Goal: Transaction & Acquisition: Purchase product/service

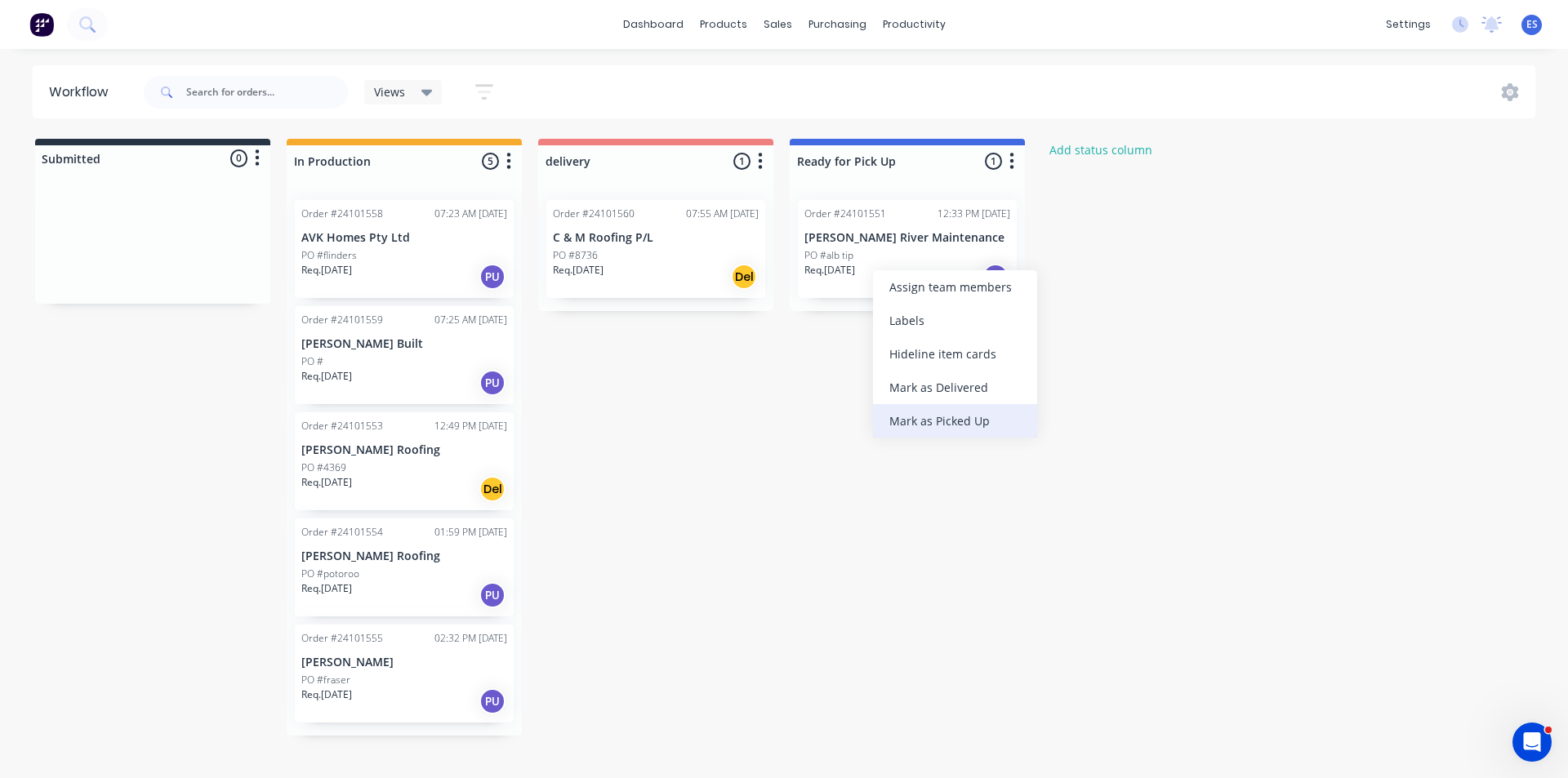
click at [941, 423] on div "Mark as Picked Up" at bounding box center [955, 420] width 164 height 33
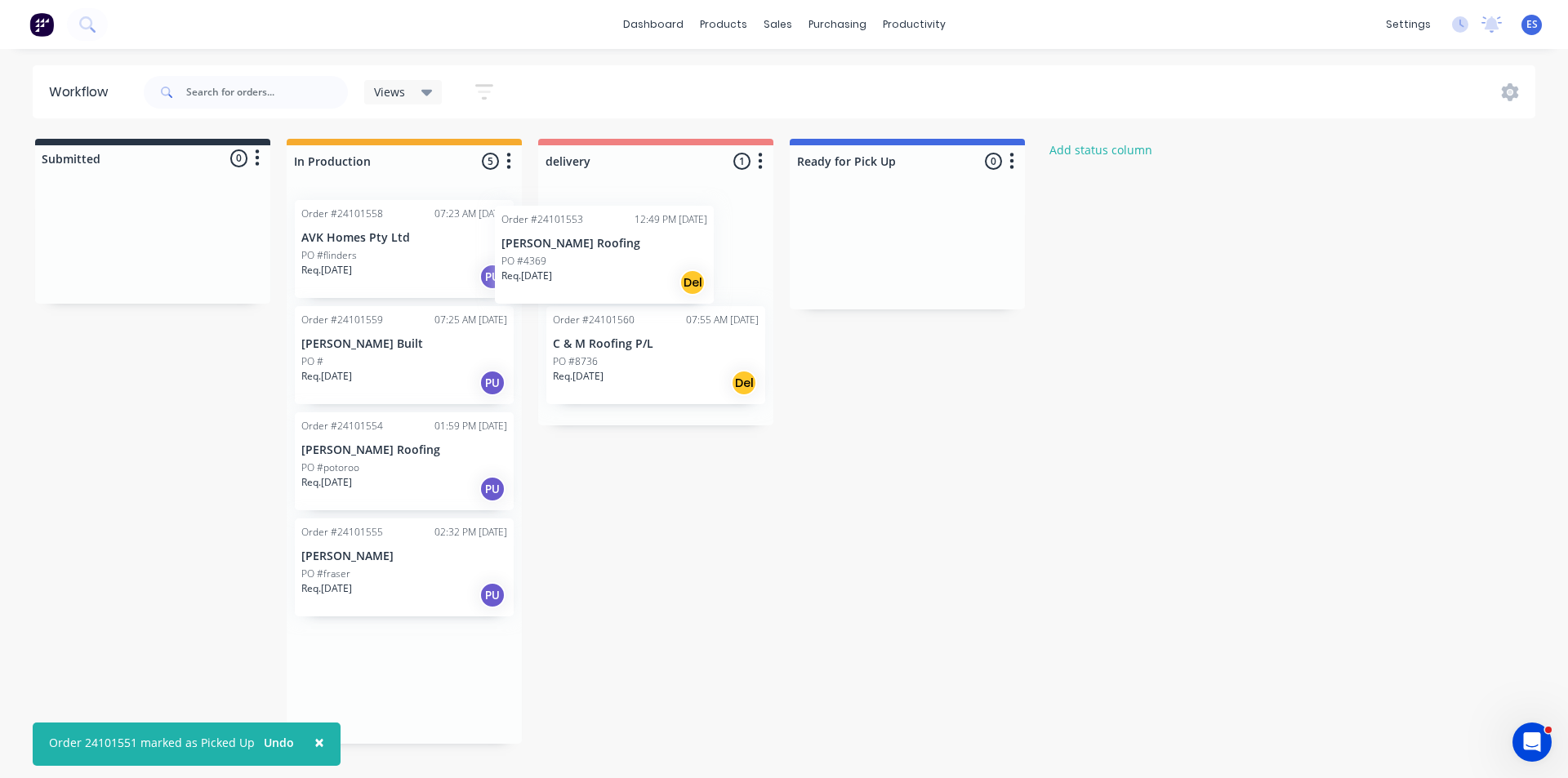
drag, startPoint x: 379, startPoint y: 488, endPoint x: 589, endPoint y: 278, distance: 297.0
click at [589, 278] on div "Submitted 0 Status colour #273444 hex #273444 Save Cancel Summaries Total order…" at bounding box center [757, 441] width 1539 height 605
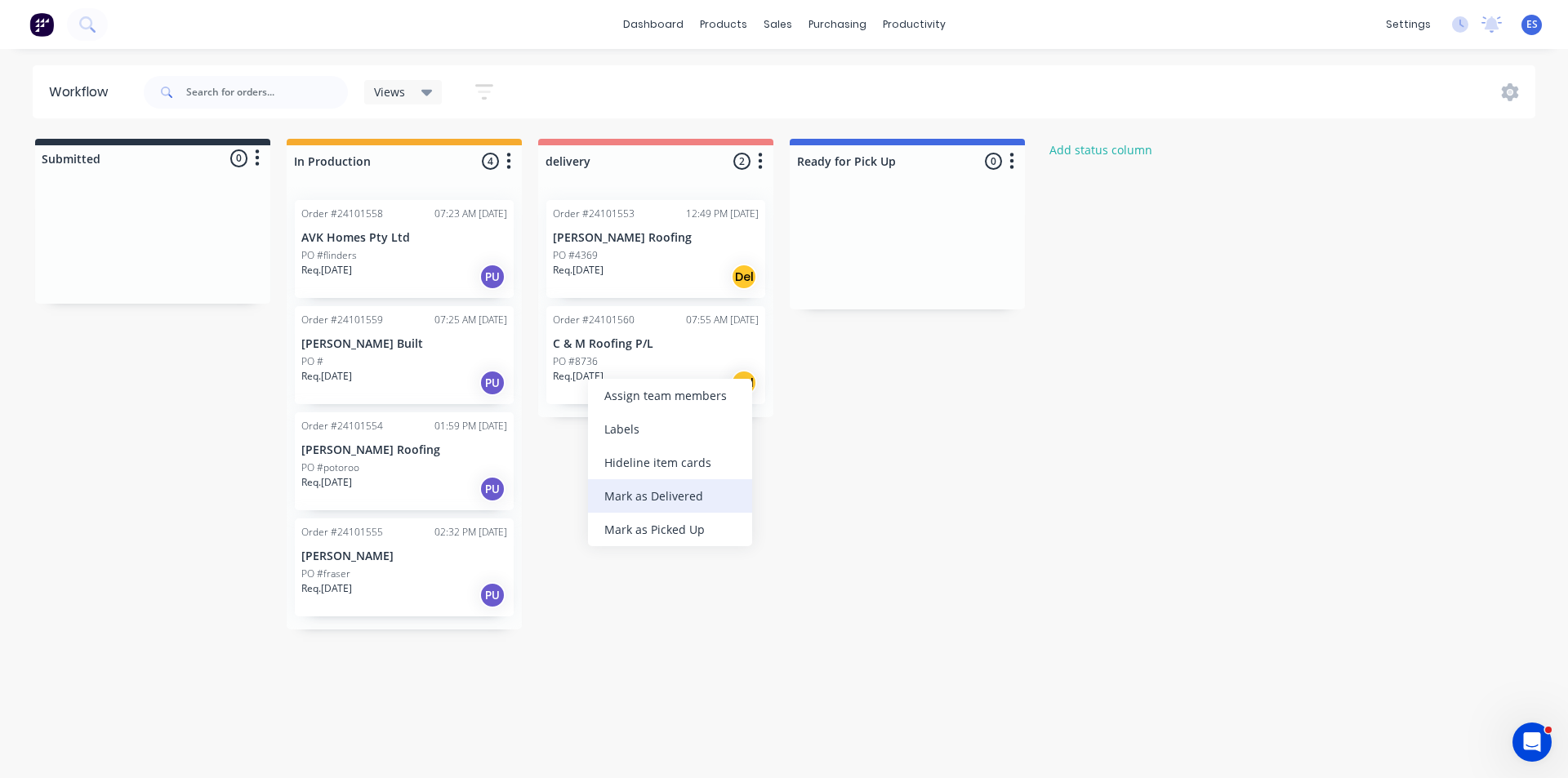
click at [660, 494] on div "Mark as Delivered" at bounding box center [670, 496] width 164 height 33
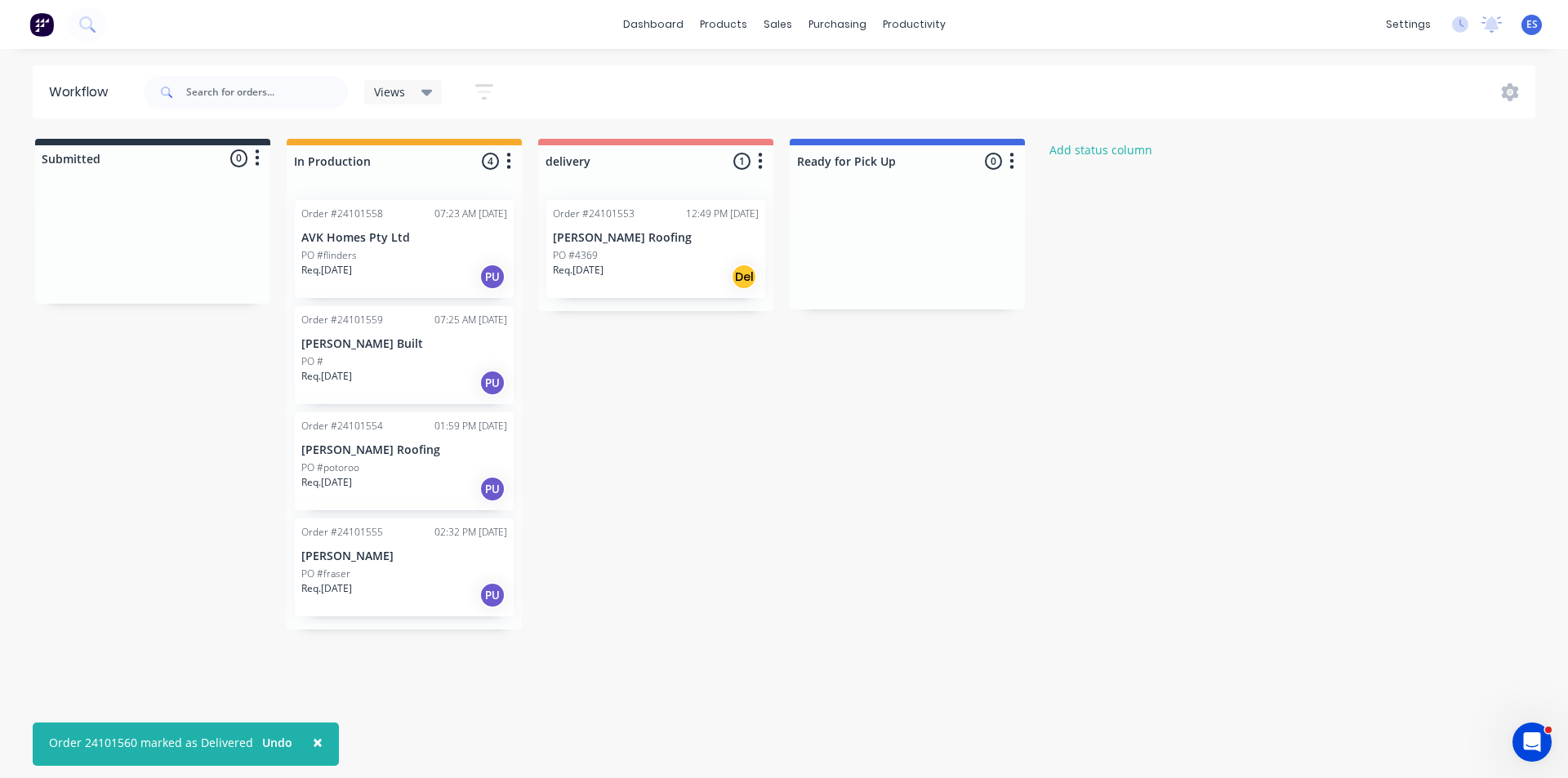
click at [46, 33] on img at bounding box center [42, 24] width 24 height 24
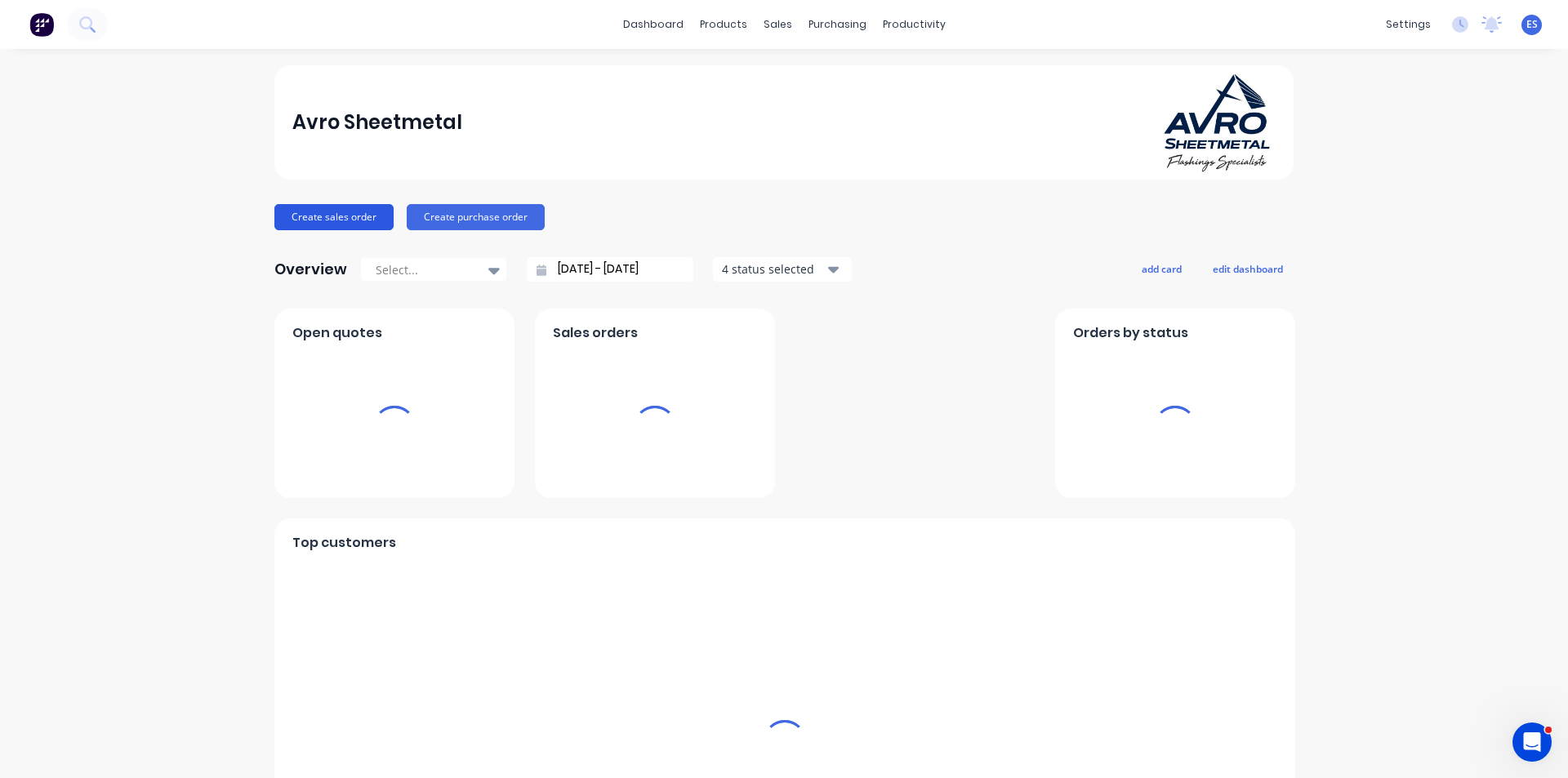
click at [303, 224] on button "Create sales order" at bounding box center [334, 218] width 119 height 26
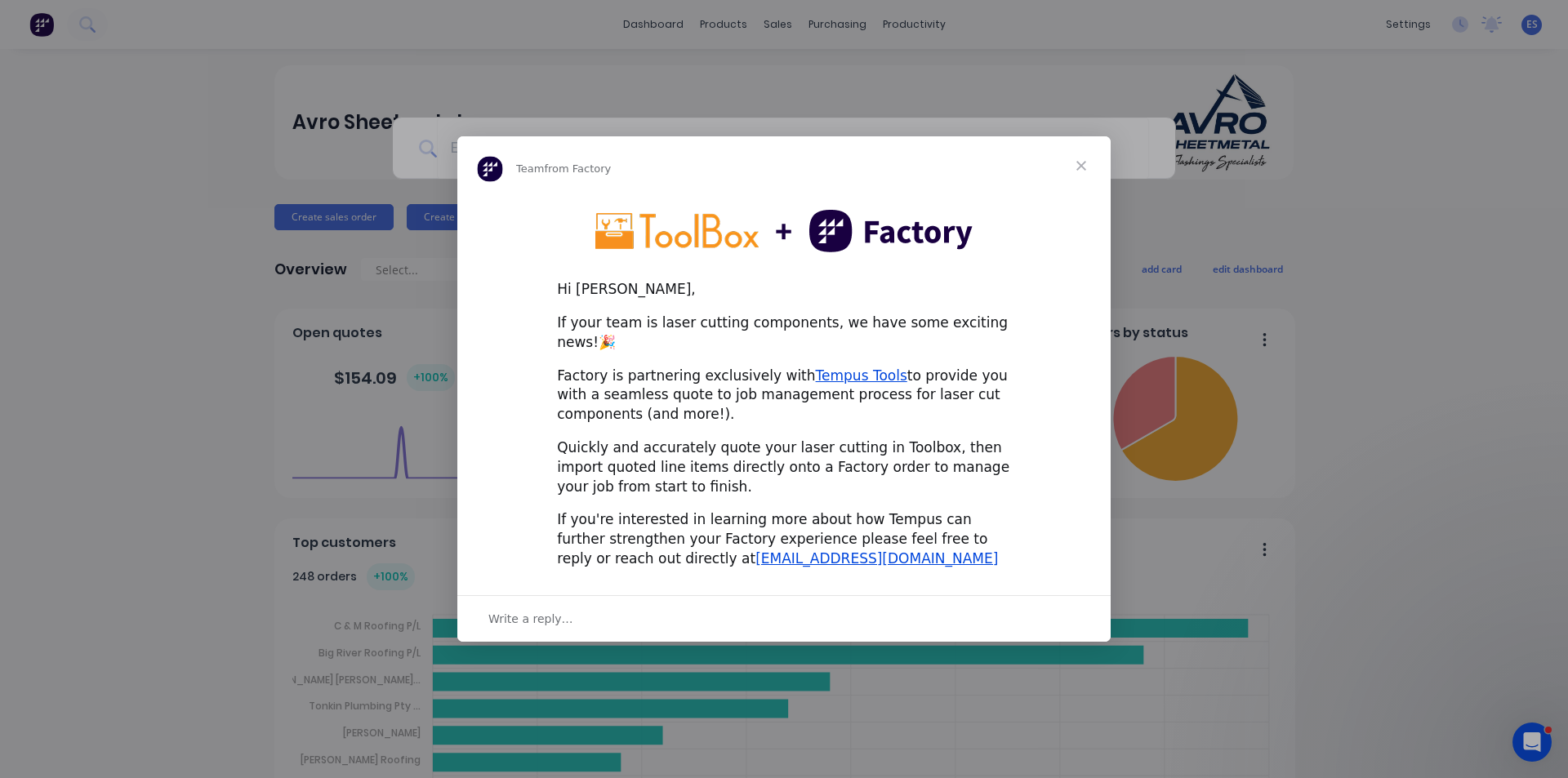
click at [1081, 171] on span "Close" at bounding box center [1080, 165] width 59 height 59
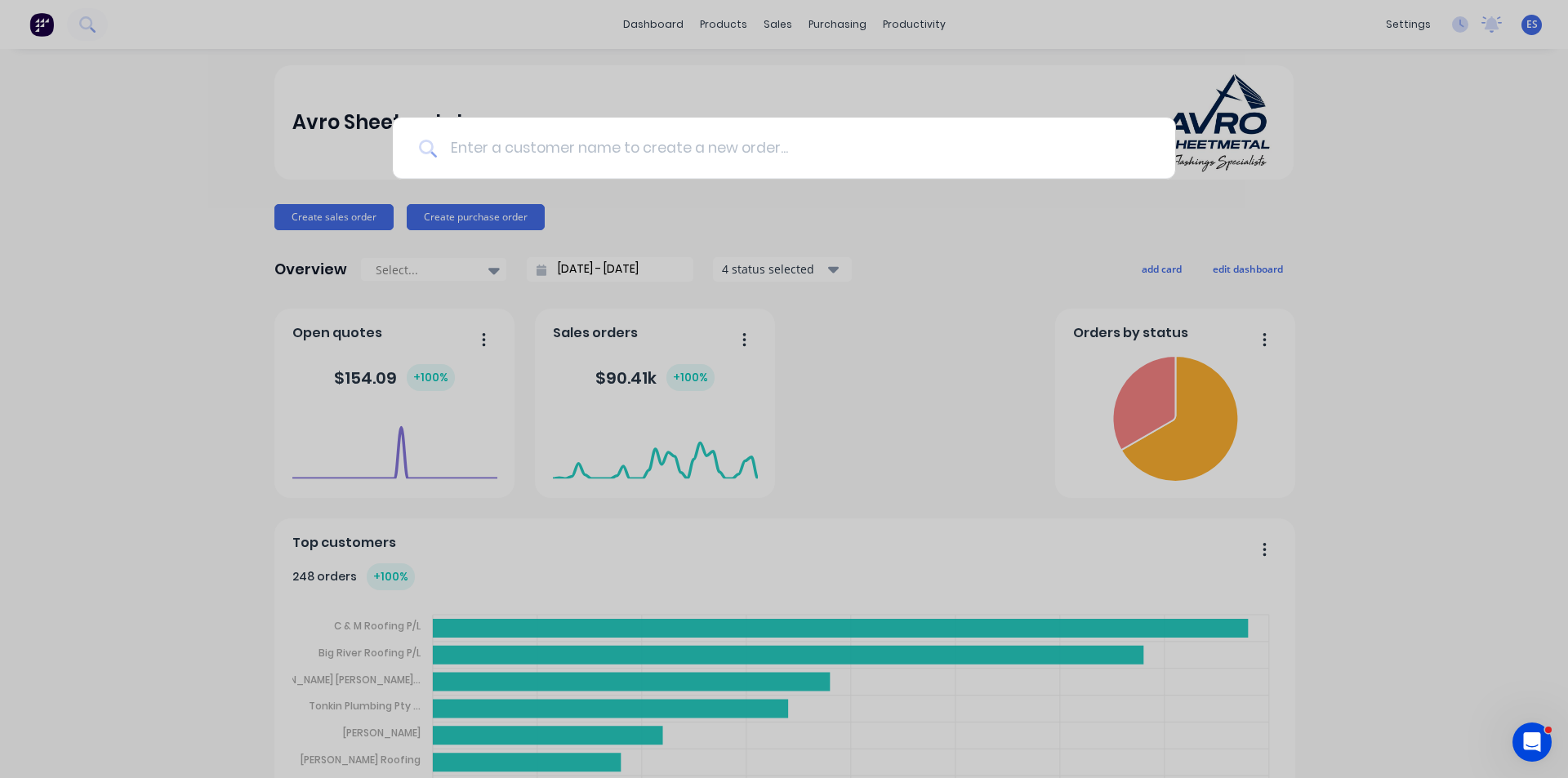
click at [548, 156] on input at bounding box center [793, 149] width 712 height 61
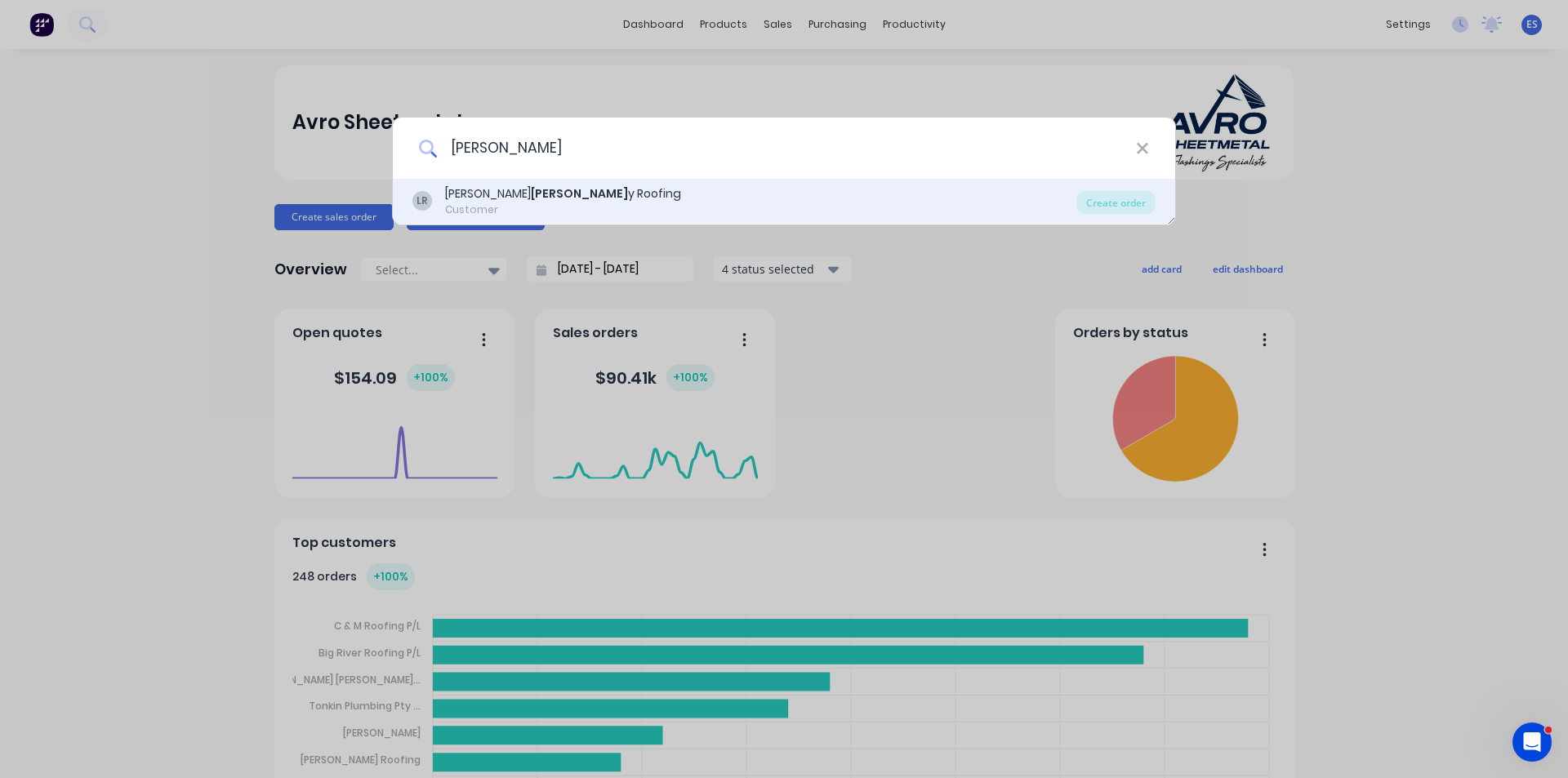
type input "eller"
click at [546, 191] on div "LR L J Eller y Roofing Customer" at bounding box center [744, 201] width 663 height 31
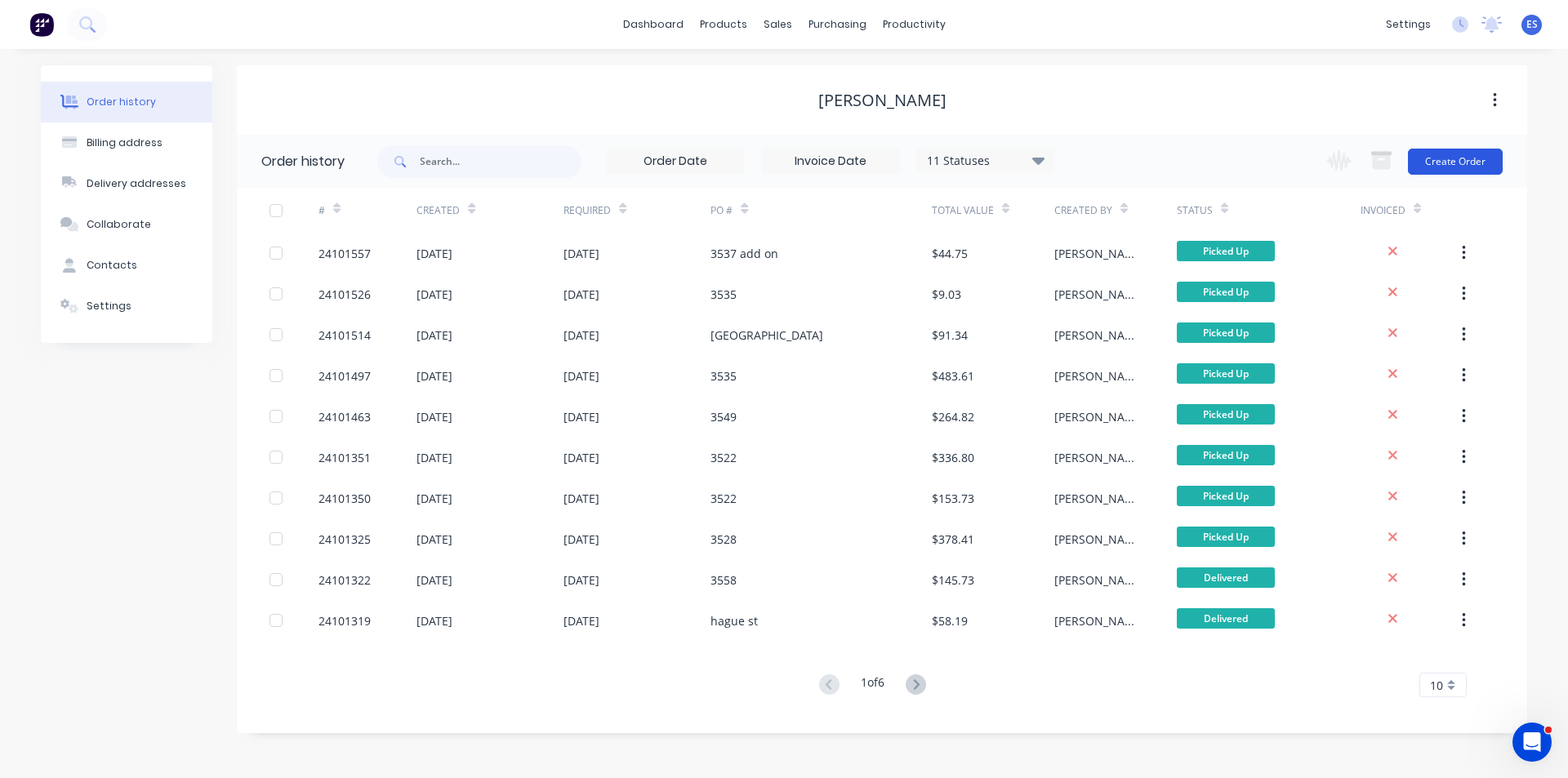
click at [1437, 159] on button "Create Order" at bounding box center [1454, 162] width 94 height 26
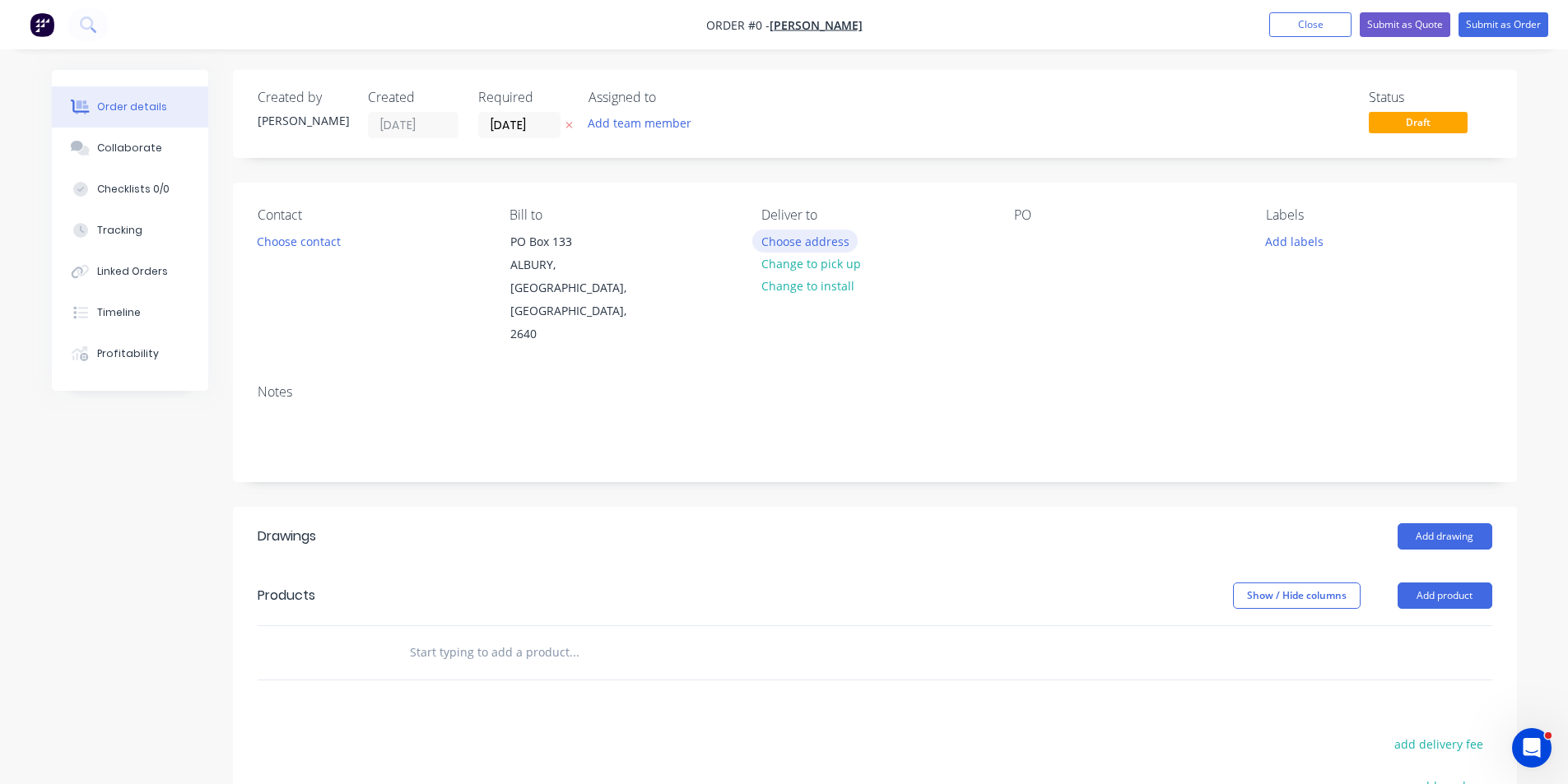
click at [829, 239] on button "Choose address" at bounding box center [805, 240] width 106 height 22
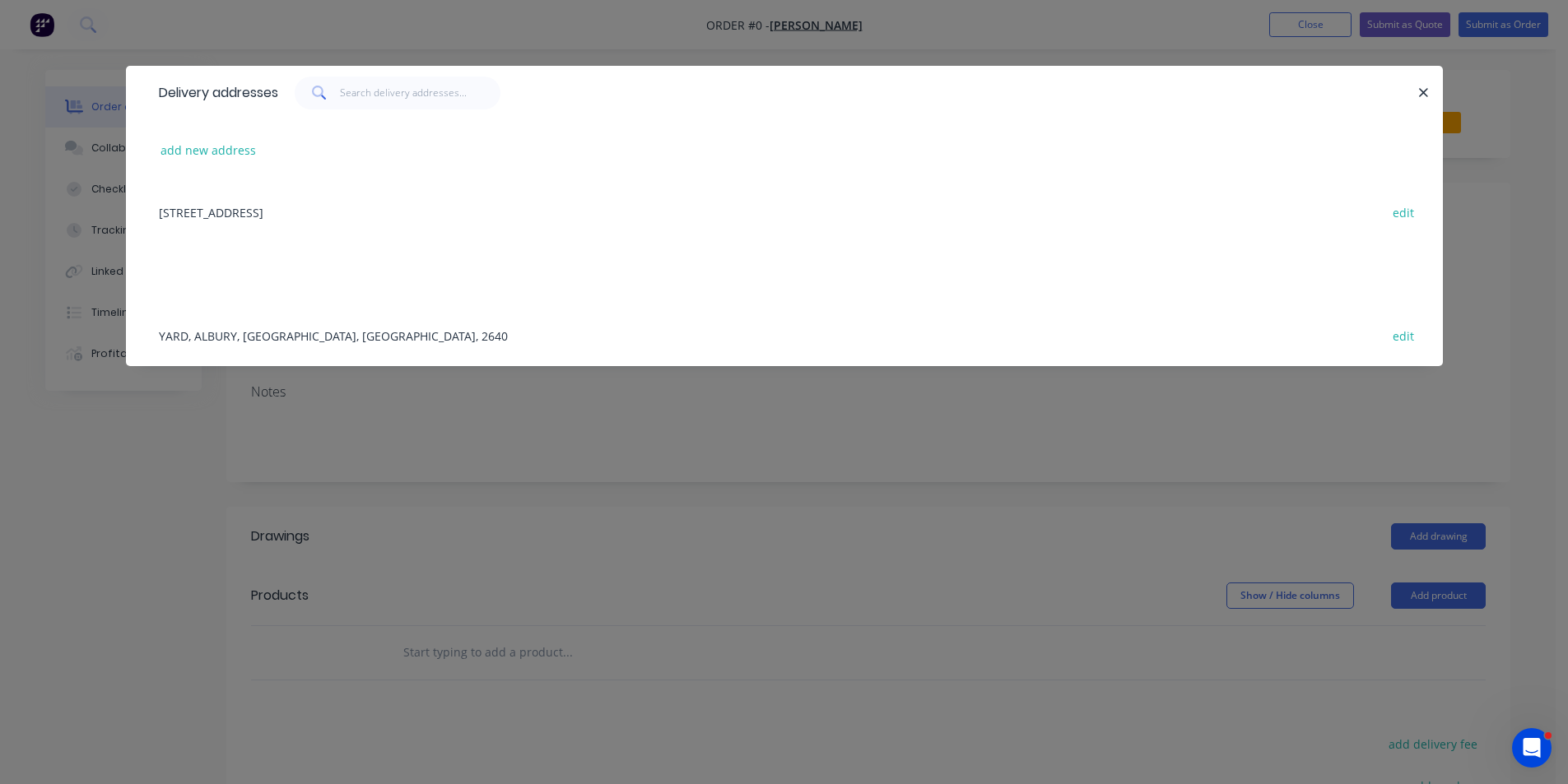
click at [290, 338] on div "YARD, ALBURY, New South Wales, Australia, 2640 edit" at bounding box center [784, 336] width 1268 height 62
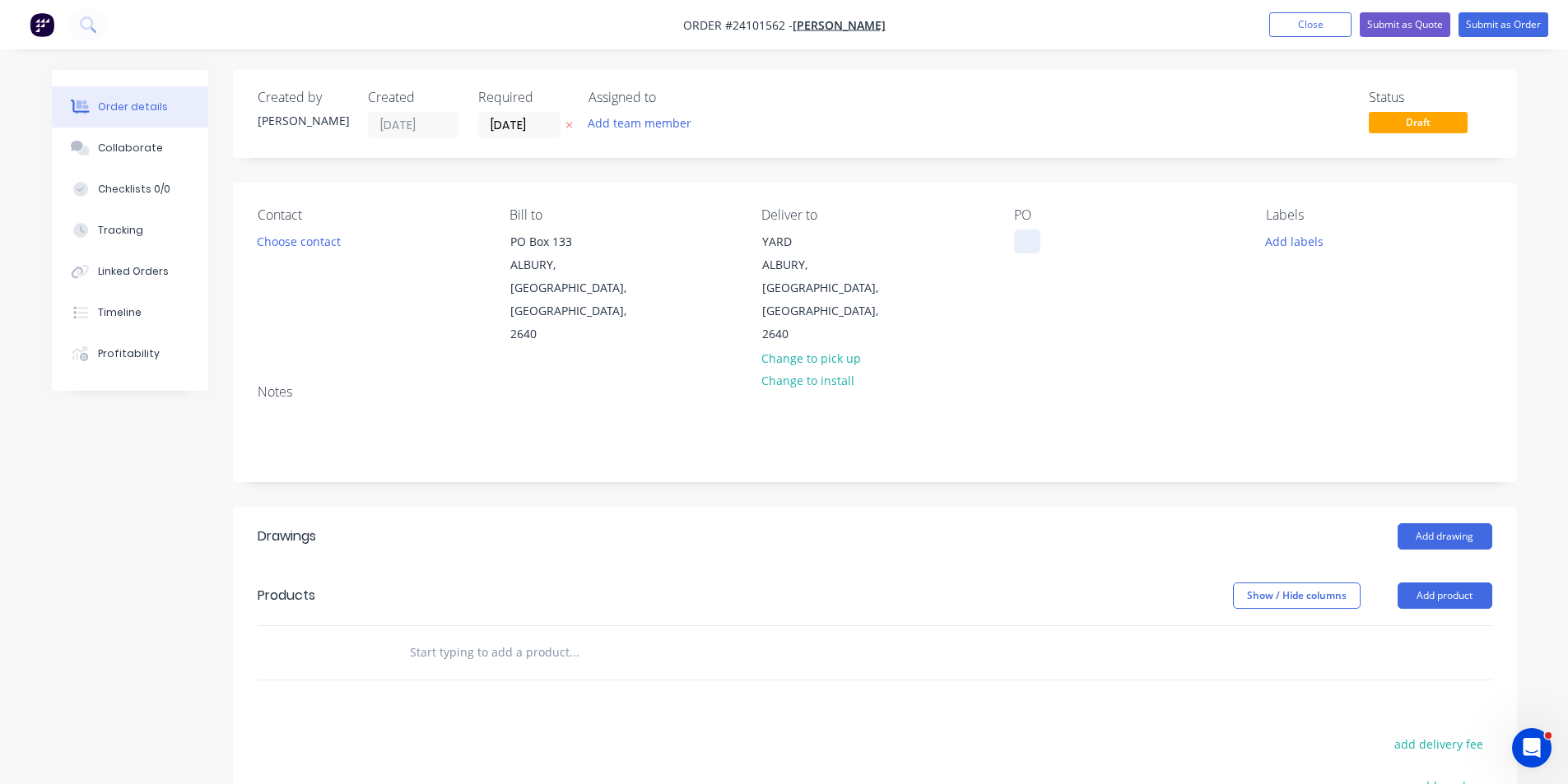
click at [1034, 237] on div at bounding box center [1027, 241] width 26 height 24
click at [1466, 523] on button "Add drawing" at bounding box center [1444, 536] width 94 height 26
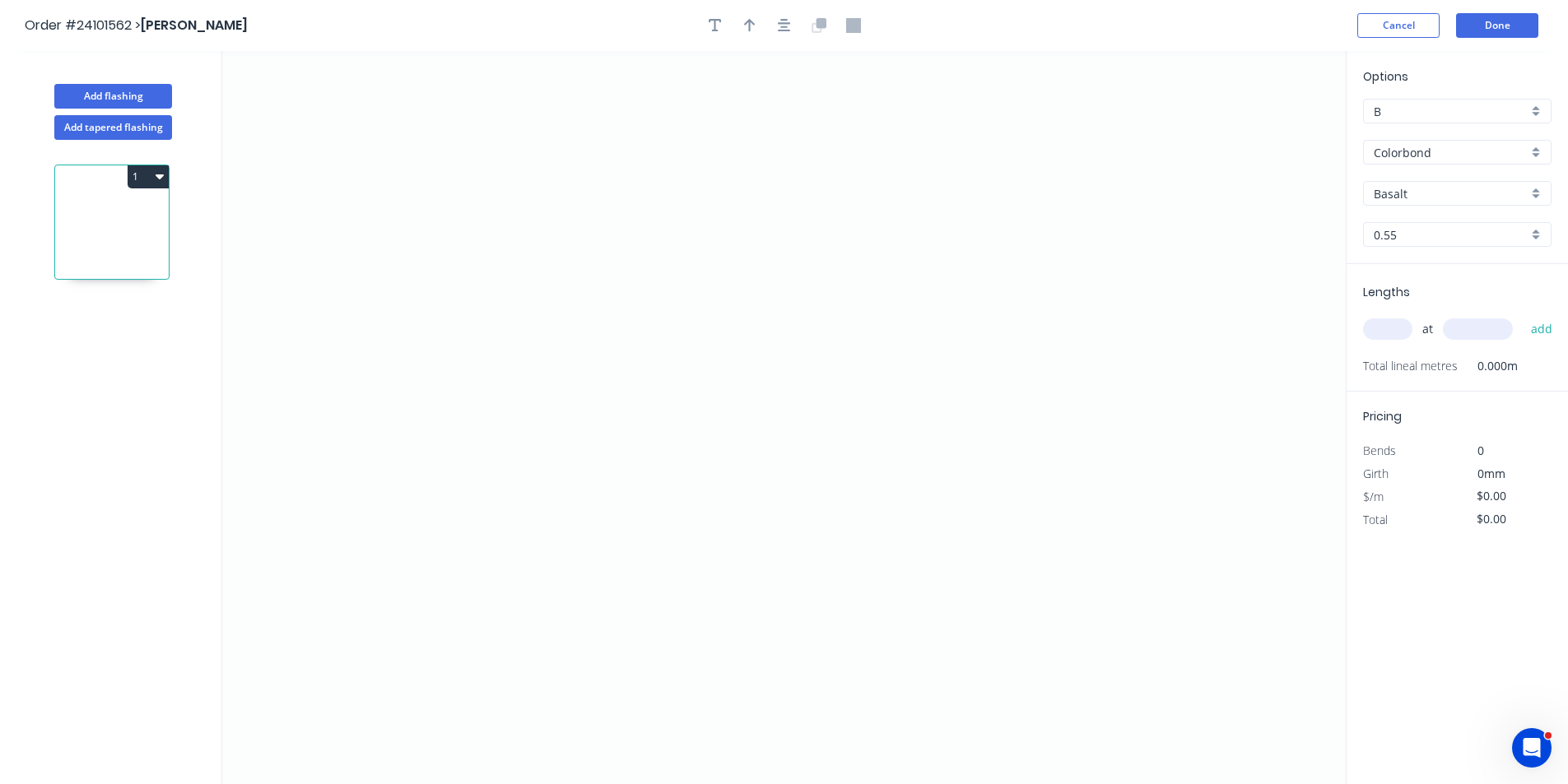
click at [1403, 187] on input "Basalt" at bounding box center [1450, 194] width 154 height 18
click at [1417, 267] on div "Night Sky" at bounding box center [1457, 254] width 187 height 29
type input "Night Sky"
click at [629, 247] on icon "0" at bounding box center [783, 418] width 1123 height 733
click at [618, 491] on icon "0" at bounding box center [783, 418] width 1123 height 733
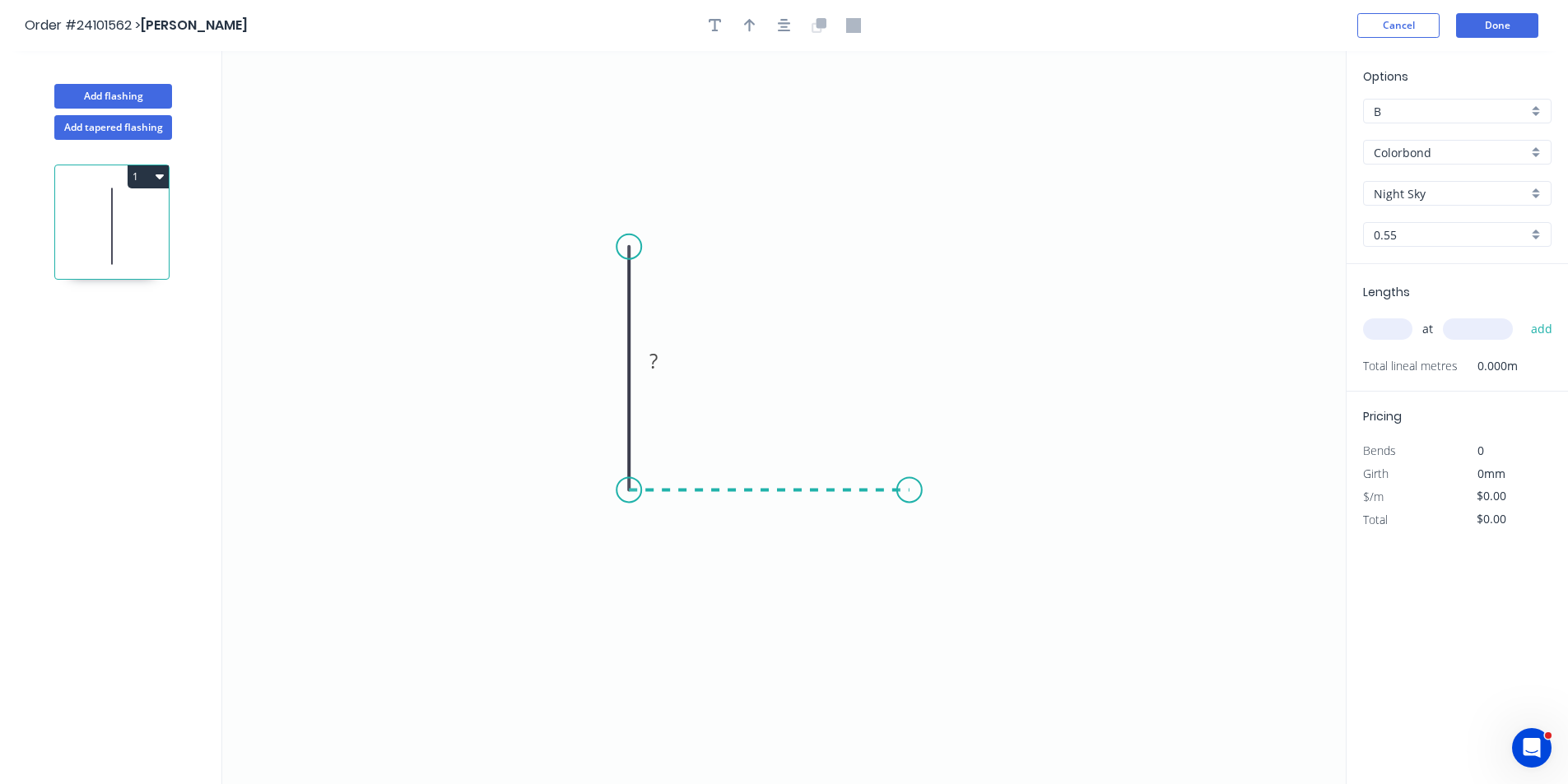
click at [909, 484] on icon "0 ?" at bounding box center [783, 418] width 1123 height 733
click at [946, 544] on icon "0 ? ?" at bounding box center [783, 418] width 1123 height 733
click at [953, 503] on rect at bounding box center [947, 496] width 33 height 23
click at [769, 514] on tspan "?" at bounding box center [769, 507] width 8 height 27
click at [615, 359] on rect at bounding box center [603, 362] width 33 height 23
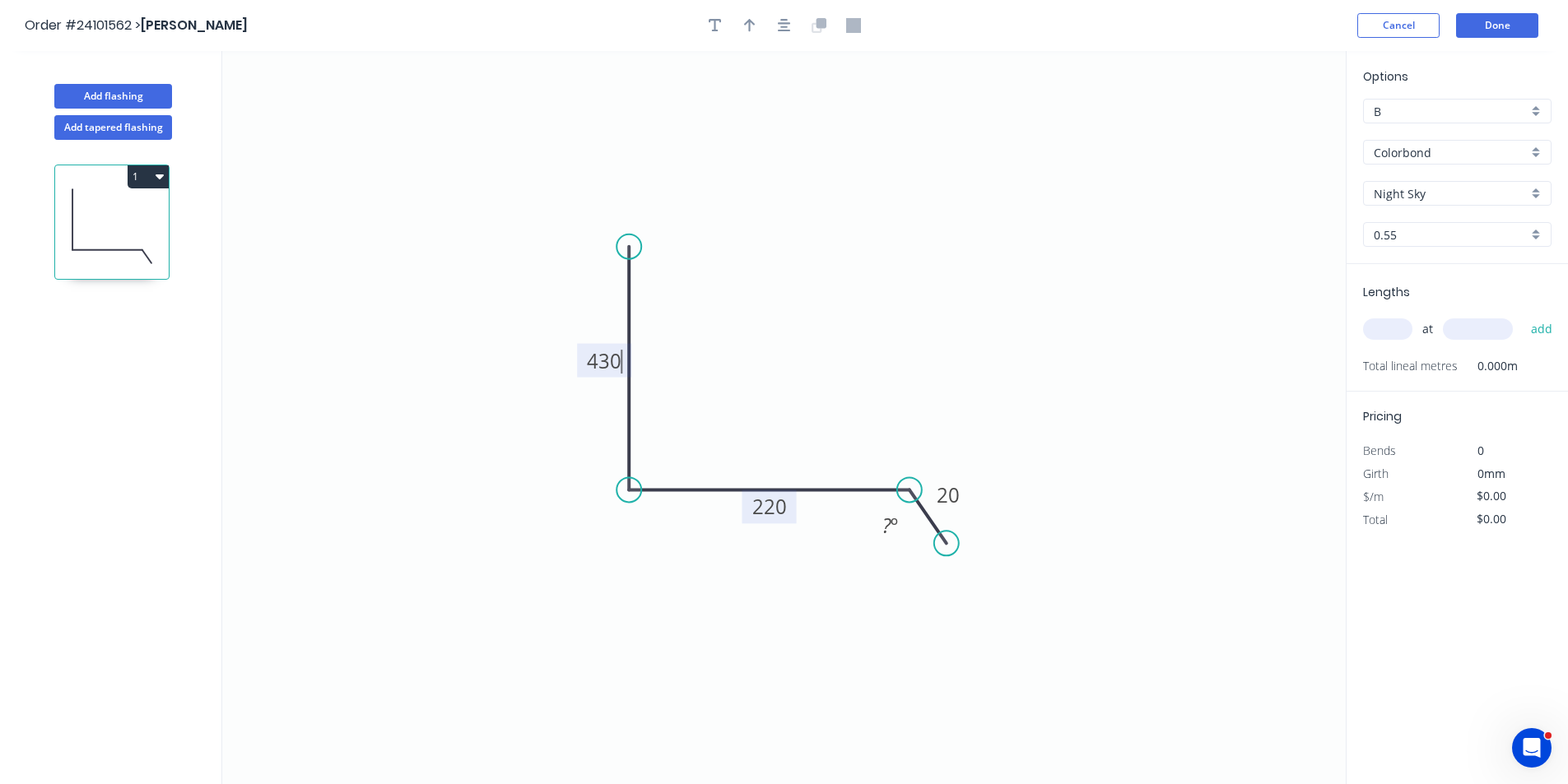
click at [1369, 331] on input "text" at bounding box center [1387, 329] width 49 height 21
type input "$25.07"
type input "1"
click at [1482, 329] on input "text" at bounding box center [1477, 329] width 70 height 21
type input "7800"
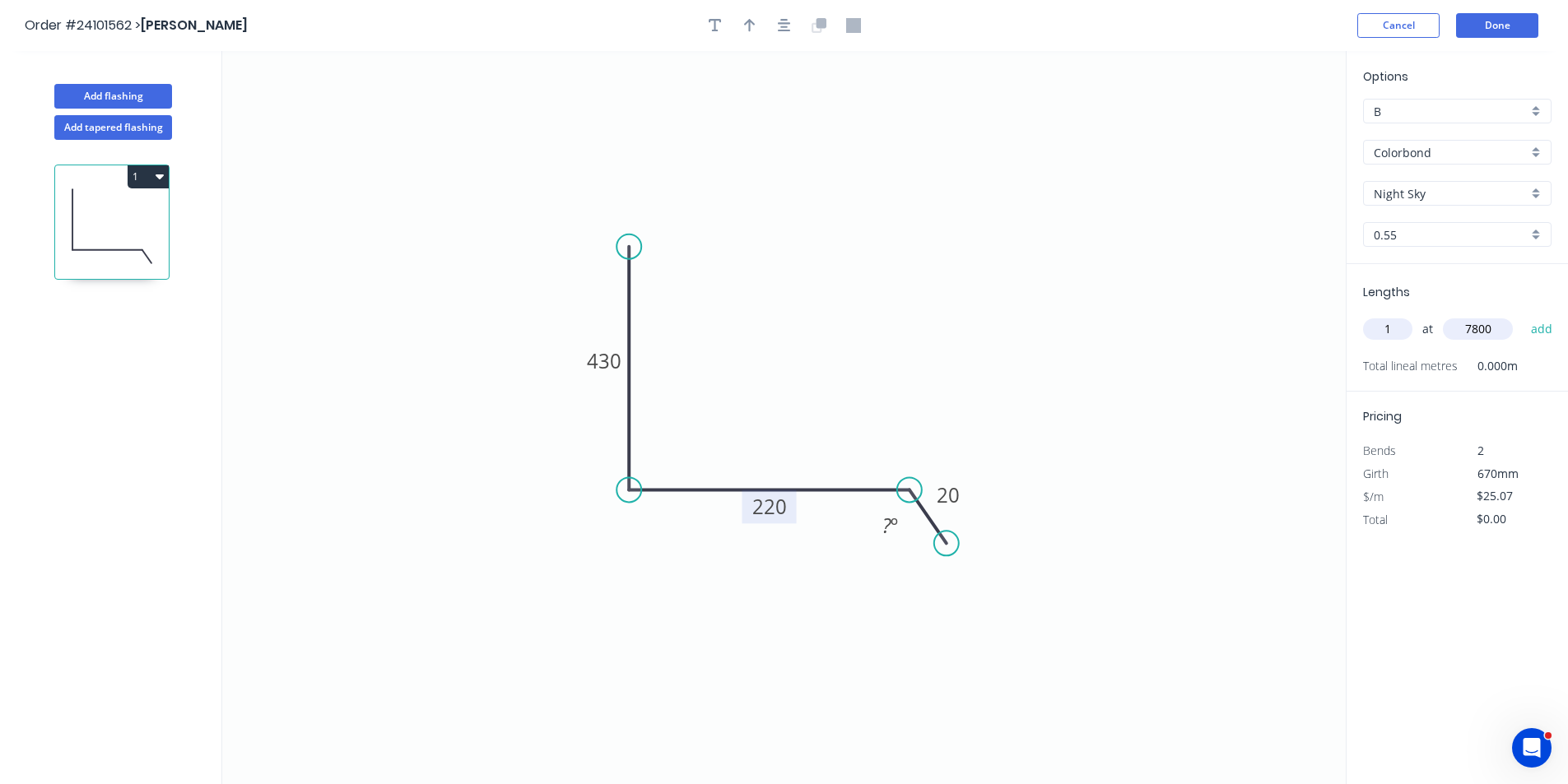
click at [1522, 315] on button "add" at bounding box center [1542, 329] width 39 height 28
type input "$195.55"
click at [142, 92] on button "Add flashing" at bounding box center [114, 96] width 118 height 25
type input "$0.00"
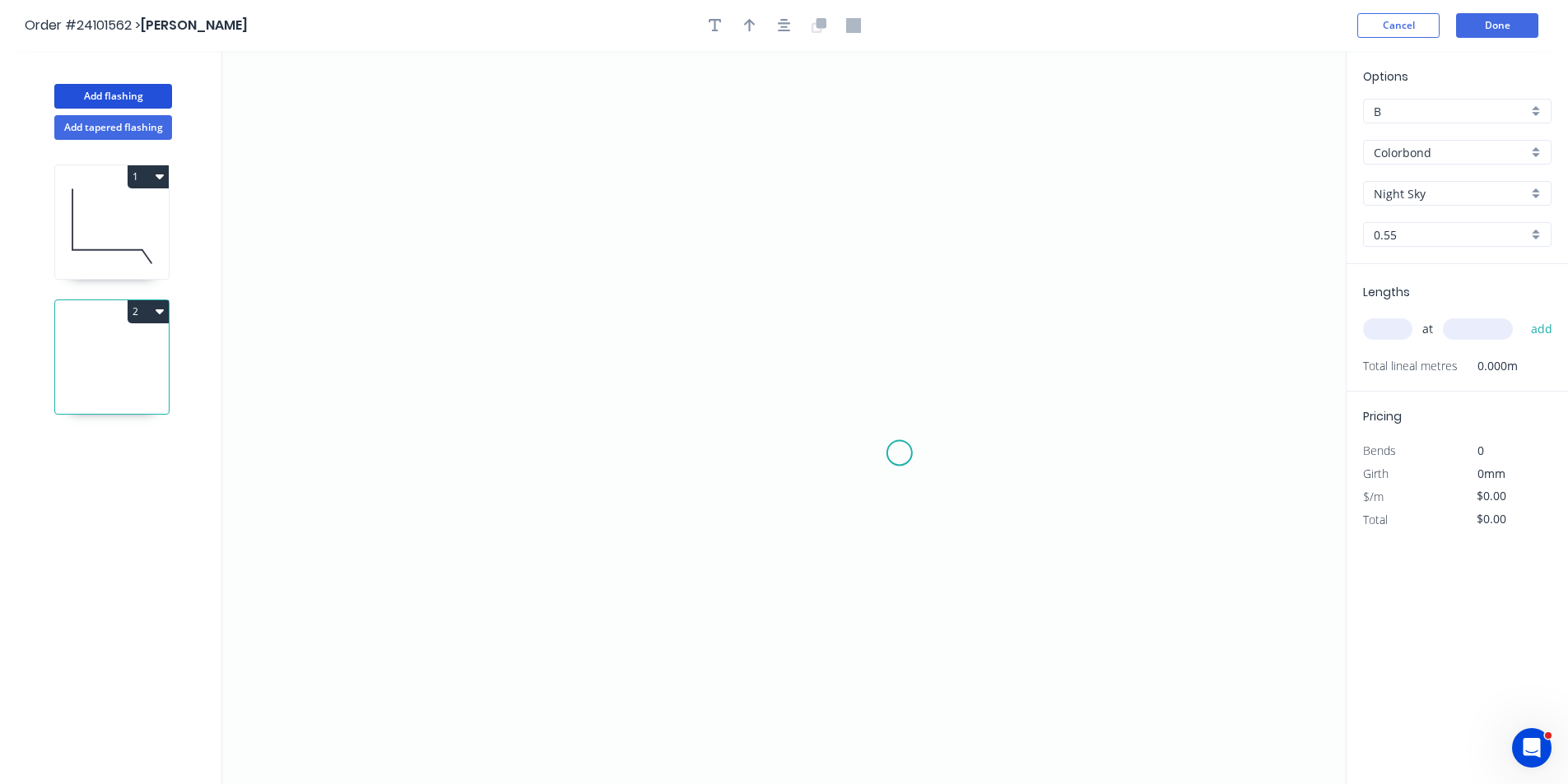
click at [899, 454] on icon "0" at bounding box center [783, 418] width 1123 height 733
click at [943, 414] on icon "0" at bounding box center [783, 418] width 1123 height 733
click at [942, 218] on icon "0 ?" at bounding box center [783, 418] width 1123 height 733
click at [649, 224] on icon "0 ? ?" at bounding box center [783, 418] width 1123 height 733
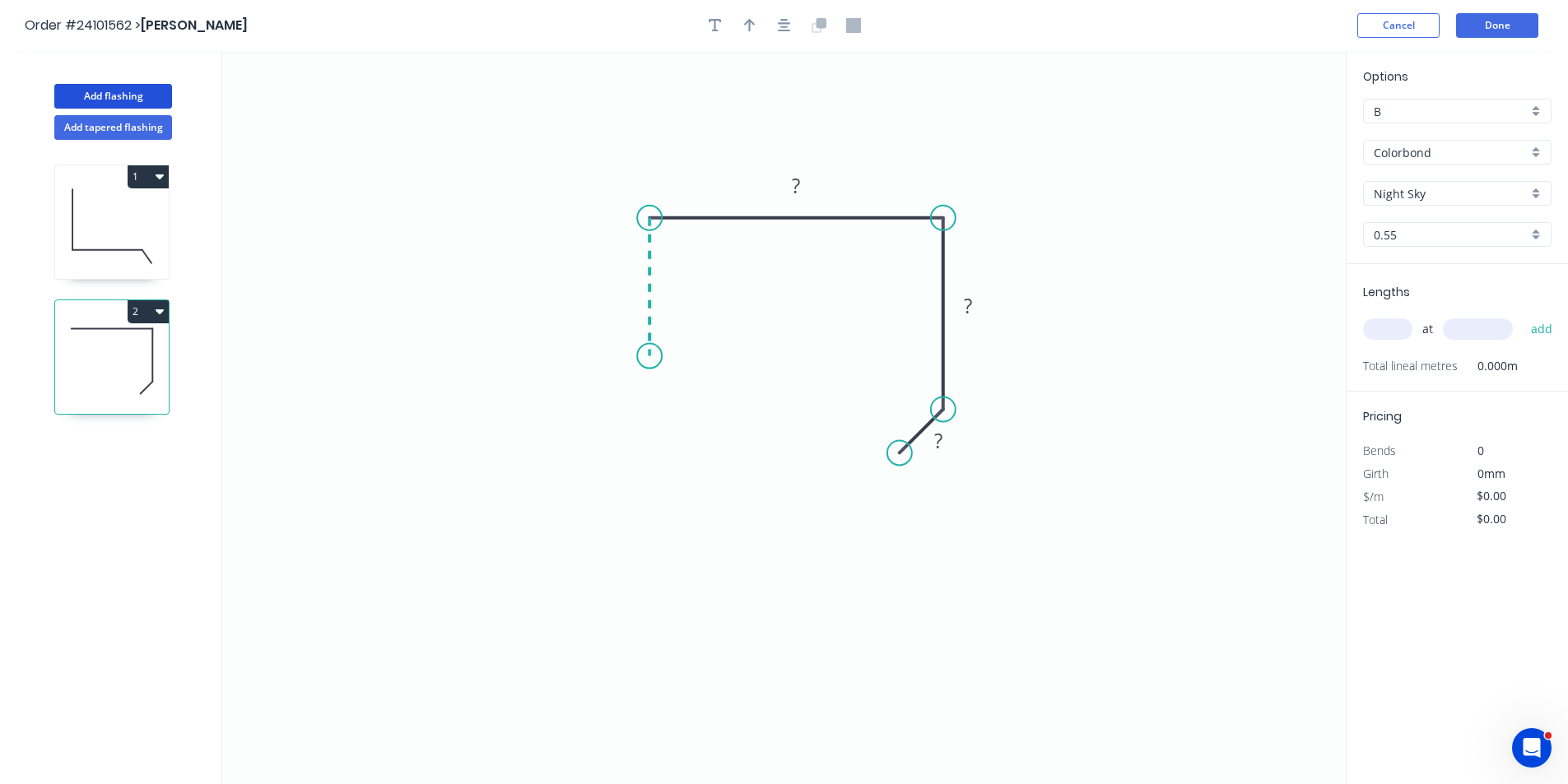
click at [655, 356] on icon "0 ? ? ?" at bounding box center [783, 418] width 1123 height 733
click at [432, 362] on icon "0 ? ? ? ?" at bounding box center [783, 418] width 1123 height 733
click at [477, 324] on icon at bounding box center [454, 340] width 45 height 32
click at [477, 324] on circle at bounding box center [477, 324] width 25 height 25
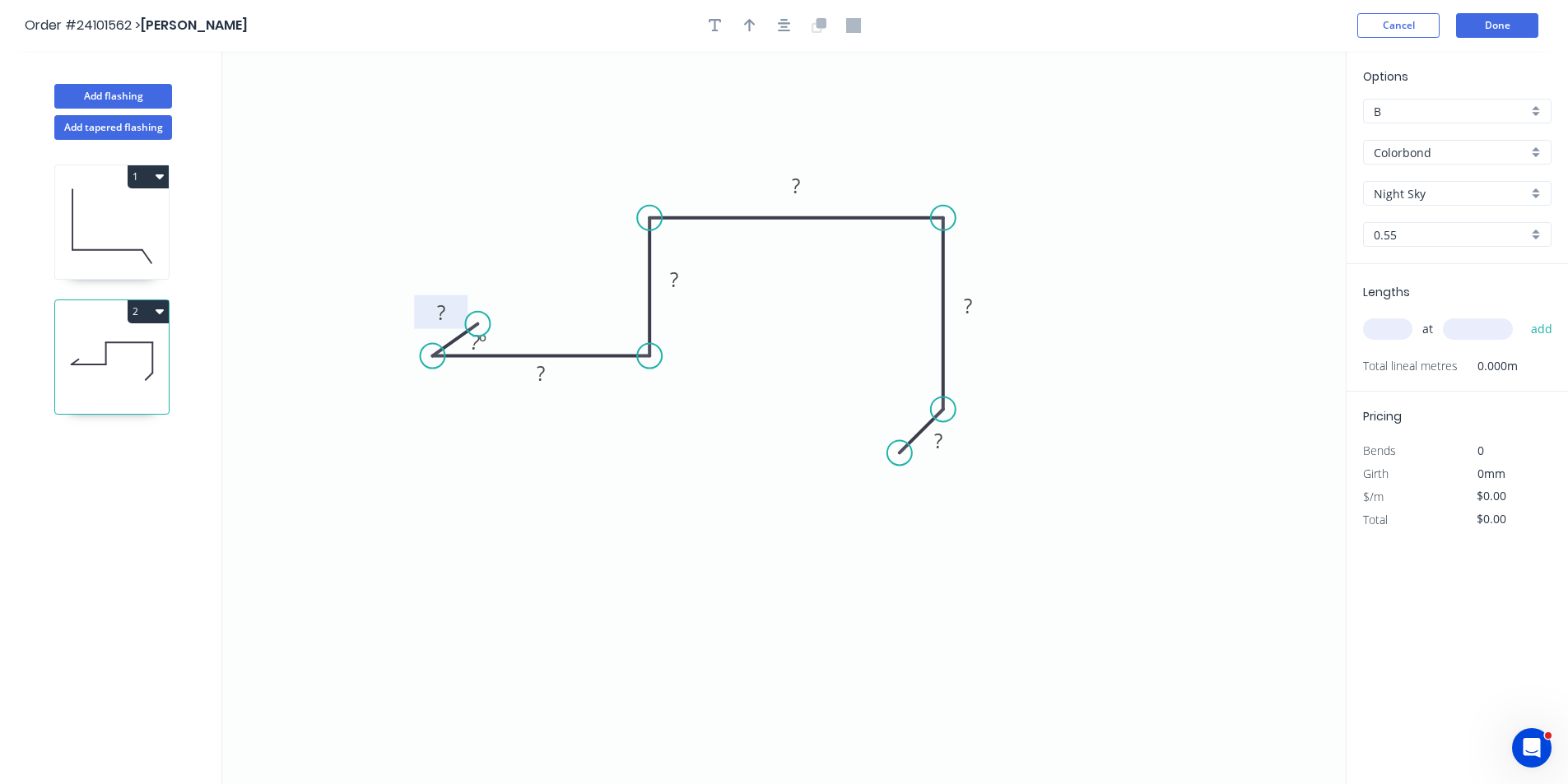
click at [430, 312] on rect at bounding box center [440, 314] width 33 height 23
click at [527, 374] on rect at bounding box center [540, 374] width 33 height 23
click at [681, 289] on rect at bounding box center [673, 280] width 33 height 23
click at [789, 185] on rect at bounding box center [796, 187] width 33 height 23
click at [975, 304] on rect at bounding box center [967, 307] width 33 height 23
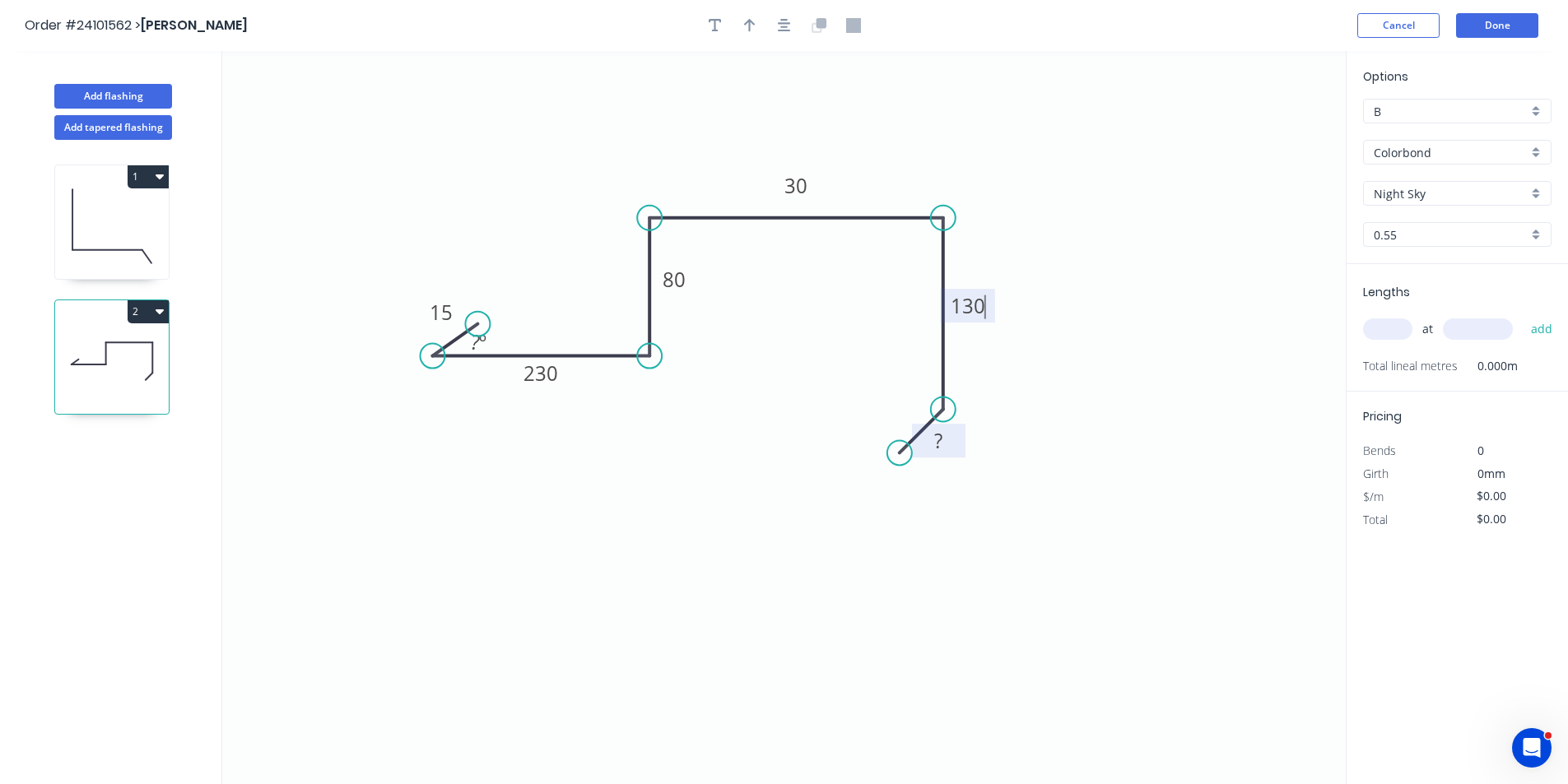
click at [932, 448] on rect at bounding box center [938, 442] width 33 height 23
click at [1396, 329] on input "text" at bounding box center [1387, 329] width 49 height 21
type input "$19.96"
type input "1"
click at [1470, 334] on input "text" at bounding box center [1477, 329] width 70 height 21
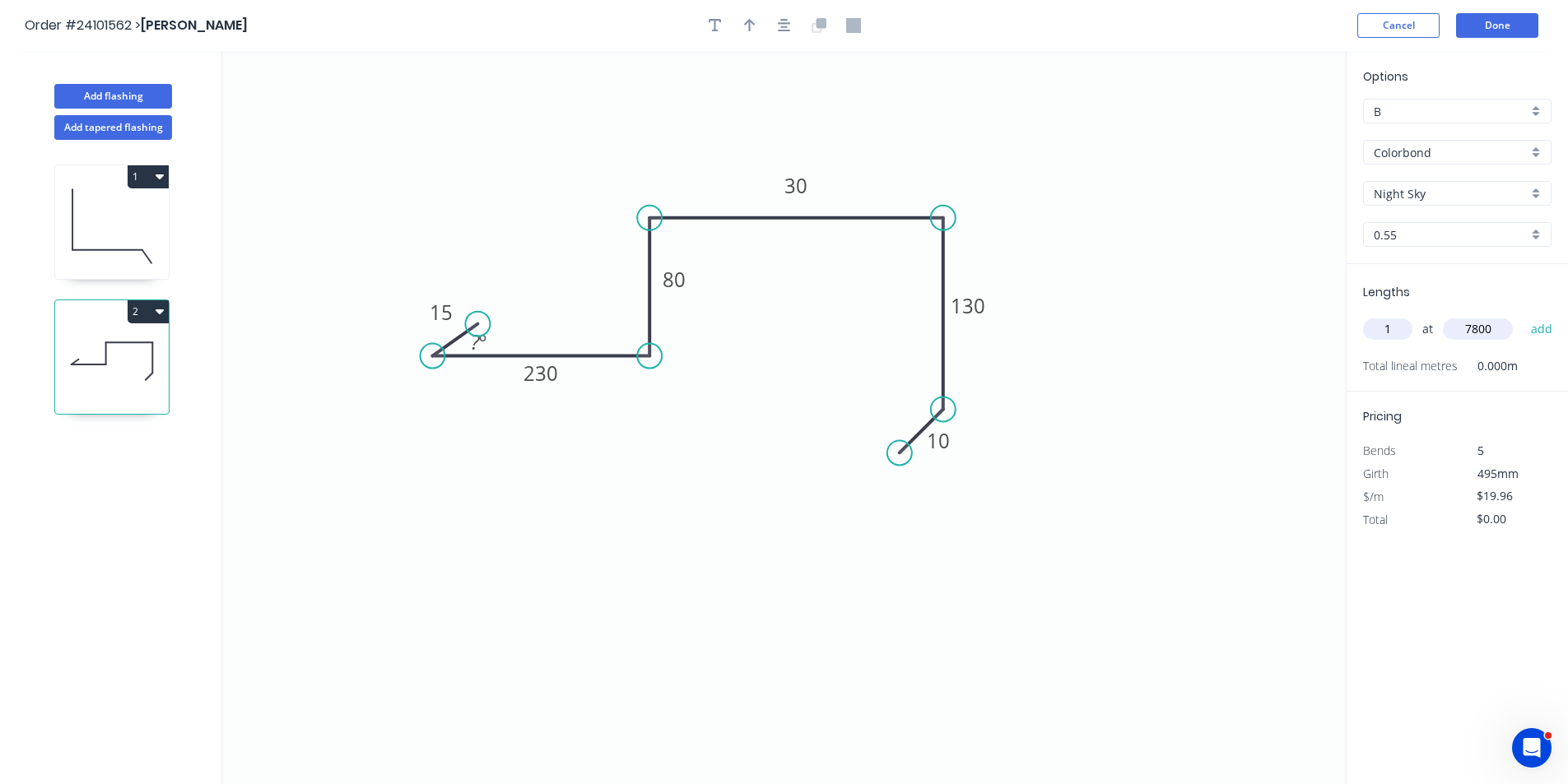
type input "7800"
click at [1522, 315] on button "add" at bounding box center [1542, 329] width 39 height 28
type input "$155.69"
click at [131, 124] on button "Add tapered flashing" at bounding box center [114, 128] width 118 height 25
type input "$0.00"
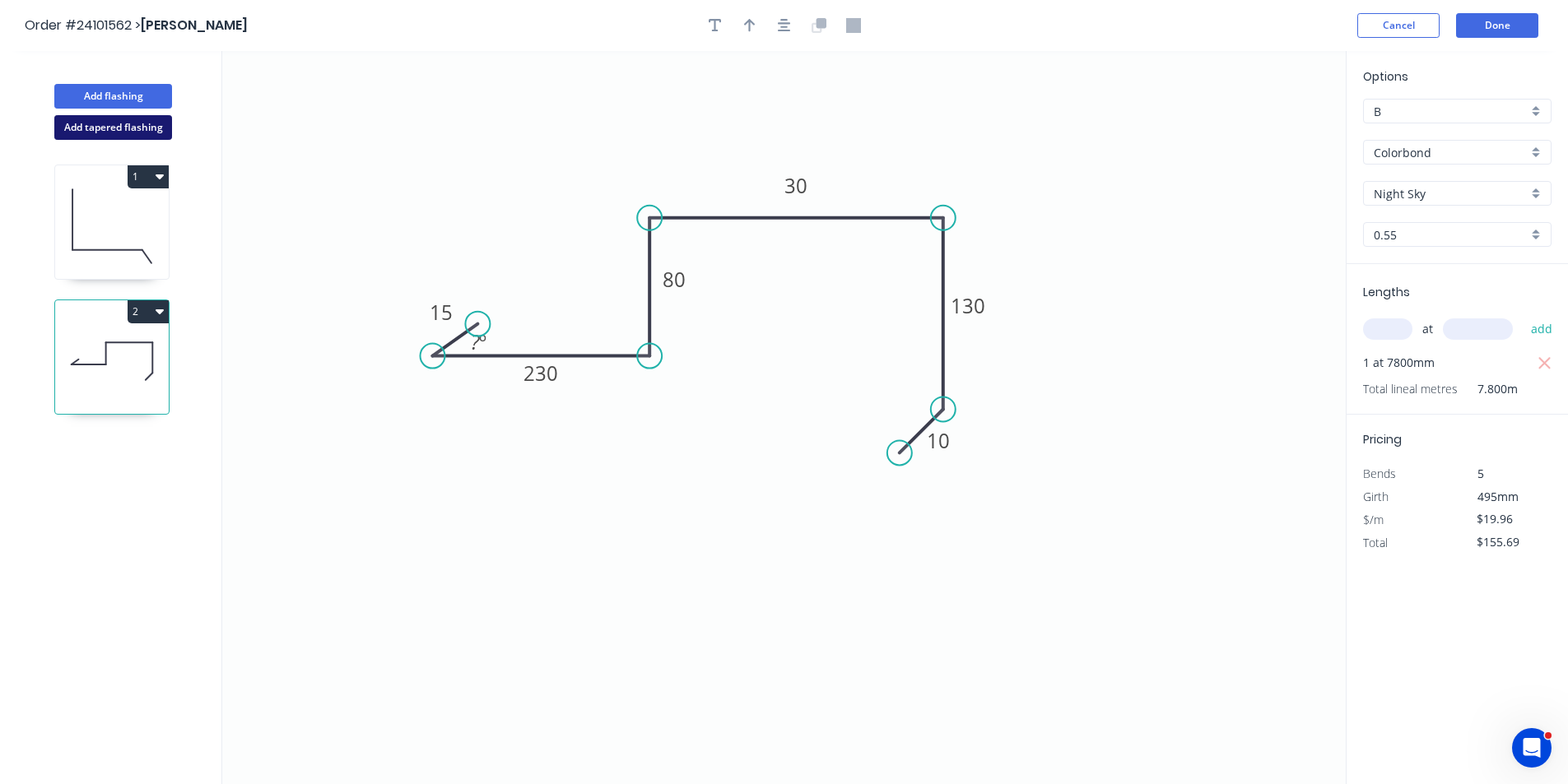
type input "$0.00"
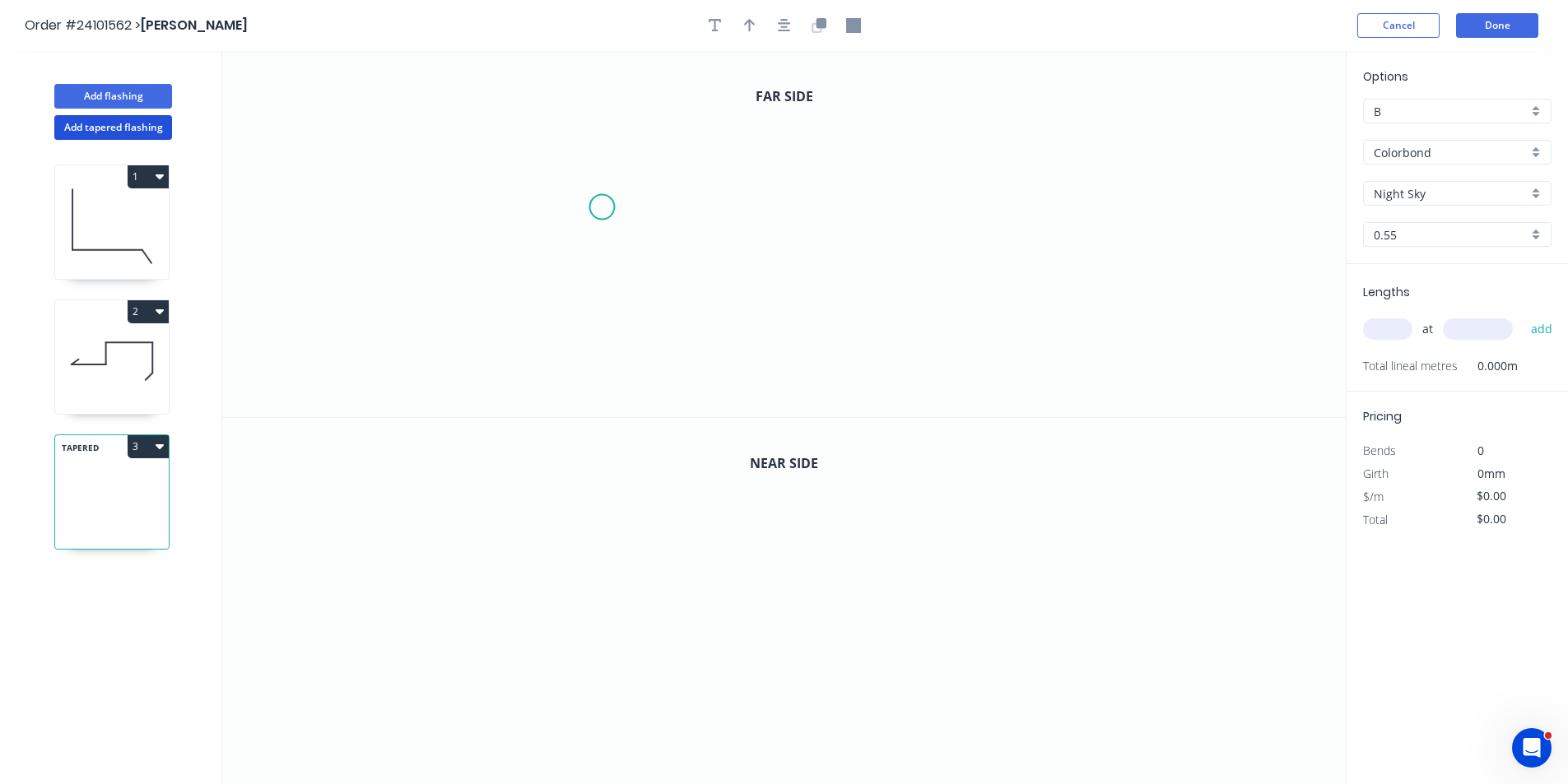
click at [601, 210] on icon "0" at bounding box center [783, 234] width 1123 height 366
click at [646, 162] on icon "0" at bounding box center [783, 234] width 1123 height 366
click at [881, 162] on icon "0 ?" at bounding box center [783, 234] width 1123 height 366
click at [883, 295] on icon "0 ? ?" at bounding box center [783, 234] width 1123 height 366
click at [907, 322] on icon "0 ? ? ?" at bounding box center [783, 234] width 1123 height 366
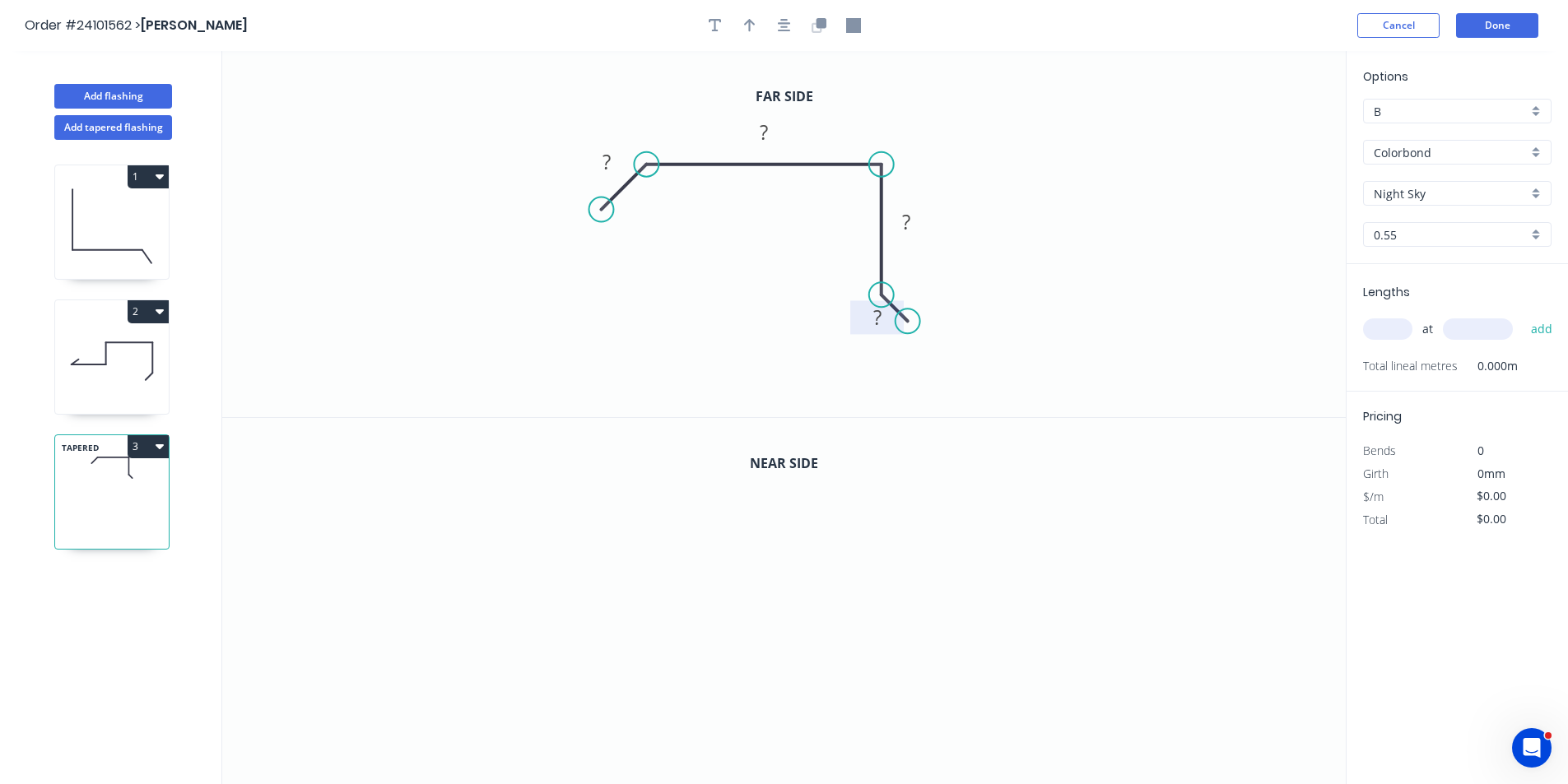
click at [880, 320] on tspan "?" at bounding box center [876, 317] width 8 height 27
click at [920, 231] on rect at bounding box center [906, 223] width 33 height 23
click at [775, 139] on rect at bounding box center [763, 133] width 33 height 23
click at [606, 176] on rect at bounding box center [606, 161] width 54 height 33
click at [608, 168] on tspan "?" at bounding box center [606, 161] width 8 height 27
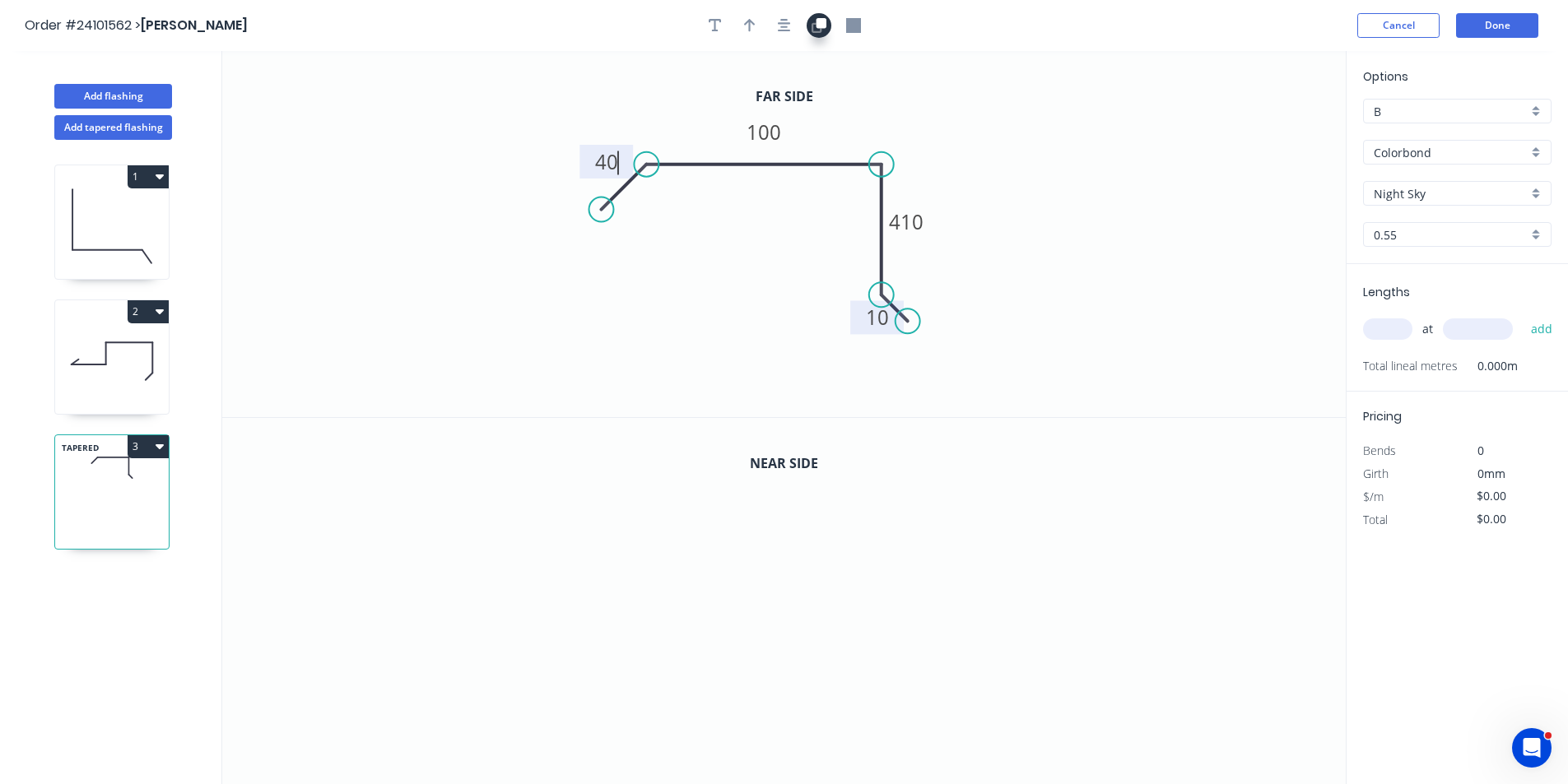
click at [814, 30] on icon "button" at bounding box center [818, 26] width 15 height 15
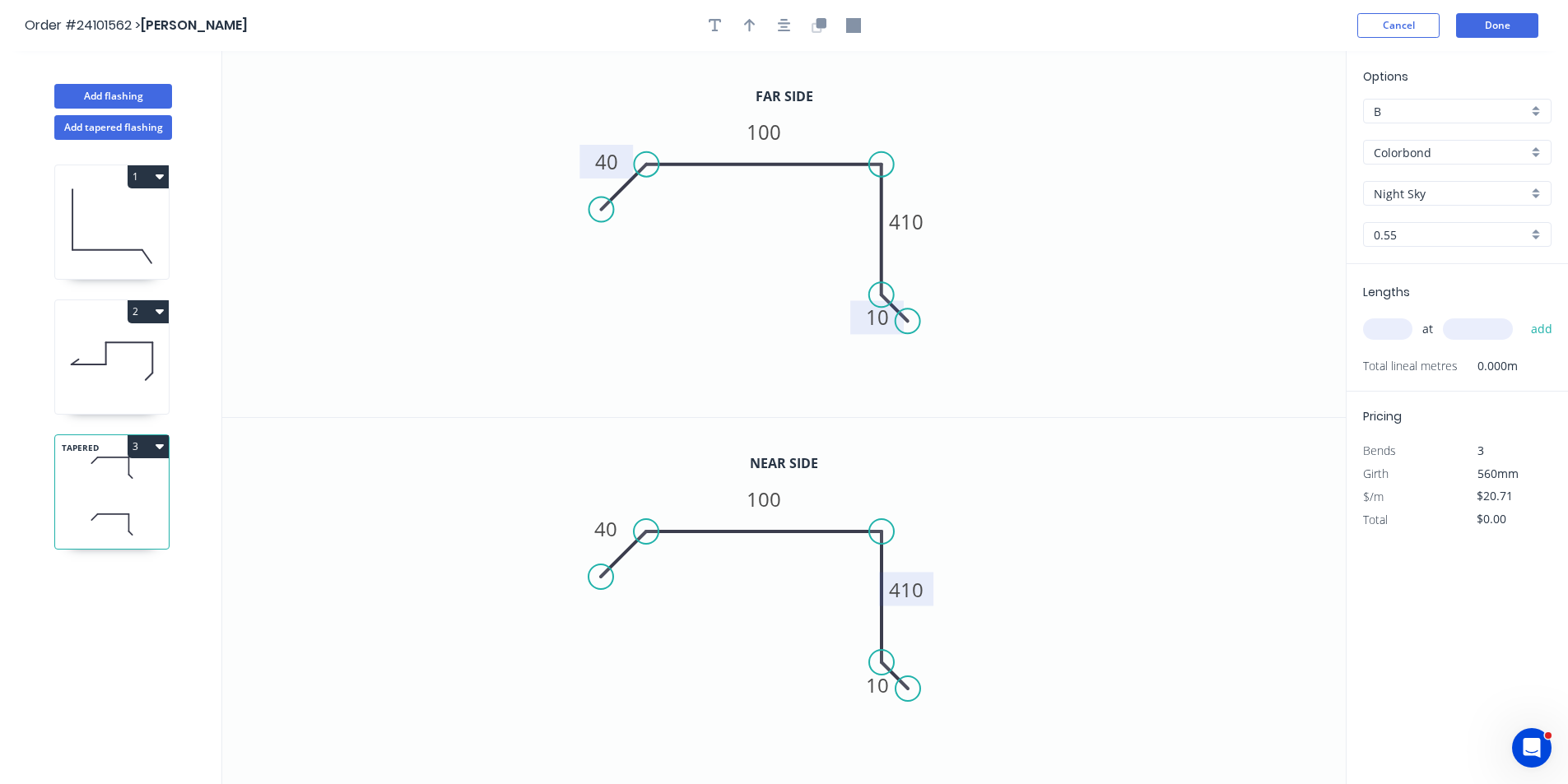
click at [903, 590] on tspan "410" at bounding box center [906, 589] width 34 height 27
click at [1391, 328] on input "text" at bounding box center [1387, 329] width 49 height 21
type input "$24.40"
type input "1"
click at [1479, 326] on input "text" at bounding box center [1477, 329] width 70 height 21
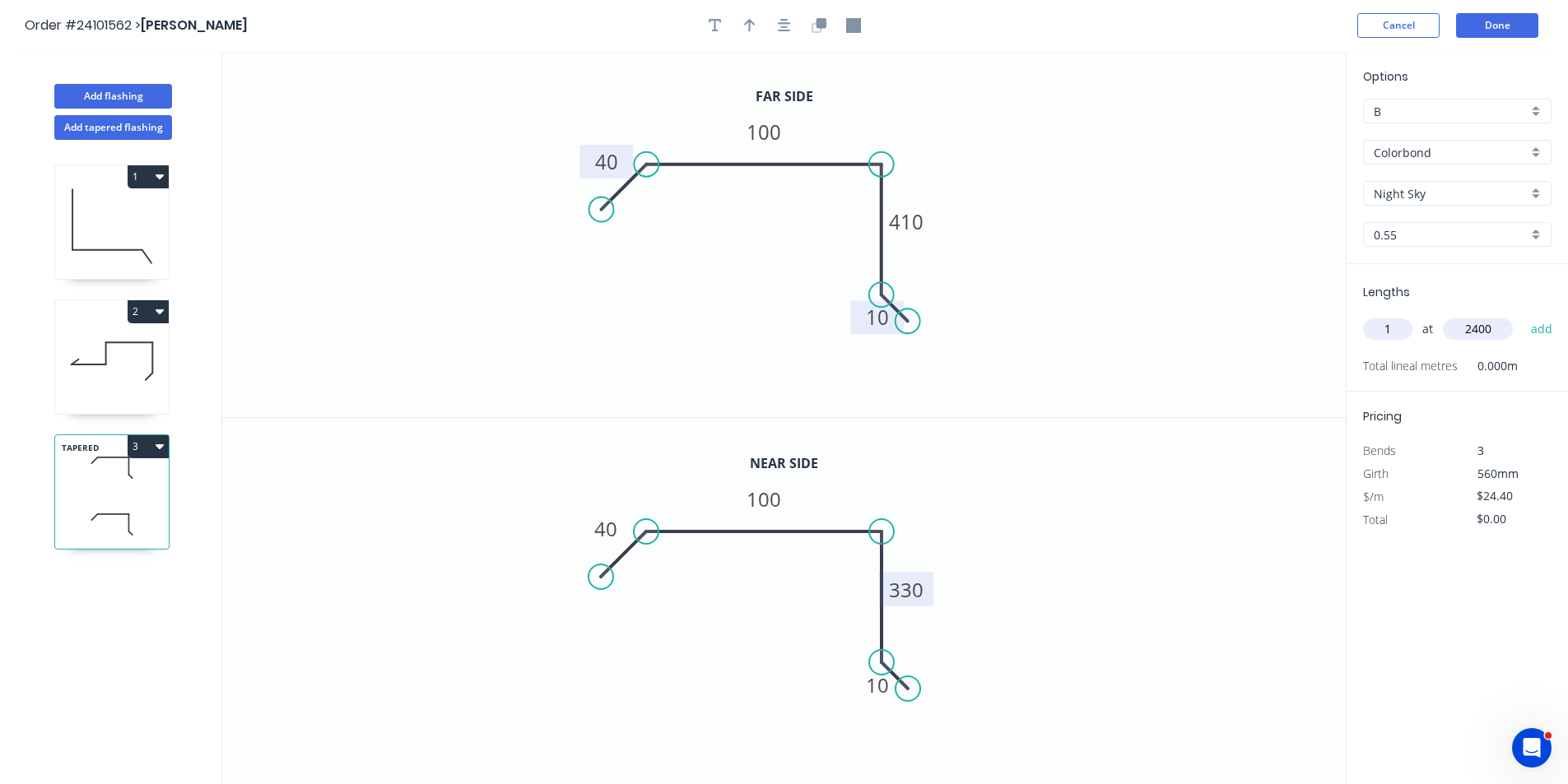
type input "2400"
click at [1522, 315] on button "add" at bounding box center [1542, 329] width 39 height 28
type input "$58.56"
click at [1483, 34] on button "Done" at bounding box center [1496, 26] width 82 height 25
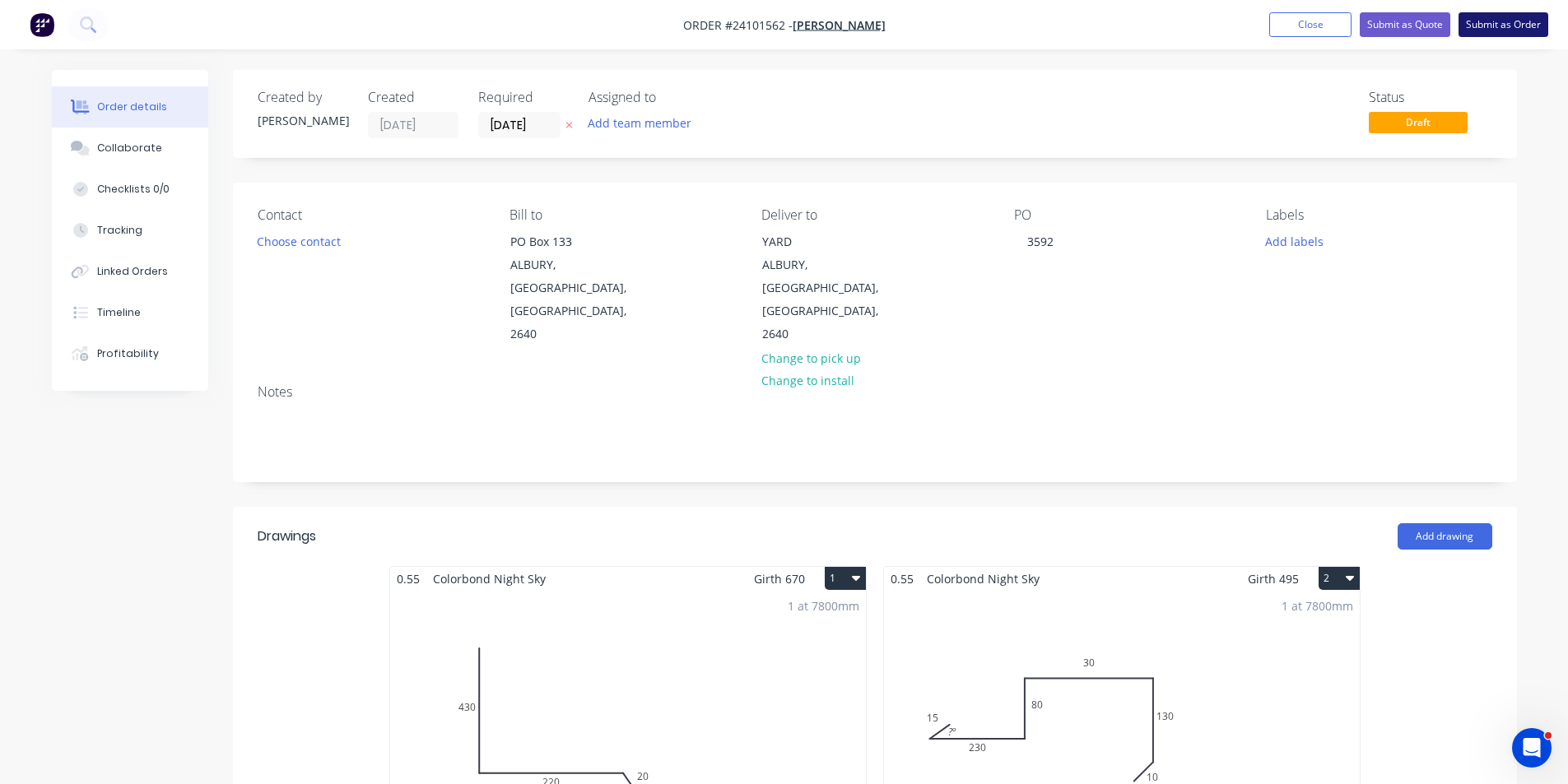
click at [1491, 20] on button "Submit as Order" at bounding box center [1503, 25] width 90 height 25
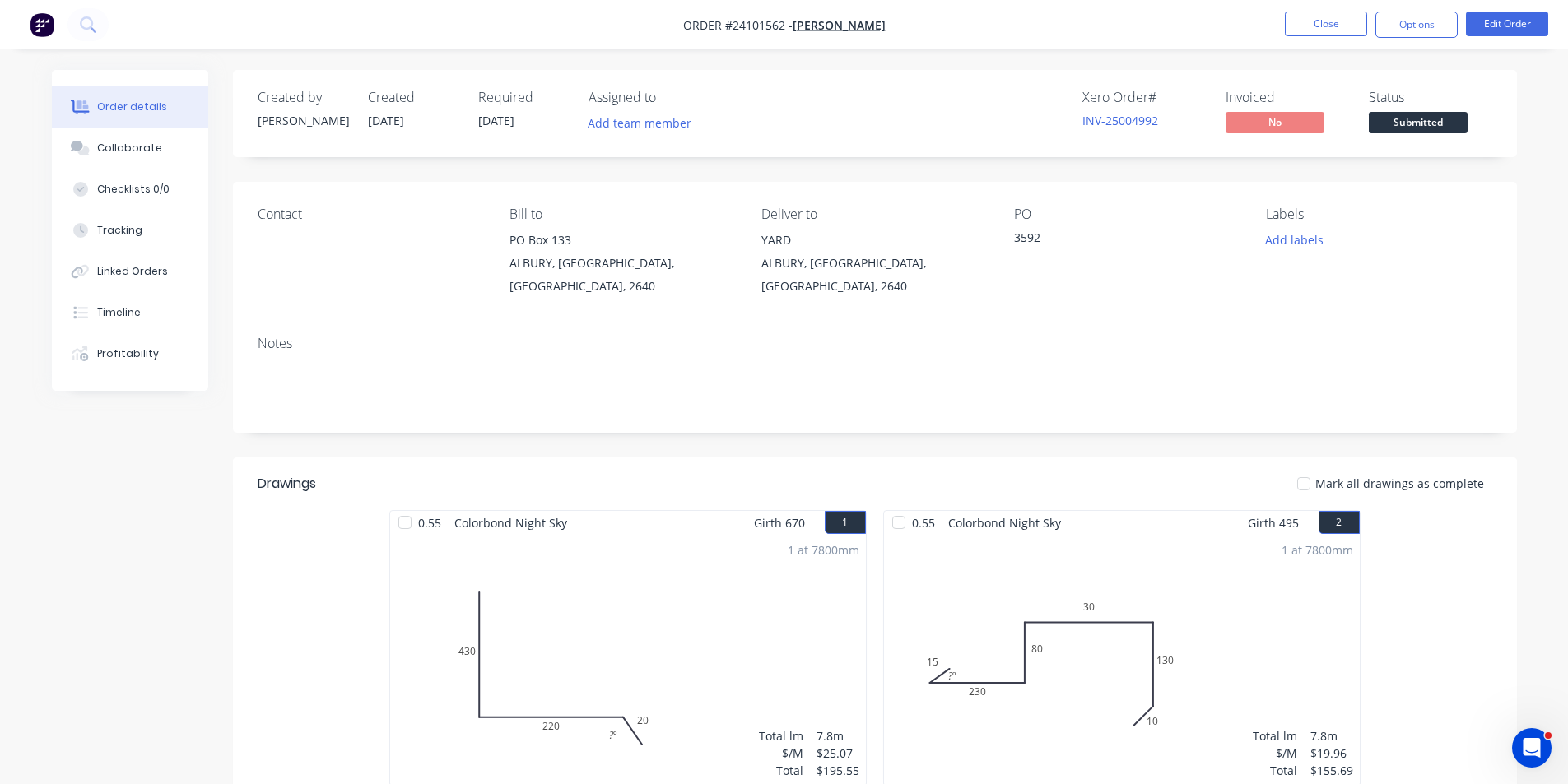
click at [44, 26] on img "button" at bounding box center [42, 25] width 25 height 25
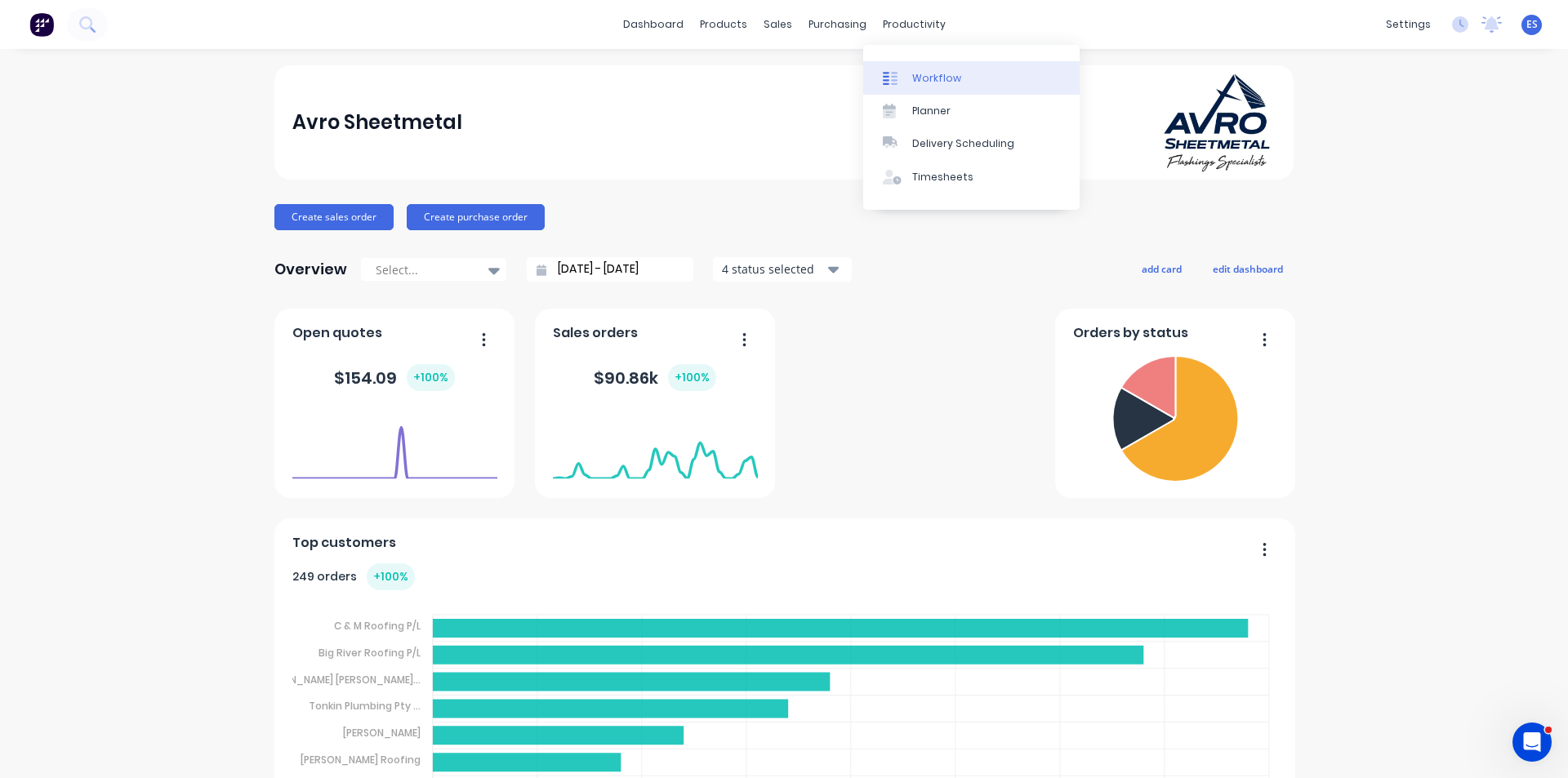
click at [937, 74] on div "Workflow" at bounding box center [936, 78] width 49 height 15
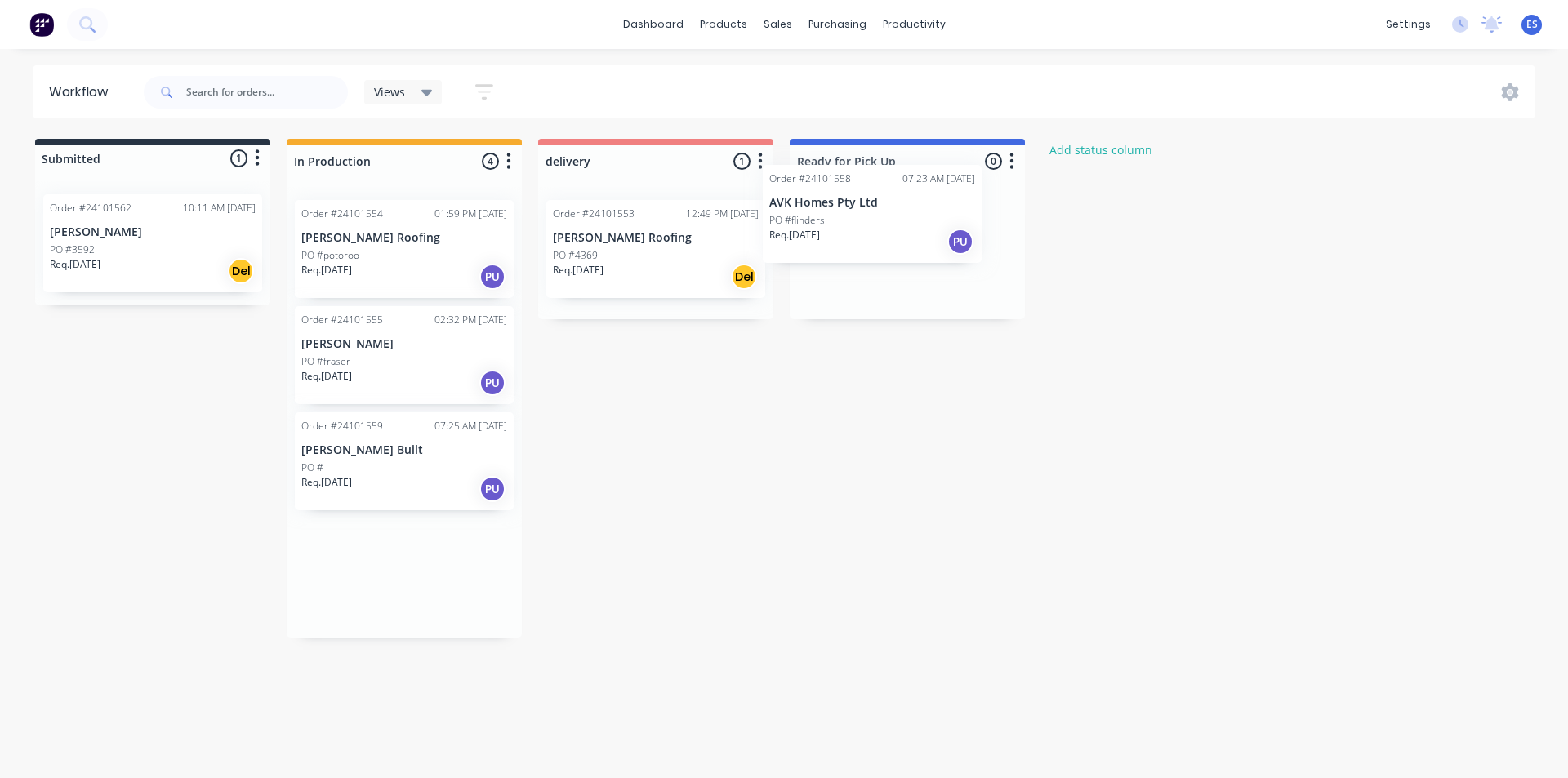
drag, startPoint x: 391, startPoint y: 488, endPoint x: 858, endPoint y: 236, distance: 530.7
click at [858, 236] on div "Submitted 1 Status colour #273444 hex #273444 Save Cancel Summaries Total order…" at bounding box center [757, 388] width 1539 height 499
click at [38, 37] on button at bounding box center [41, 24] width 34 height 32
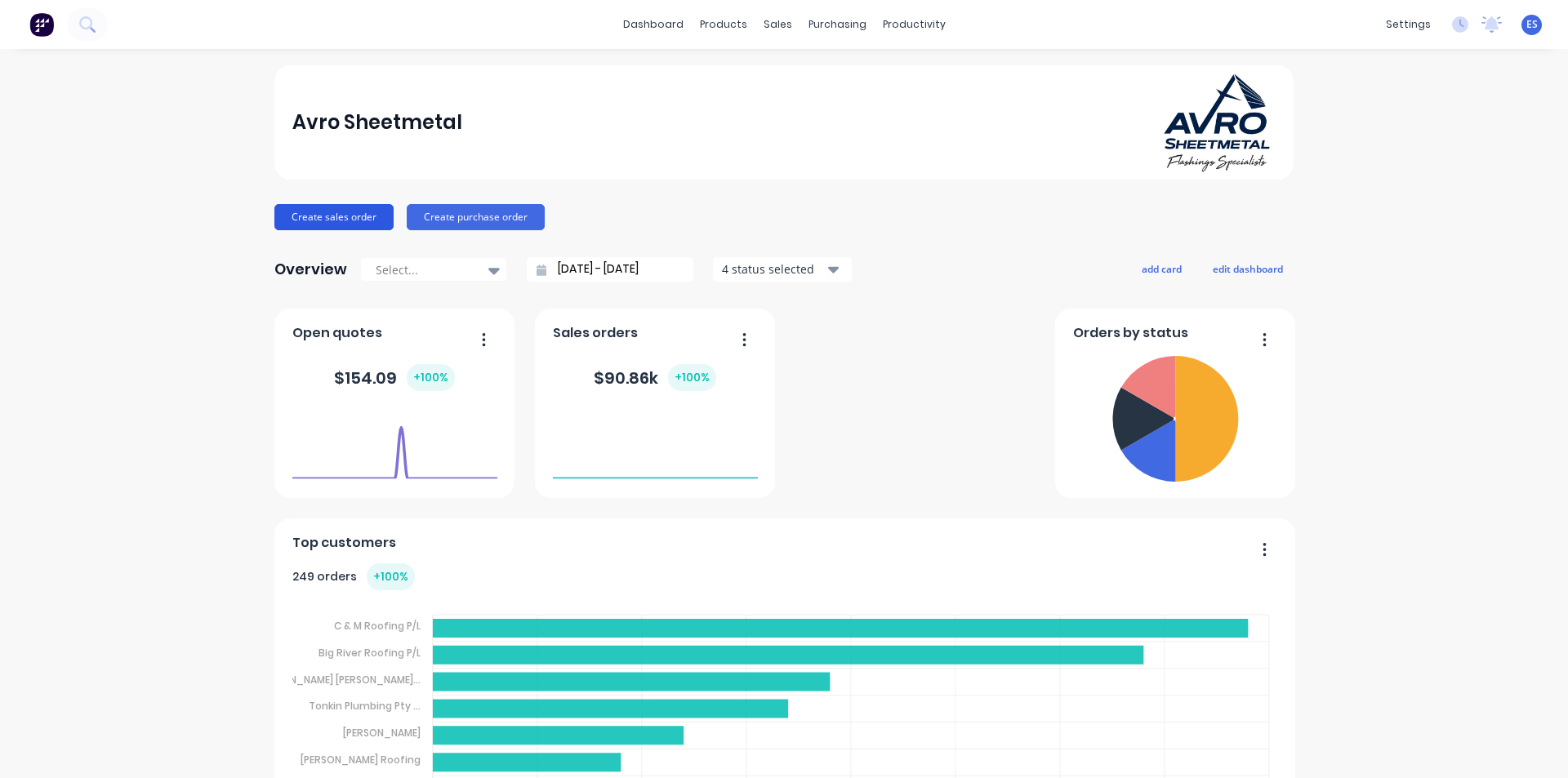
click at [347, 217] on button "Create sales order" at bounding box center [334, 218] width 119 height 26
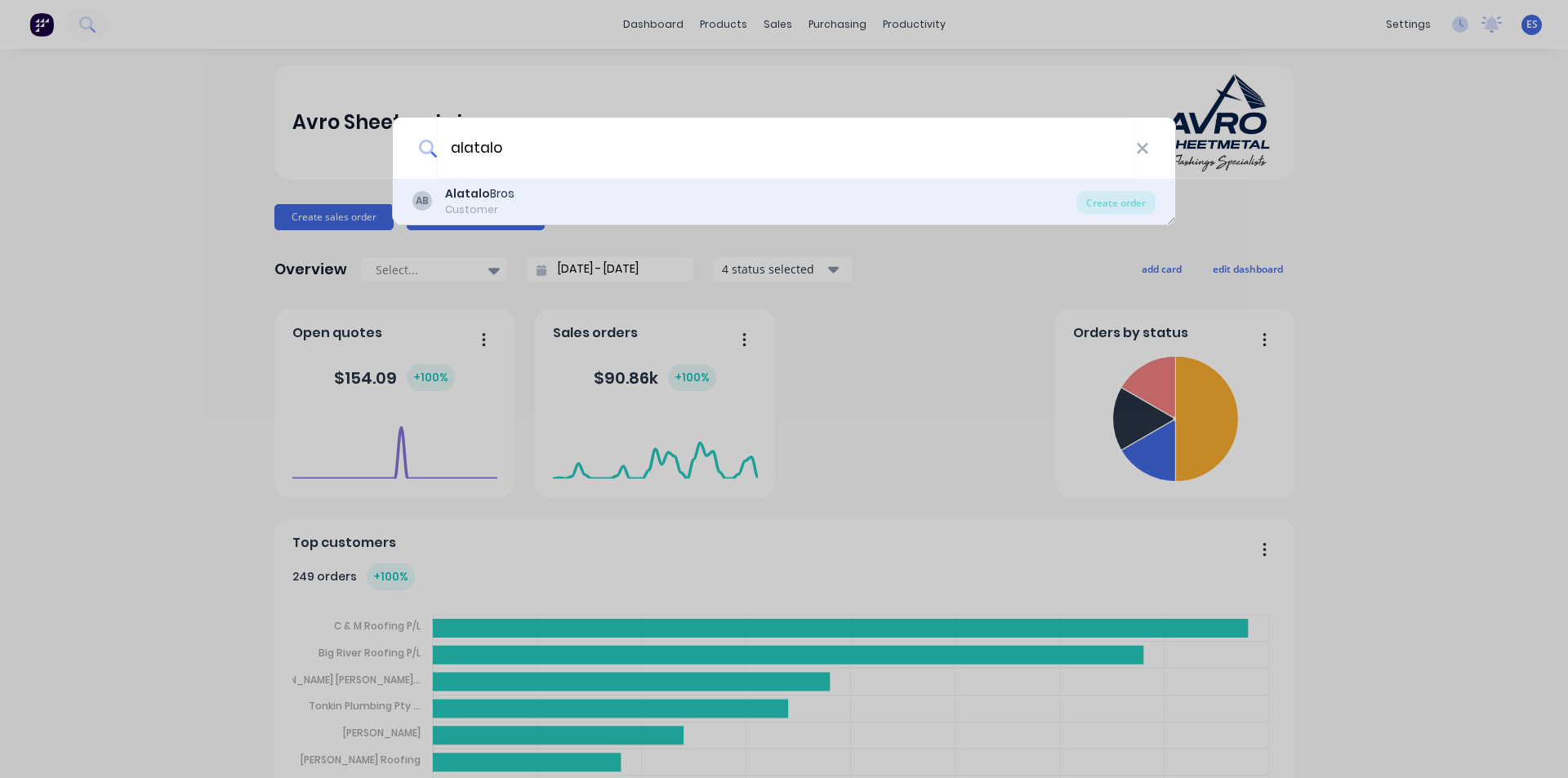
type input "alatalo"
click at [589, 198] on div "AB Alatalo Bros Customer" at bounding box center [744, 201] width 663 height 31
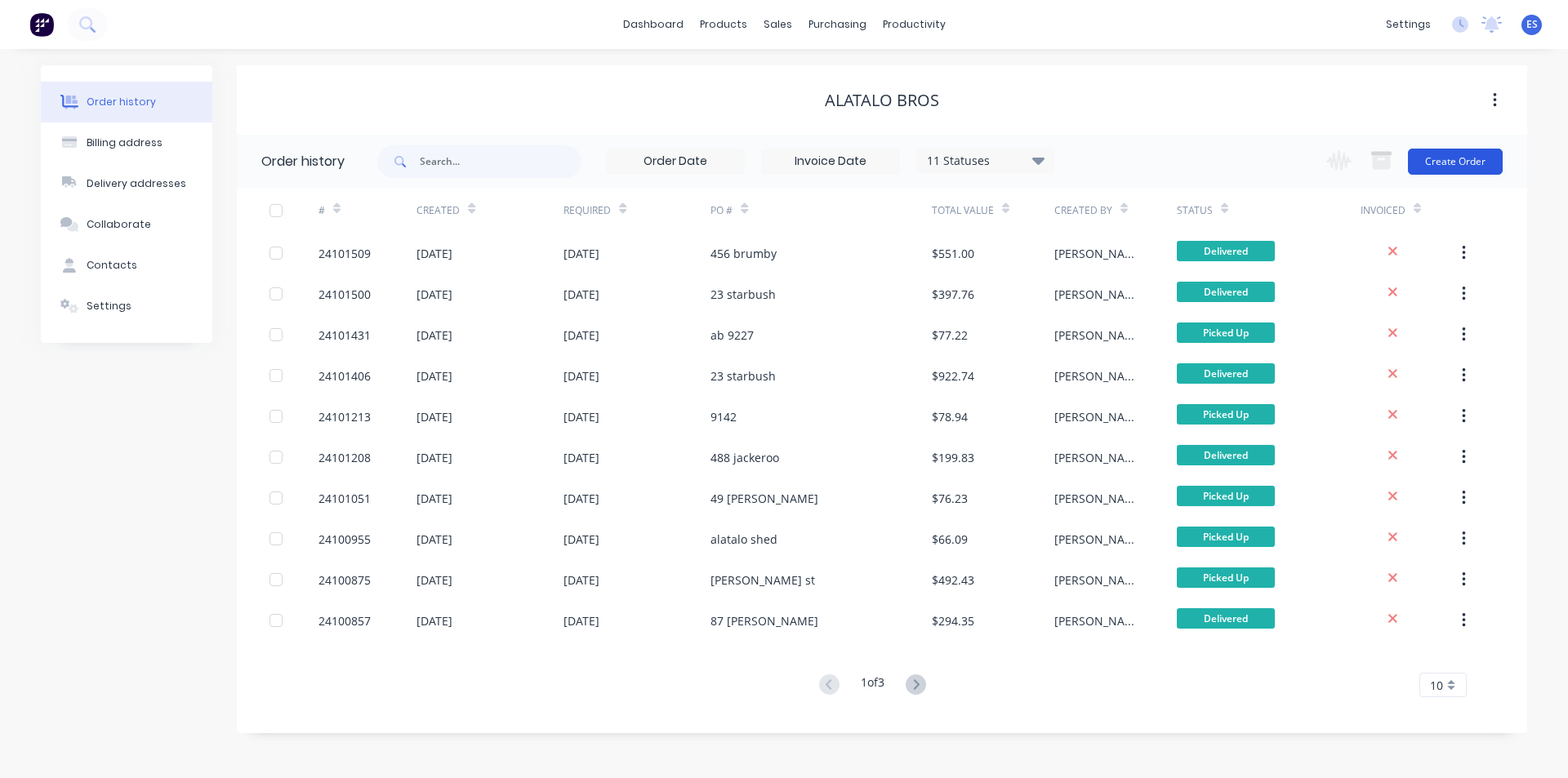
click at [1453, 169] on button "Create Order" at bounding box center [1454, 162] width 94 height 26
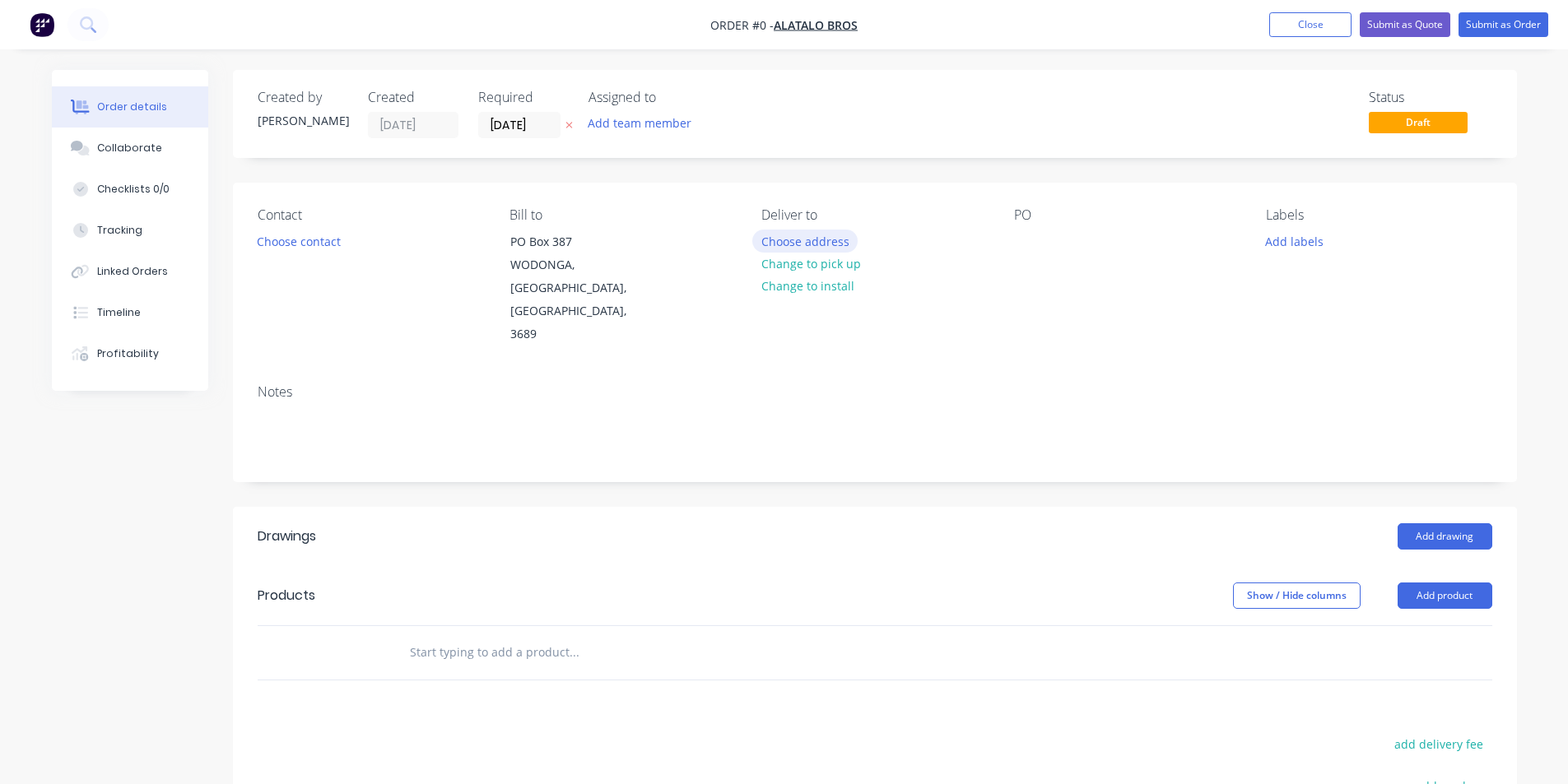
click at [816, 240] on button "Choose address" at bounding box center [805, 240] width 106 height 22
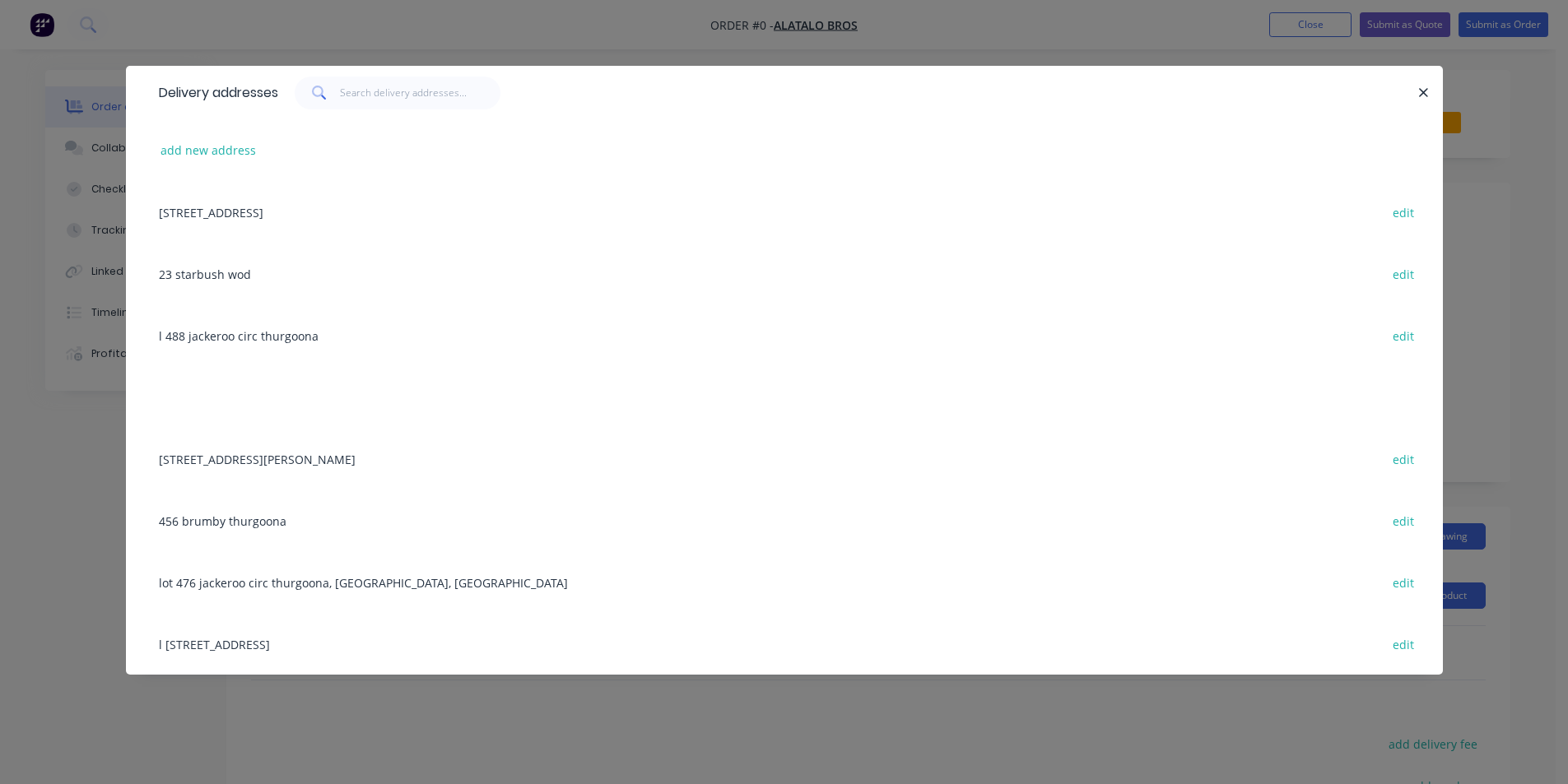
click at [206, 339] on div "l 488 jackeroo circ thurgoona edit" at bounding box center [784, 336] width 1268 height 62
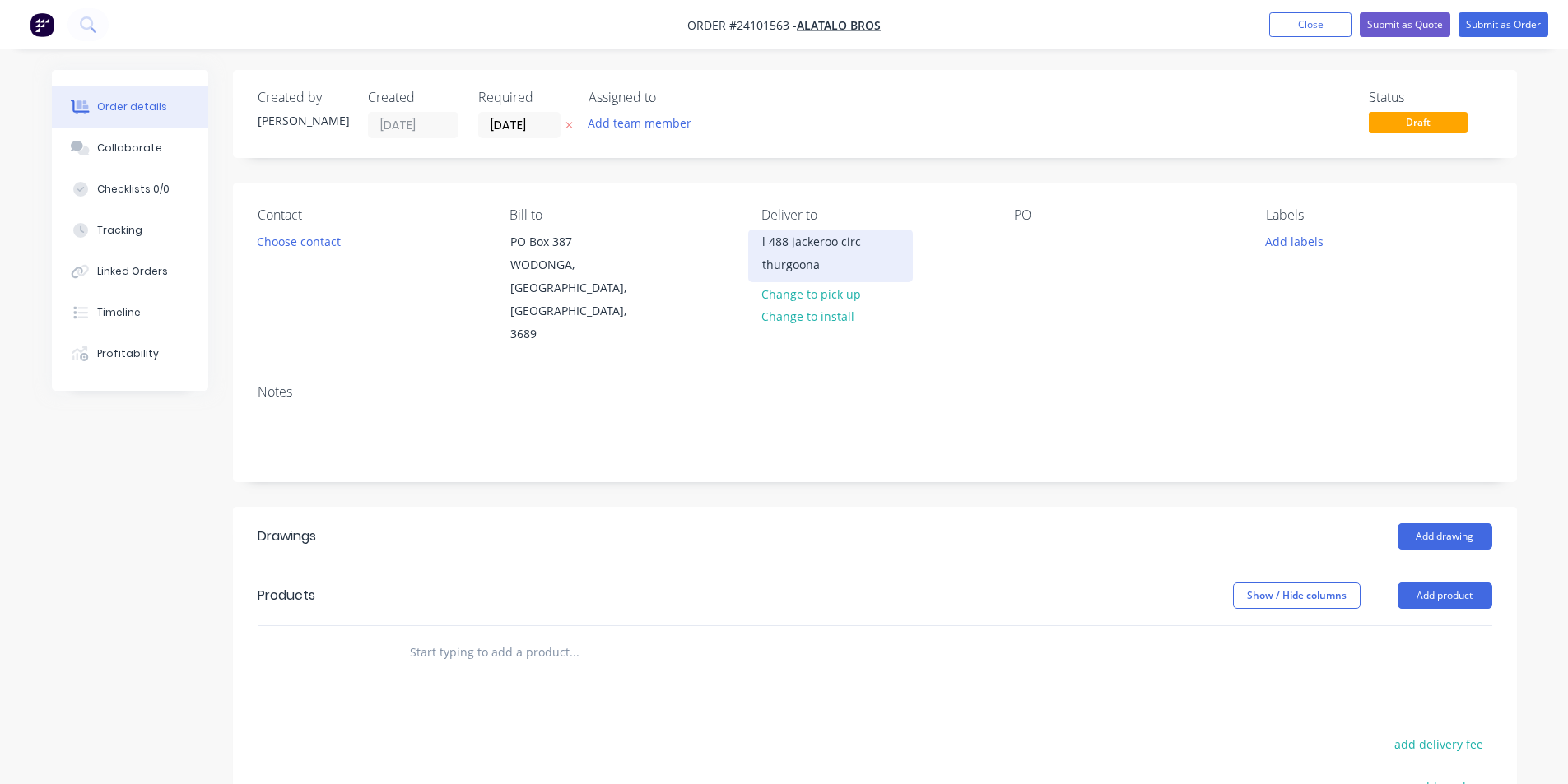
click at [784, 244] on div "l 488 jackeroo circ thurgoona" at bounding box center [830, 254] width 137 height 46
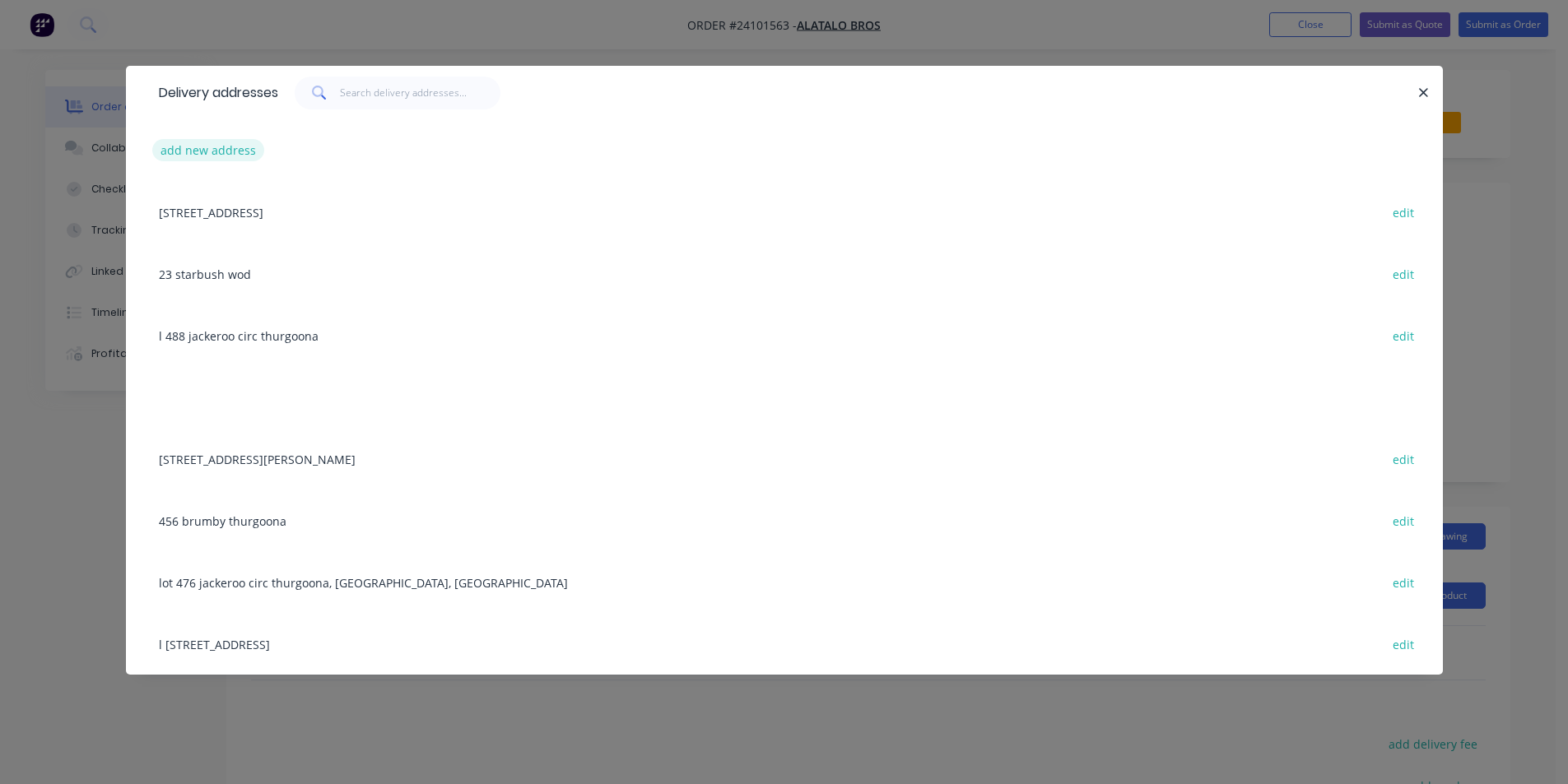
click at [218, 152] on button "add new address" at bounding box center [209, 150] width 113 height 22
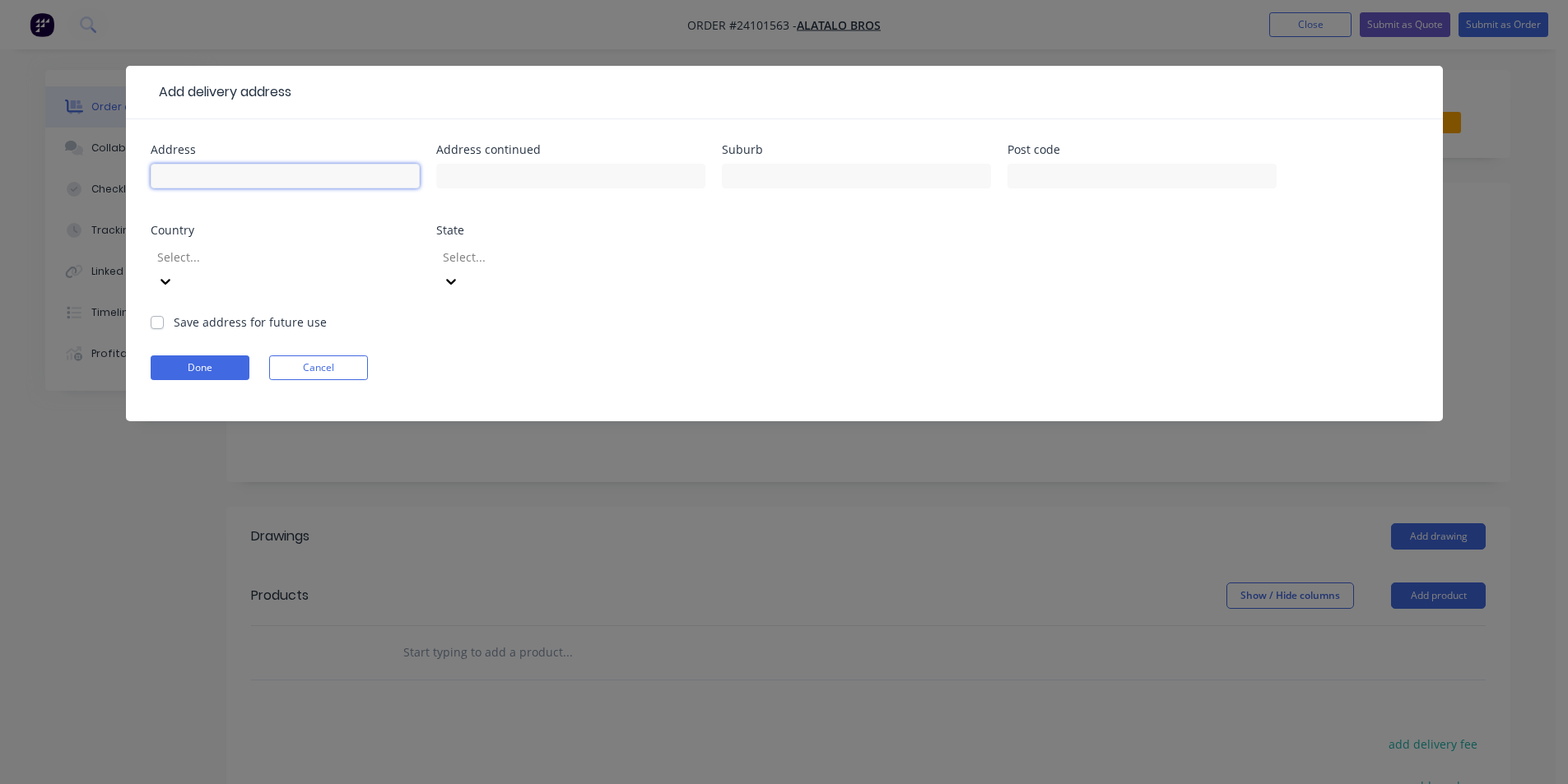
click at [190, 185] on input "text" at bounding box center [285, 176] width 269 height 25
type input "jackeroo circ"
click at [174, 314] on label "Save address for future use" at bounding box center [250, 322] width 153 height 18
click at [162, 314] on input "Save address for future use" at bounding box center [157, 322] width 13 height 16
checkbox input "true"
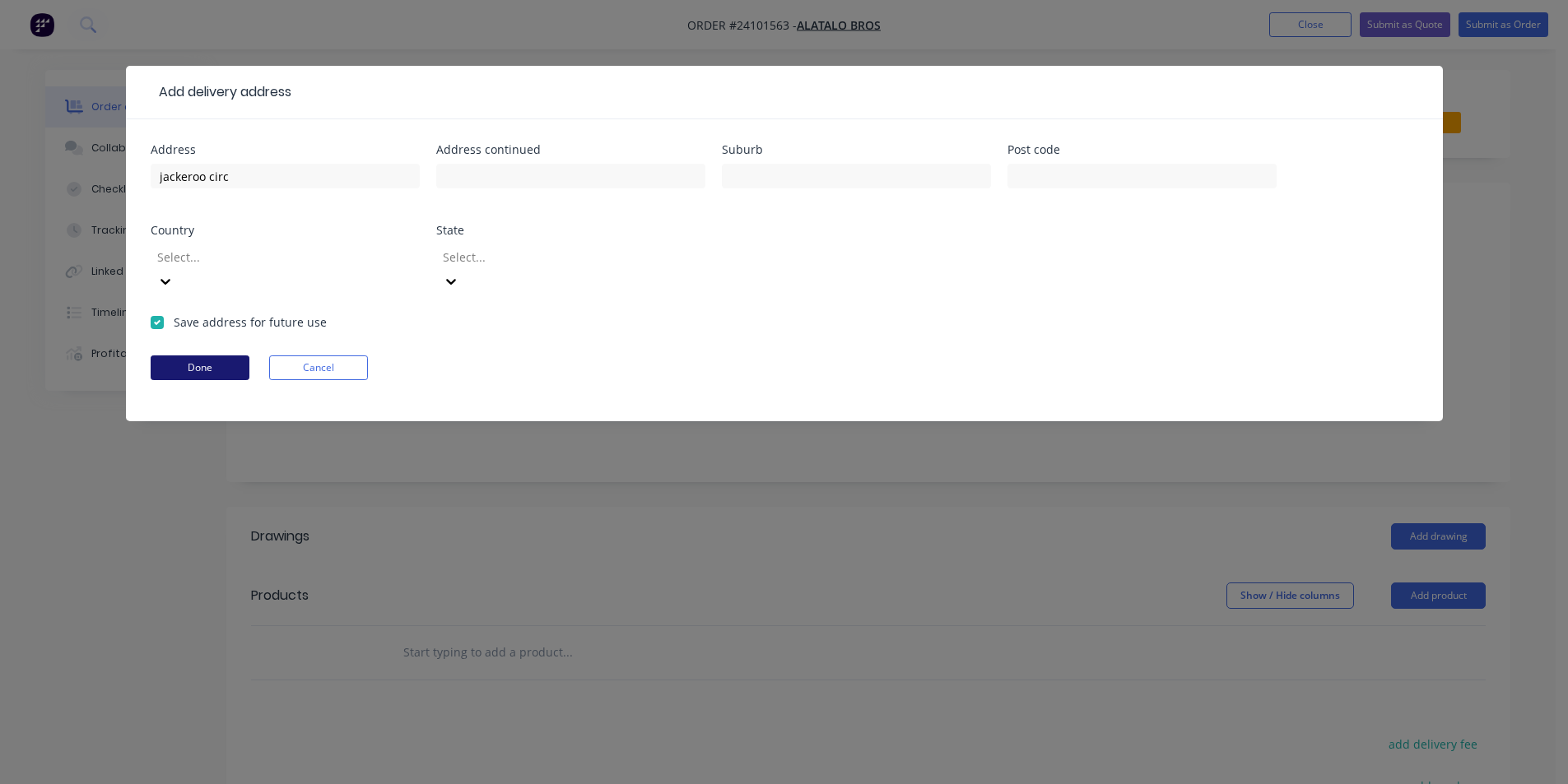
click at [207, 356] on button "Done" at bounding box center [200, 368] width 99 height 25
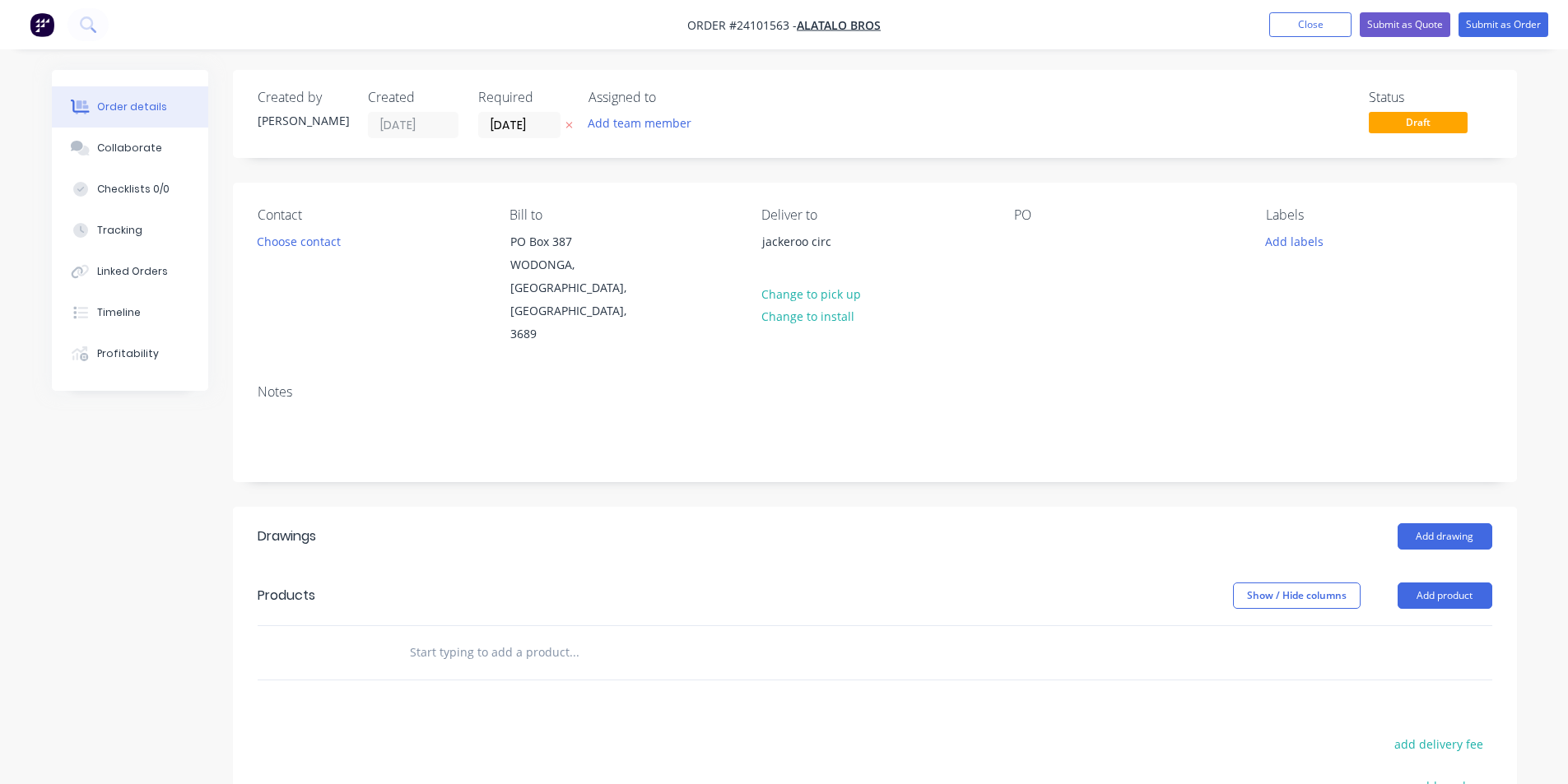
click at [1053, 241] on div "PO" at bounding box center [1127, 277] width 226 height 139
click at [1031, 241] on div at bounding box center [1027, 241] width 26 height 24
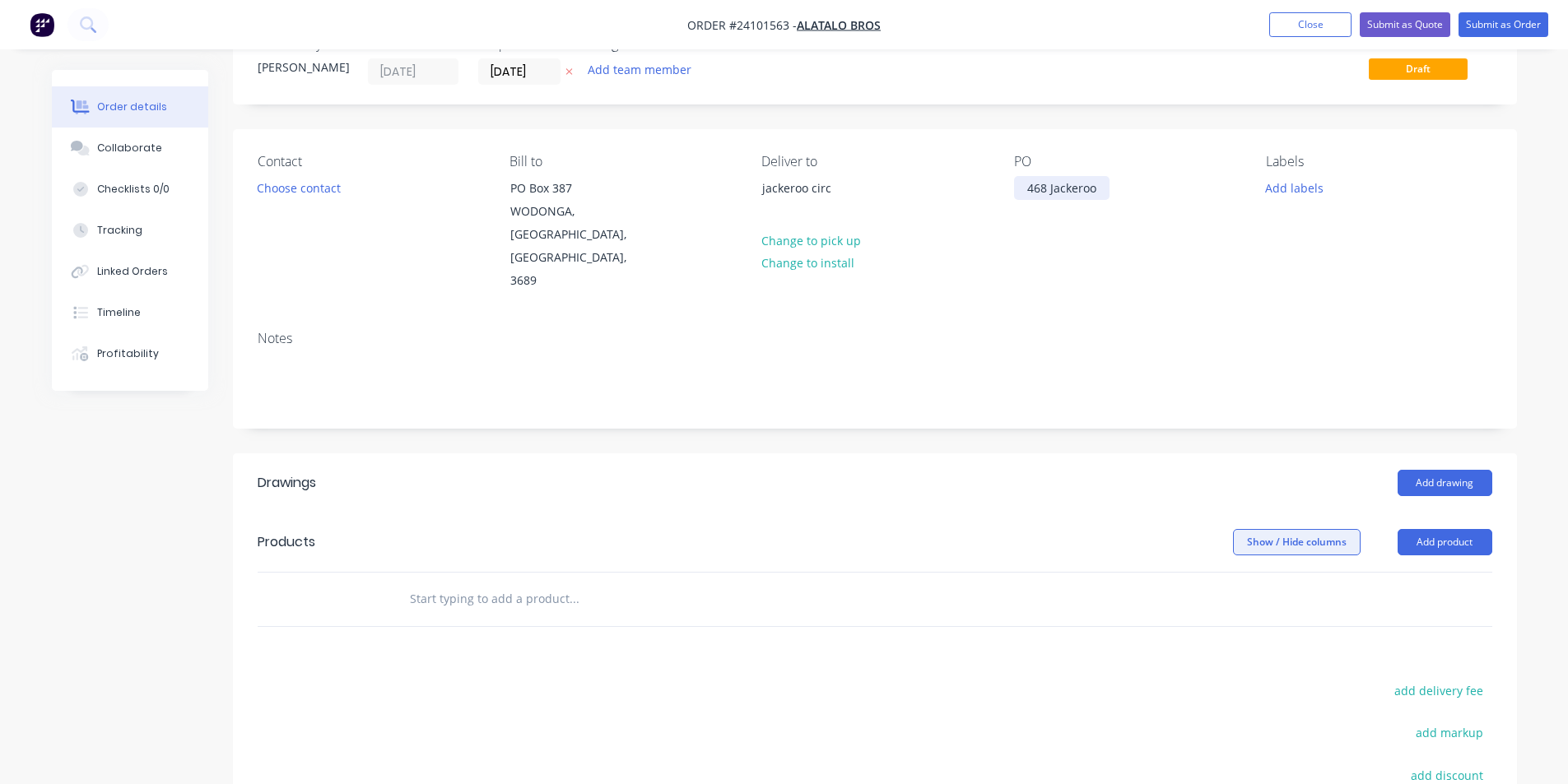
scroll to position [270, 0]
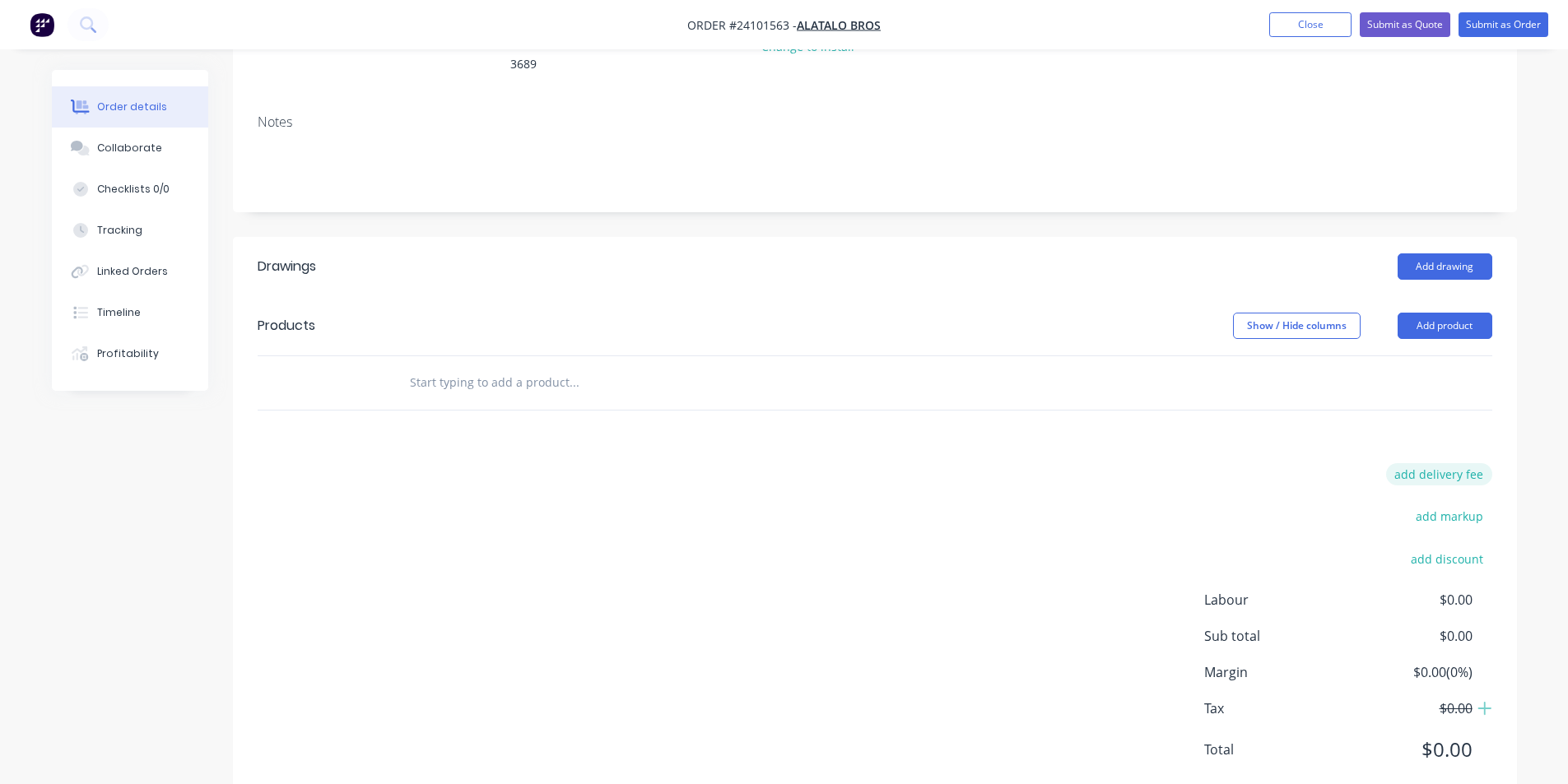
click at [1450, 463] on button "add delivery fee" at bounding box center [1439, 474] width 107 height 22
type input "60"
click input "submit" at bounding box center [0, 0] width 0 height 0
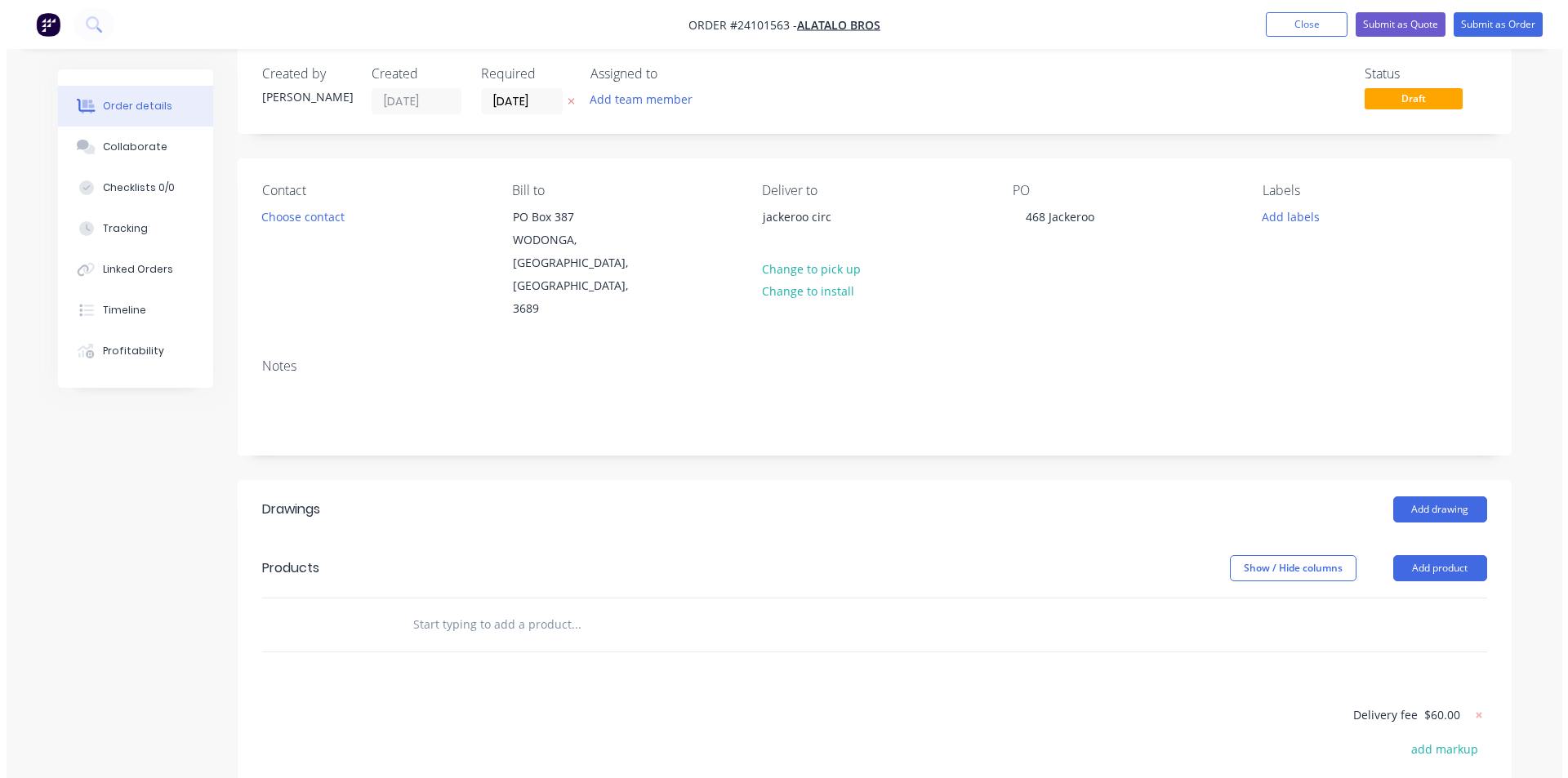
scroll to position [0, 0]
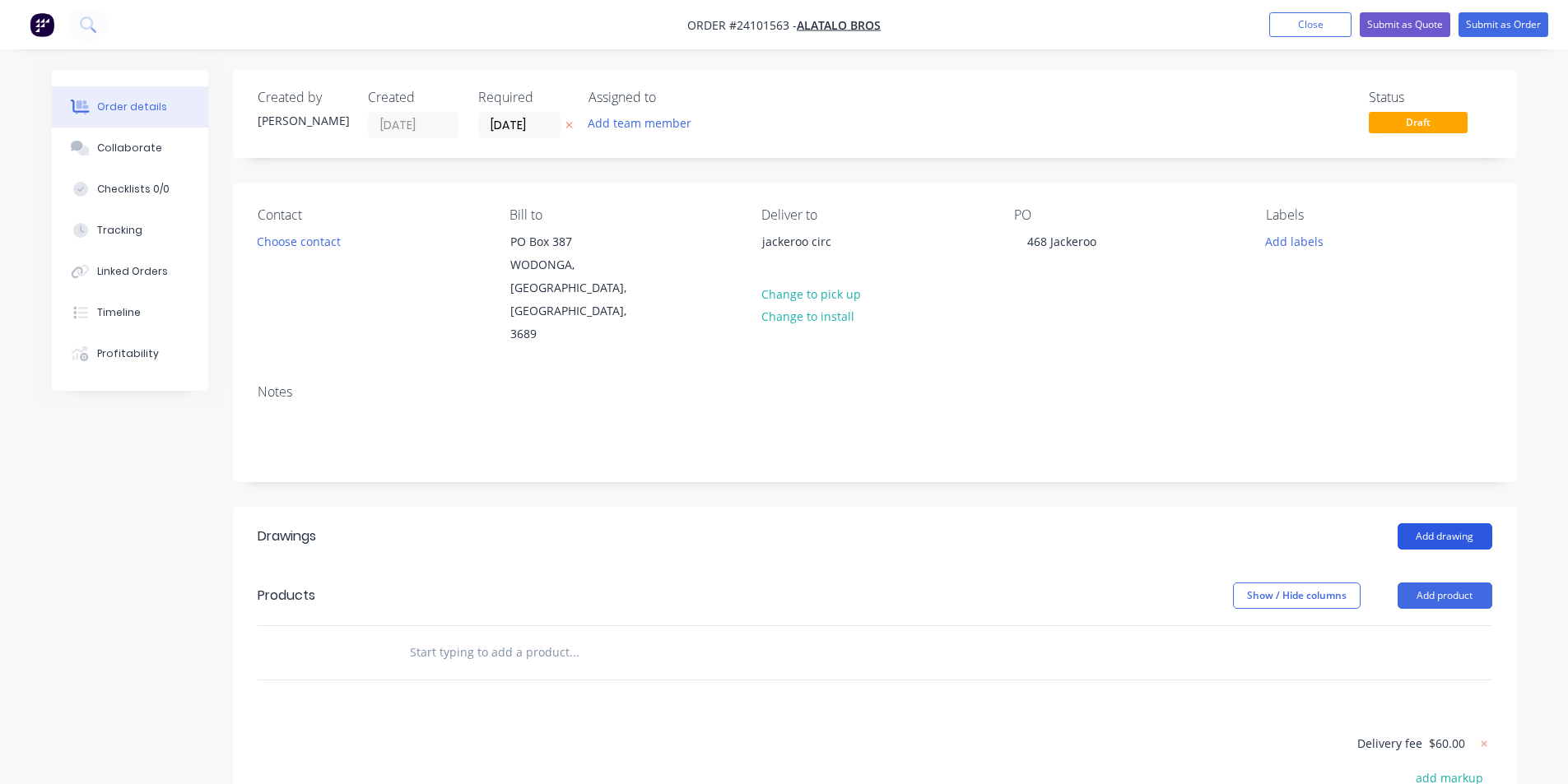
click at [1449, 523] on button "Add drawing" at bounding box center [1444, 536] width 94 height 26
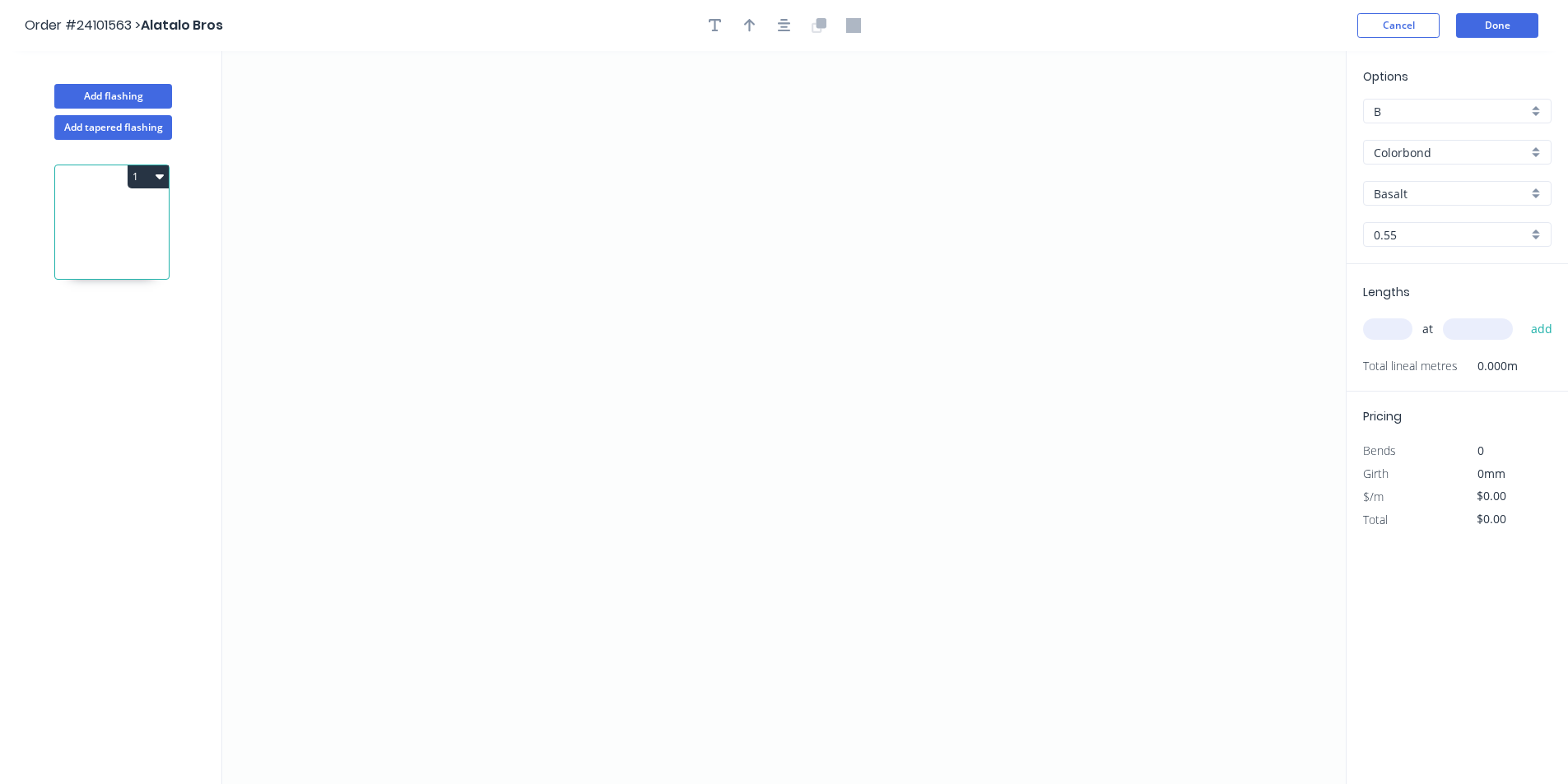
click at [1444, 200] on input "Basalt" at bounding box center [1450, 194] width 154 height 18
click at [1436, 225] on div "Southerly" at bounding box center [1457, 225] width 187 height 29
type input "Southerly"
click at [629, 262] on icon "0" at bounding box center [783, 418] width 1123 height 733
click at [558, 263] on icon "0" at bounding box center [783, 418] width 1123 height 733
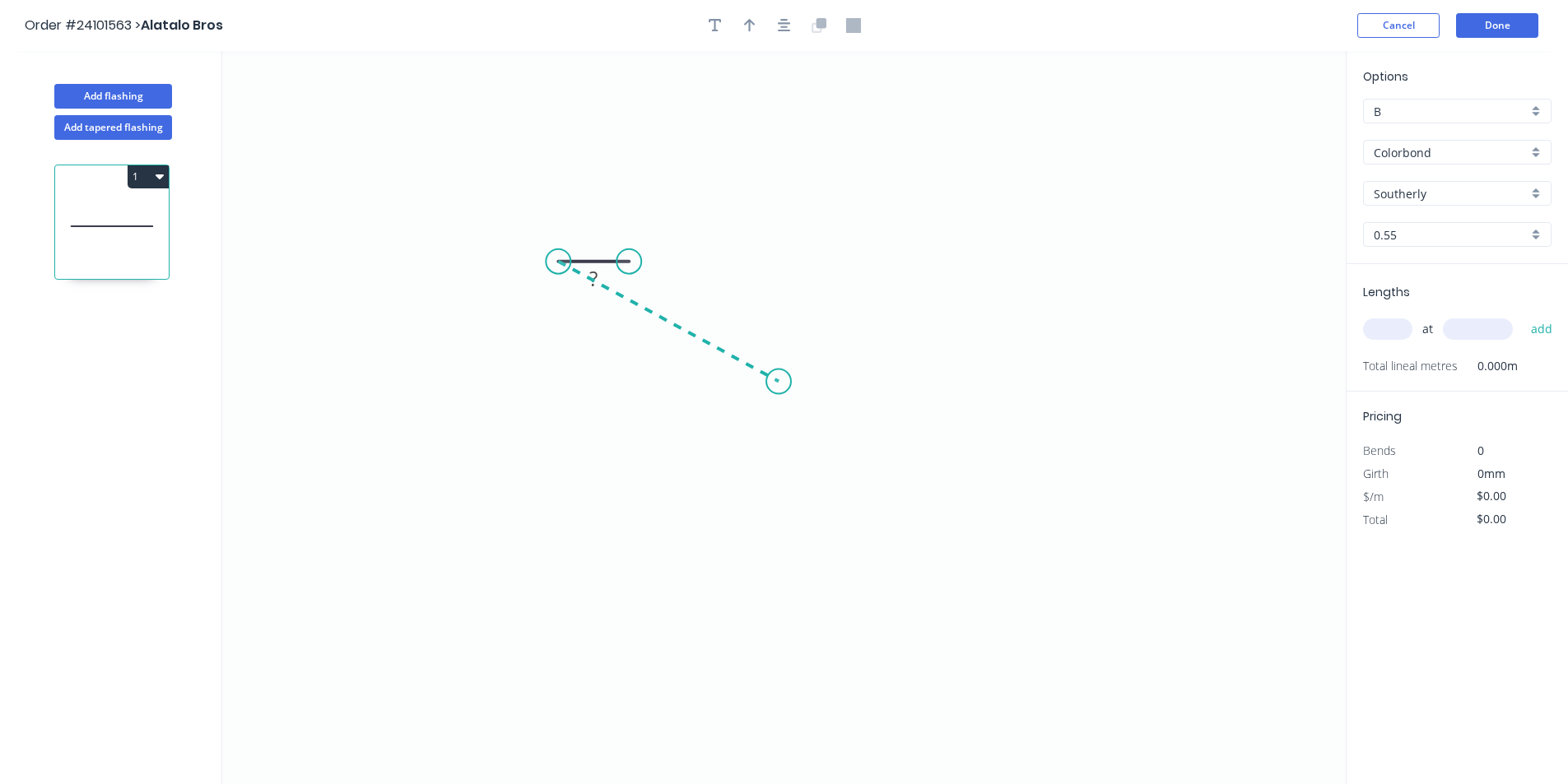
click at [780, 381] on icon "0 ?" at bounding box center [783, 418] width 1123 height 733
click at [973, 271] on icon "0 ? ? ? º" at bounding box center [783, 418] width 1123 height 733
click at [903, 271] on icon at bounding box center [938, 271] width 70 height 0
click at [903, 272] on circle at bounding box center [903, 271] width 25 height 25
click at [939, 237] on tspan "?" at bounding box center [937, 239] width 8 height 27
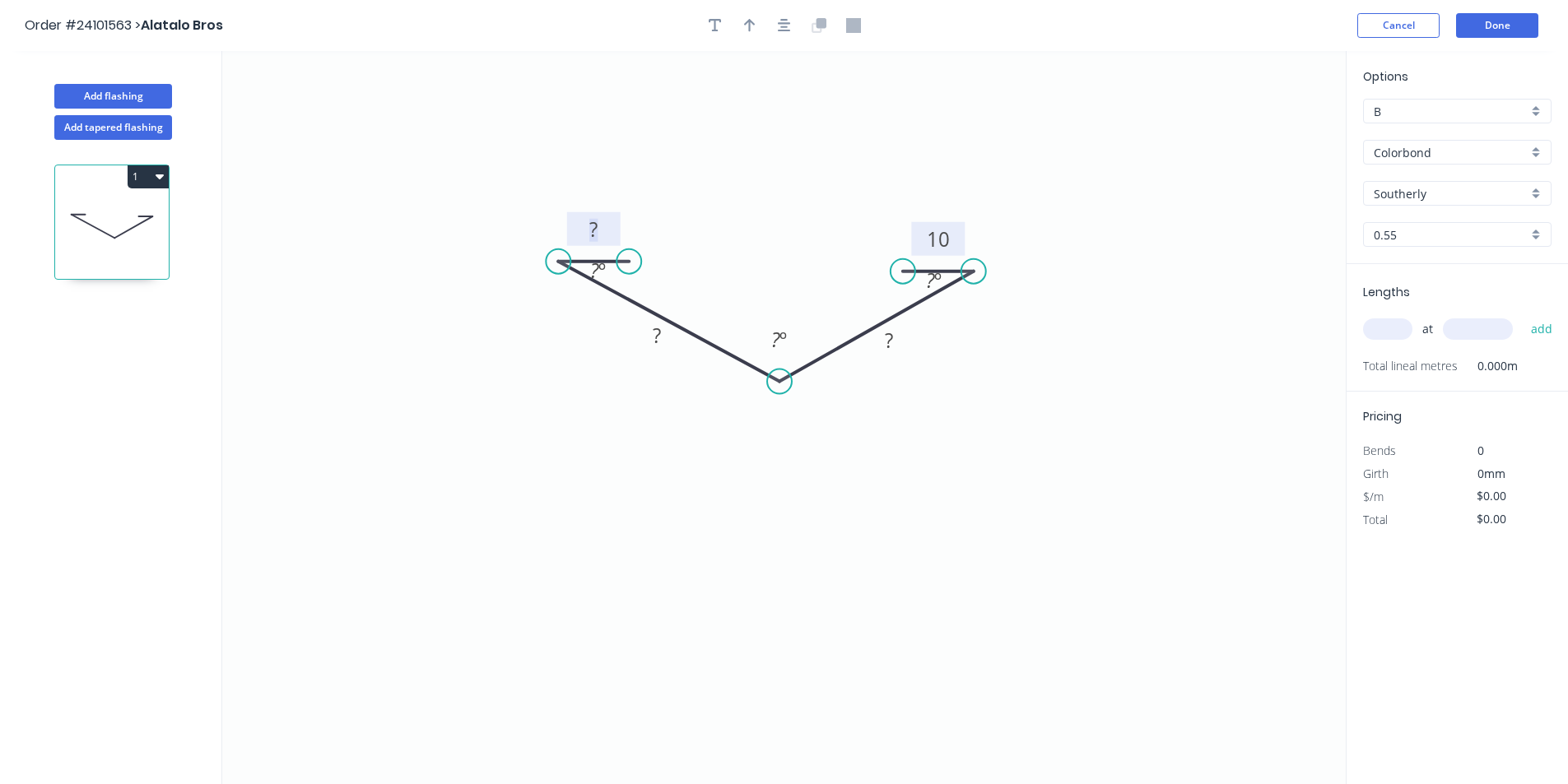
click at [604, 238] on rect at bounding box center [593, 230] width 33 height 23
click at [652, 326] on rect at bounding box center [656, 337] width 33 height 23
click at [893, 342] on rect at bounding box center [888, 342] width 33 height 23
type input "$15.40"
click at [769, 340] on rect at bounding box center [779, 341] width 33 height 23
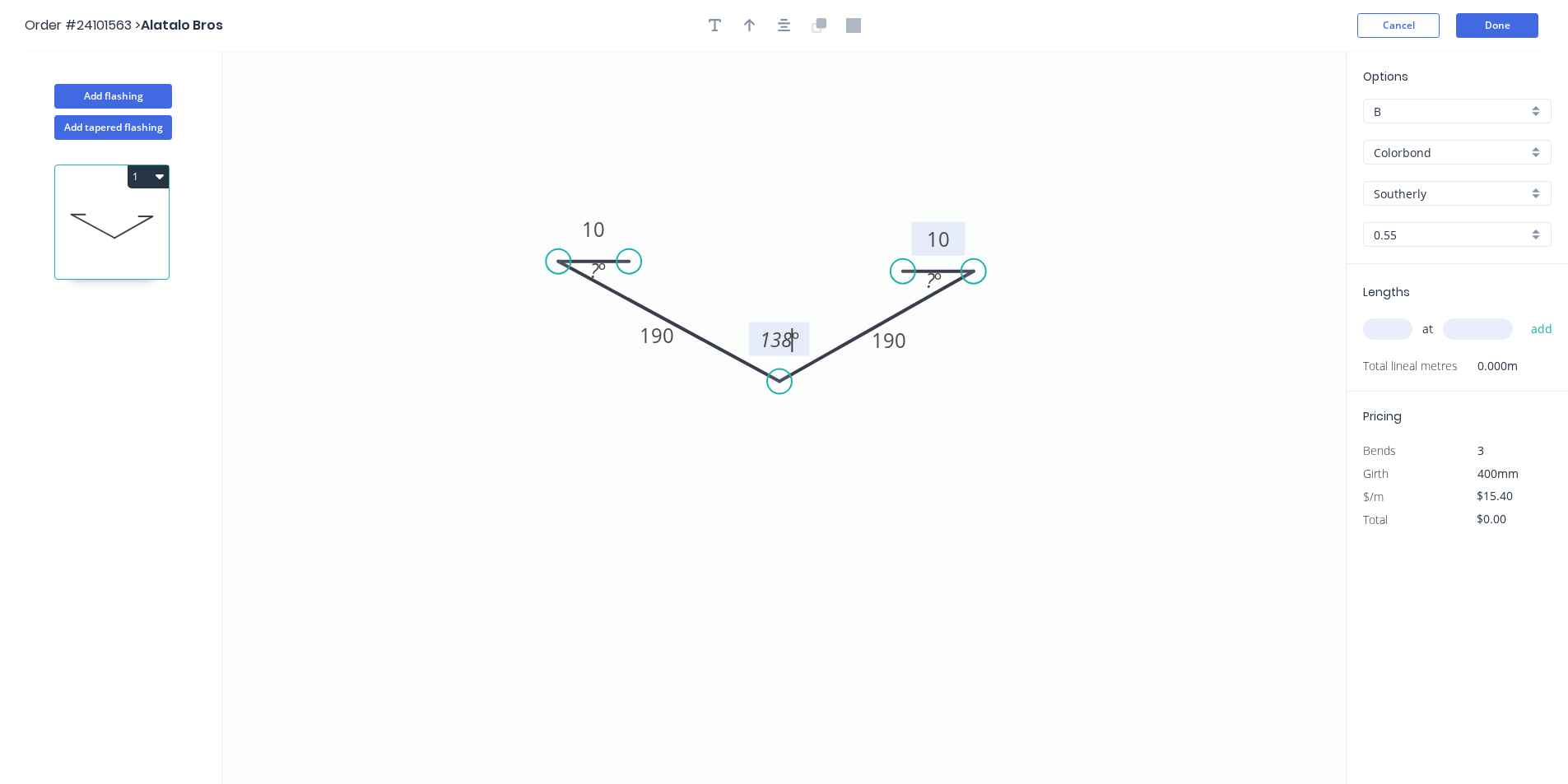
click at [1396, 333] on input "text" at bounding box center [1387, 329] width 49 height 21
type input "1"
click at [1472, 326] on input "text" at bounding box center [1477, 329] width 70 height 21
type input "5000"
click at [1522, 315] on button "add" at bounding box center [1542, 329] width 39 height 28
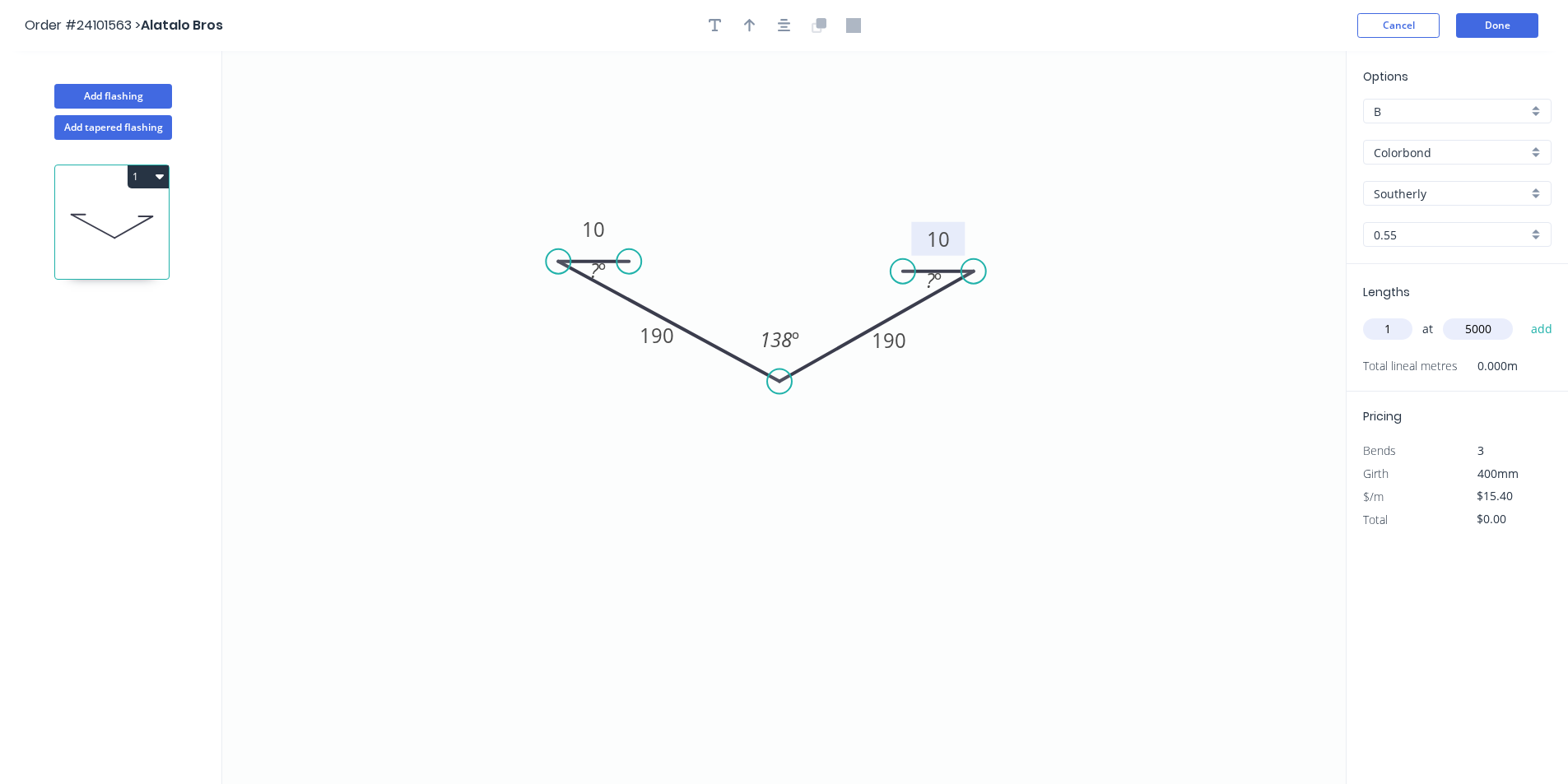
type input "$77.00"
type input "1"
click at [1472, 326] on input "text" at bounding box center [1477, 329] width 70 height 21
type input "6000"
click at [1522, 315] on button "add" at bounding box center [1542, 329] width 39 height 28
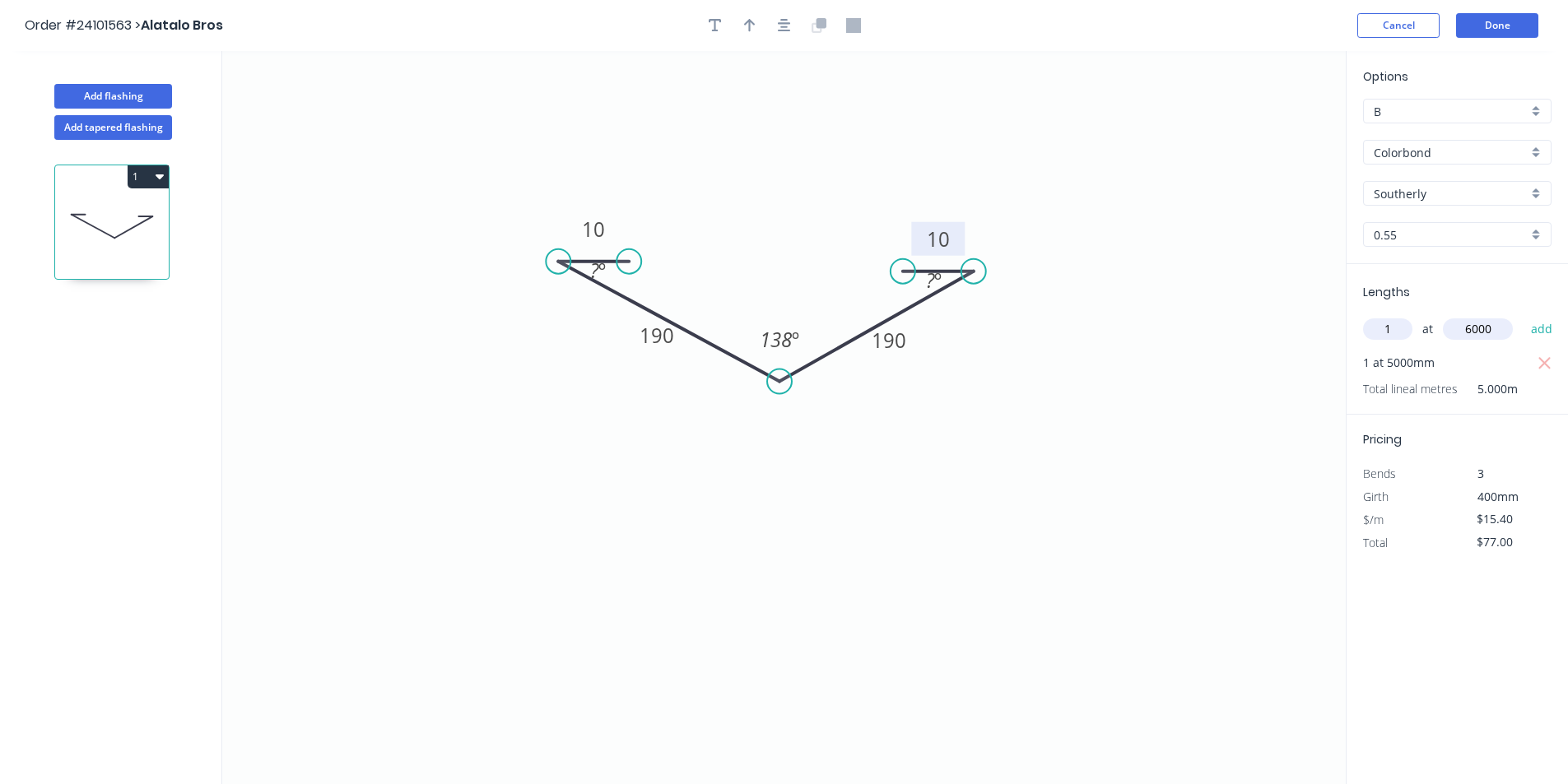
type input "$169.40"
click at [92, 88] on button "Add flashing" at bounding box center [114, 96] width 118 height 25
type input "$0.00"
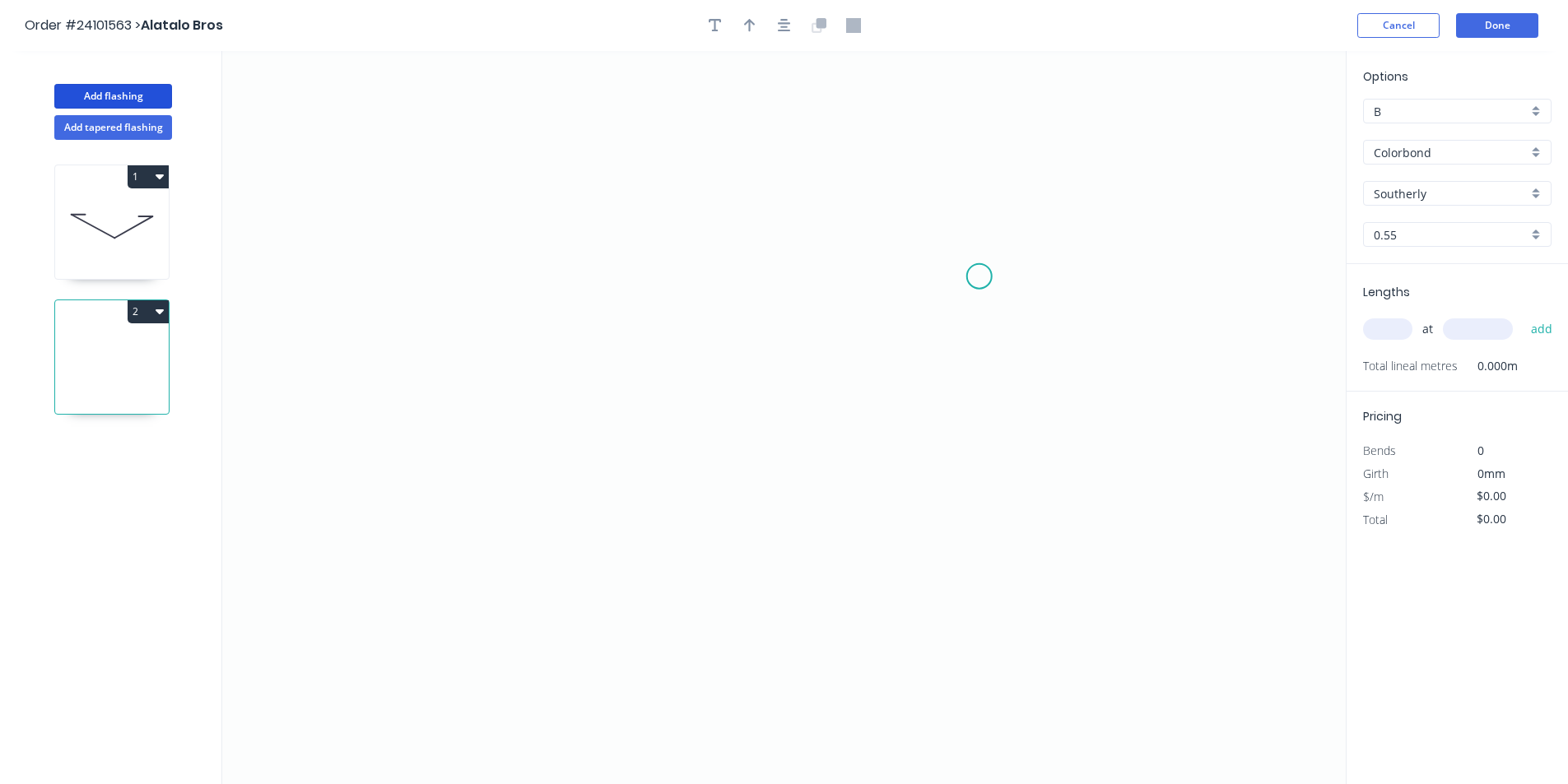
click at [980, 277] on icon "0" at bounding box center [783, 418] width 1123 height 733
click at [943, 241] on icon at bounding box center [961, 259] width 35 height 35
click at [601, 248] on icon "0 ?" at bounding box center [783, 418] width 1123 height 733
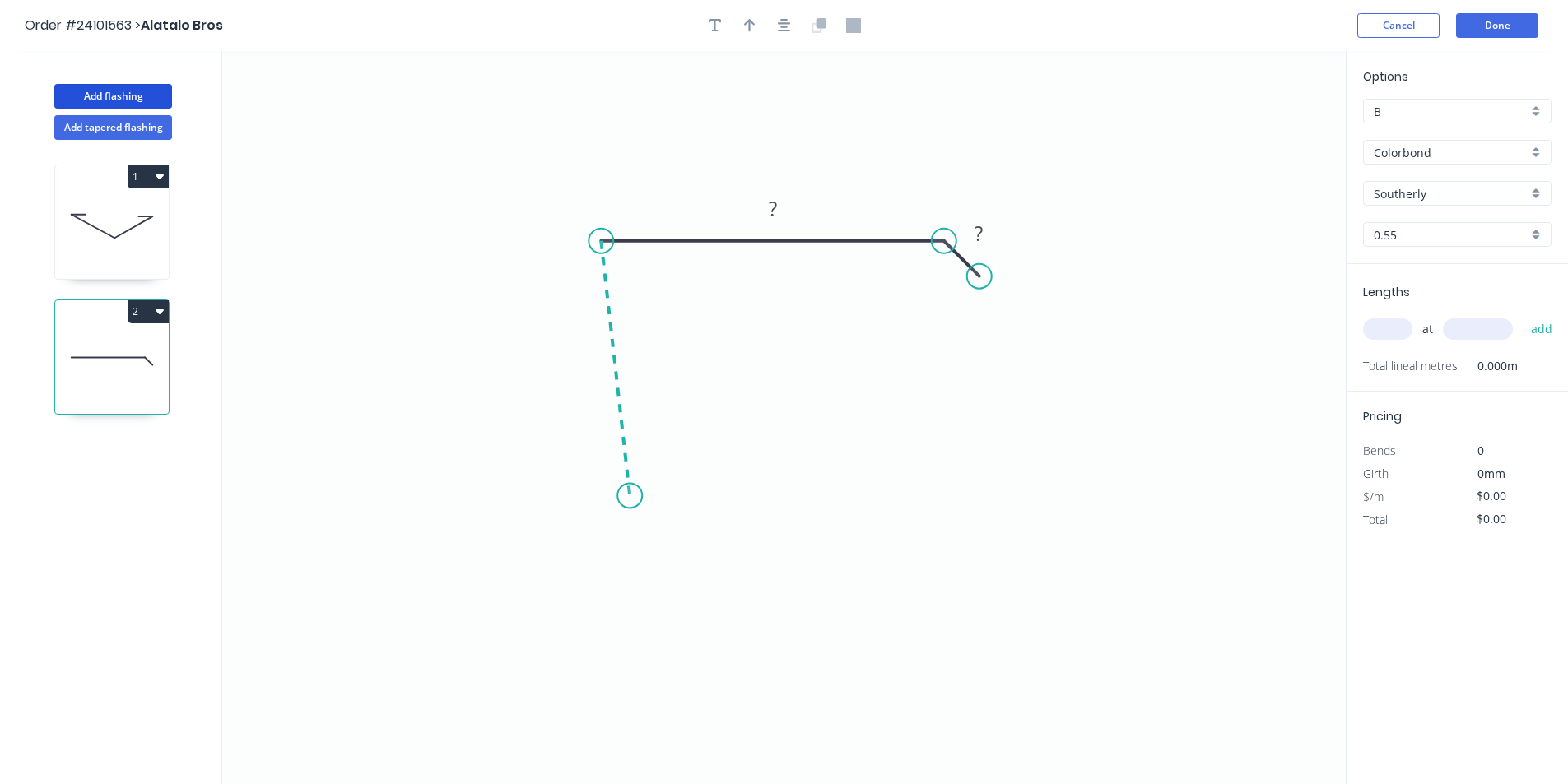
click at [630, 496] on icon "0 ? ?" at bounding box center [783, 418] width 1123 height 733
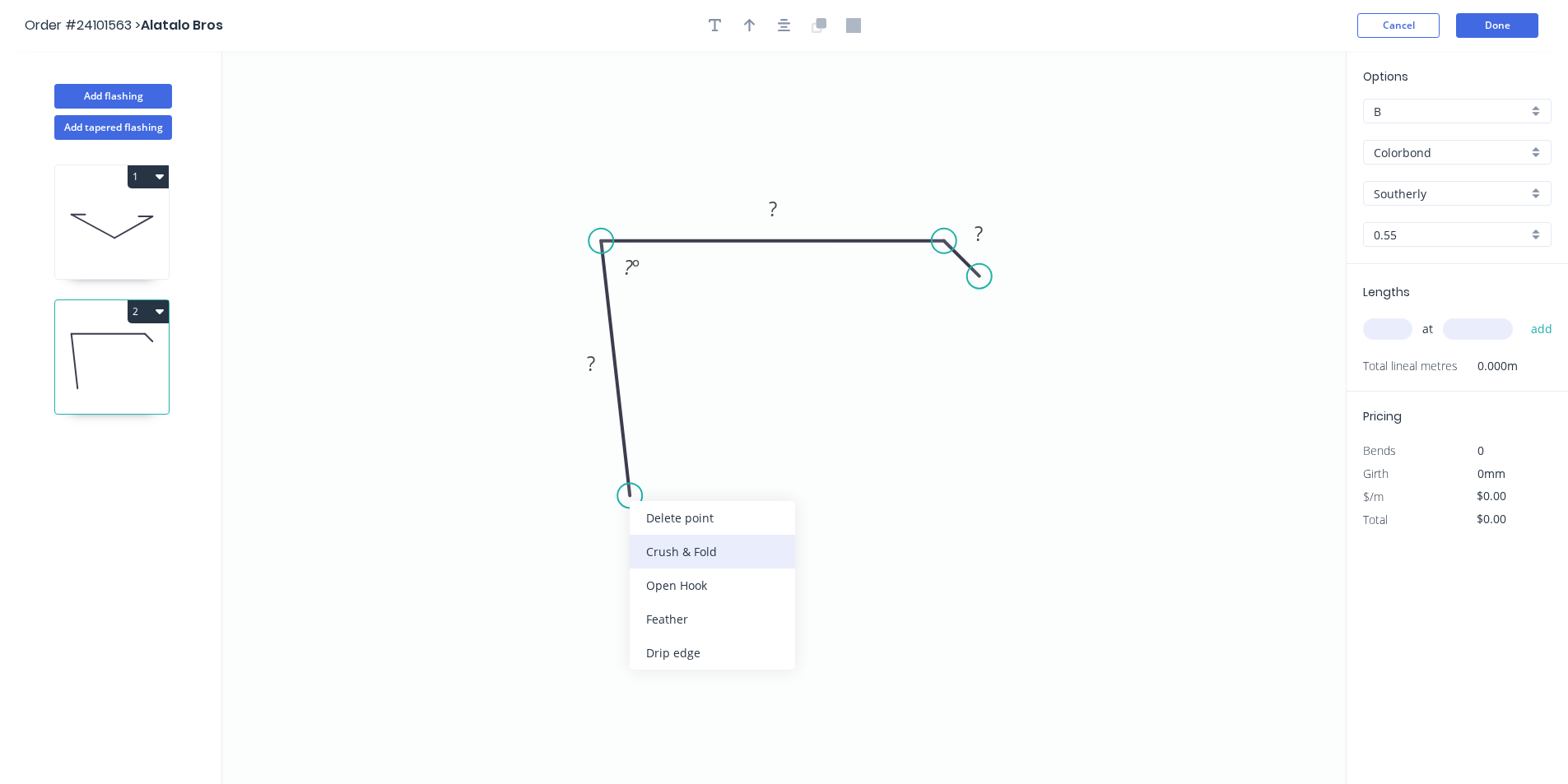
click at [657, 545] on div "Crush & Fold" at bounding box center [713, 551] width 166 height 33
click at [588, 359] on tspan "?" at bounding box center [590, 363] width 8 height 27
click at [632, 270] on tspan "º" at bounding box center [635, 267] width 7 height 27
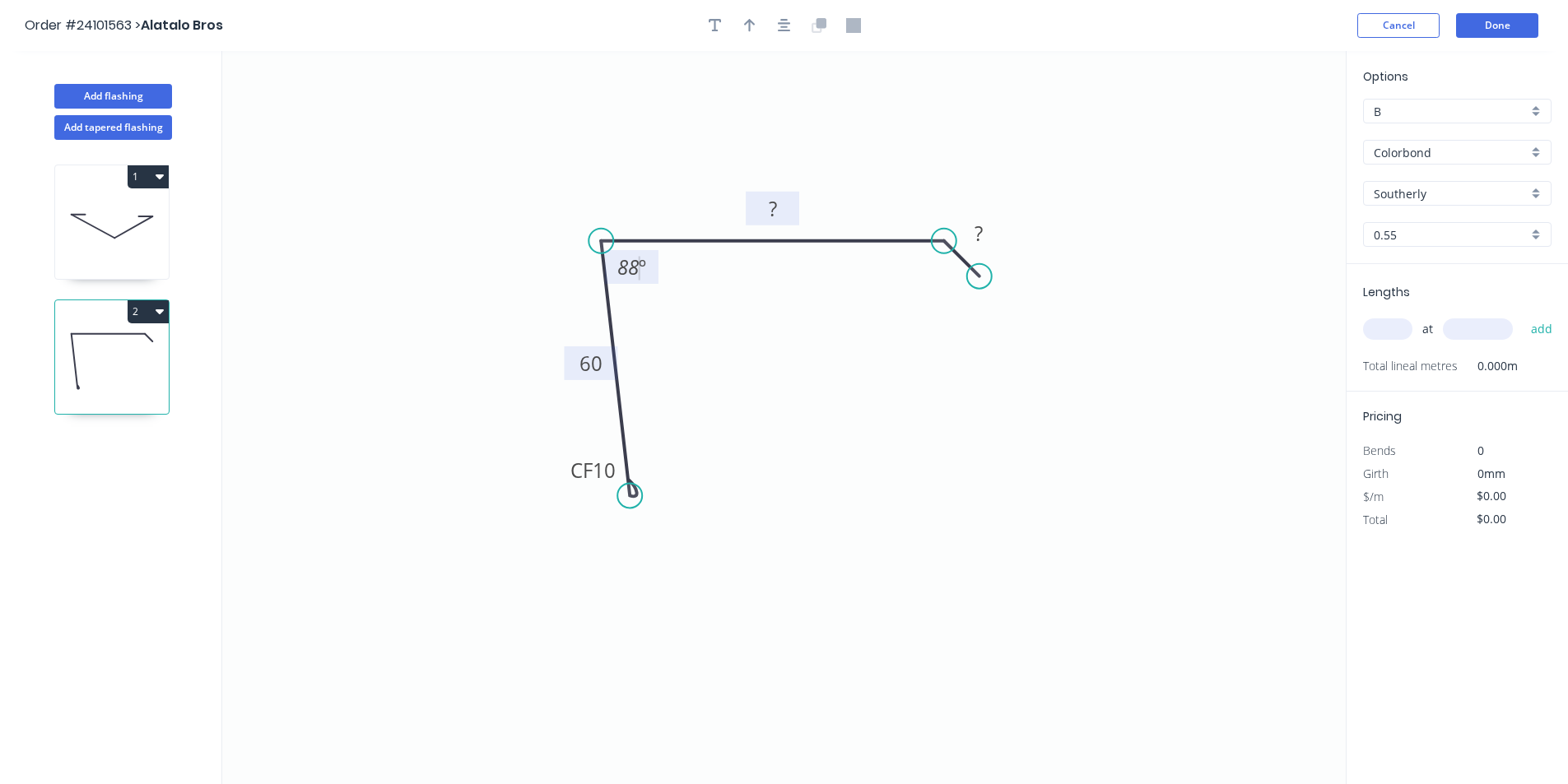
click at [758, 206] on rect at bounding box center [772, 210] width 33 height 23
click at [988, 234] on rect at bounding box center [978, 234] width 33 height 23
click at [1372, 323] on input "text" at bounding box center [1387, 329] width 49 height 21
type input "$11.14"
type input "2"
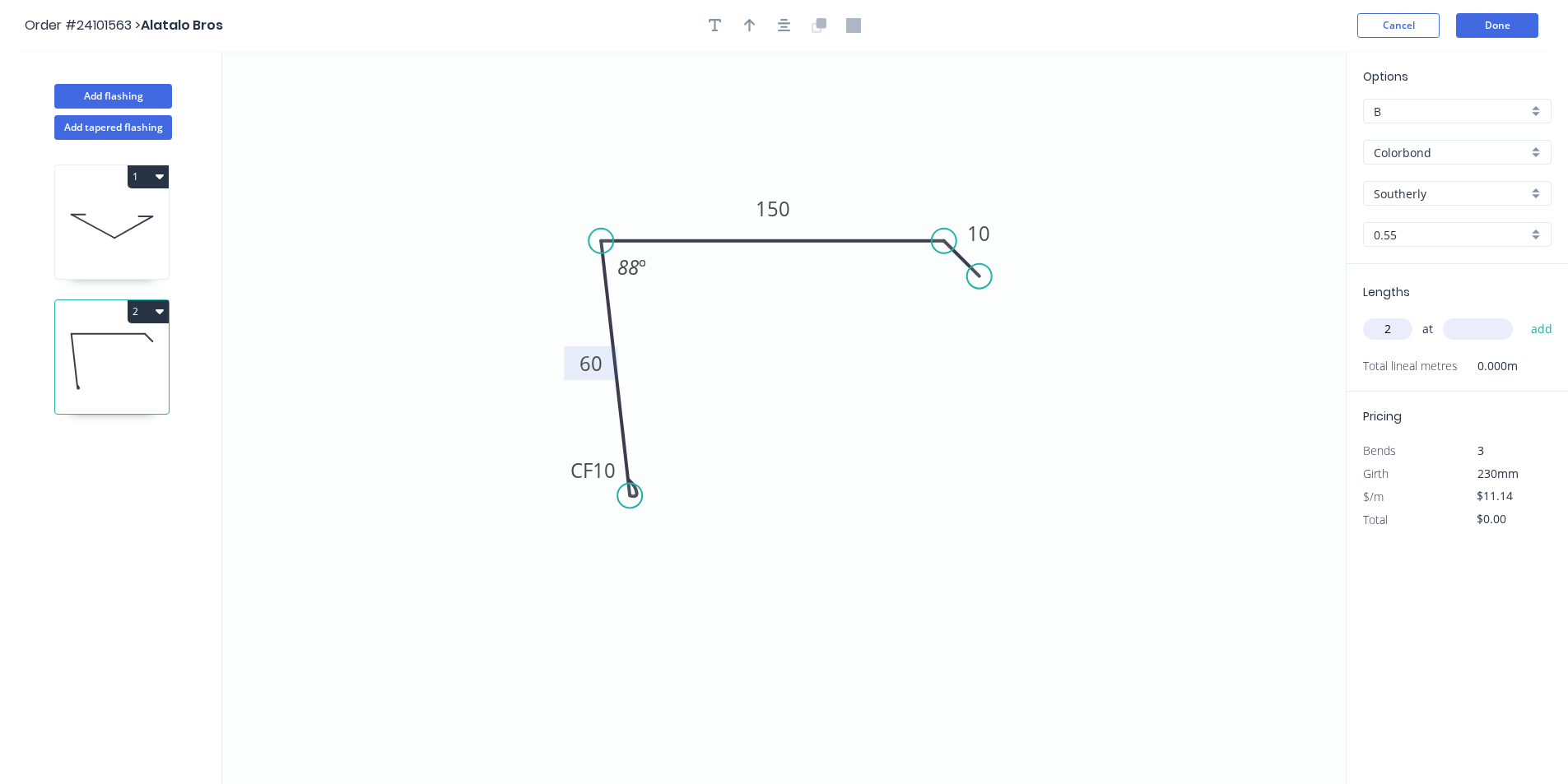
click at [1480, 319] on input "text" at bounding box center [1477, 329] width 70 height 21
type input "4300"
click at [1522, 315] on button "add" at bounding box center [1542, 329] width 39 height 28
type input "$95.80"
click at [1473, 31] on button "Done" at bounding box center [1496, 26] width 82 height 25
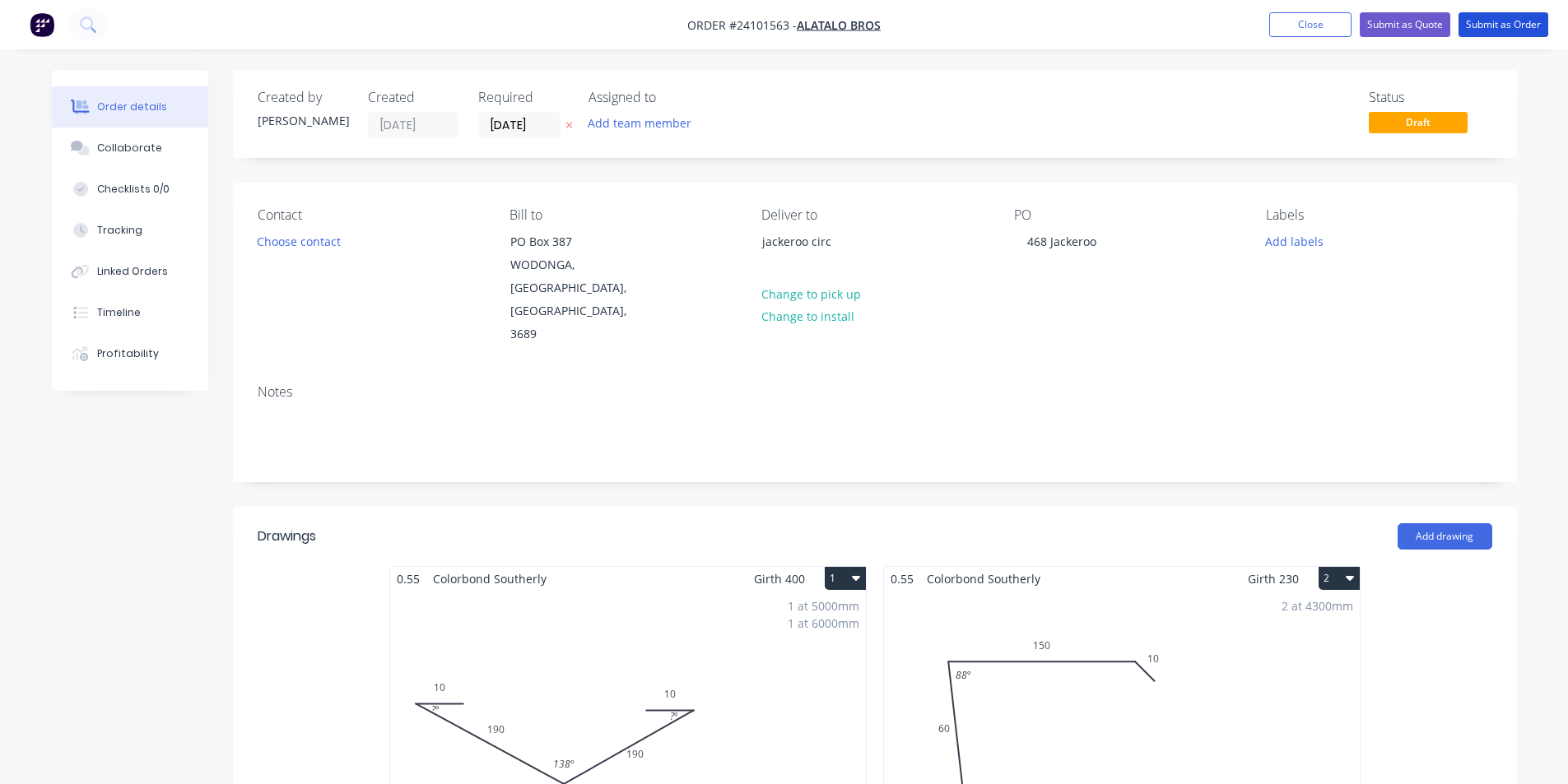
click at [1473, 31] on button "Submit as Order" at bounding box center [1503, 25] width 90 height 25
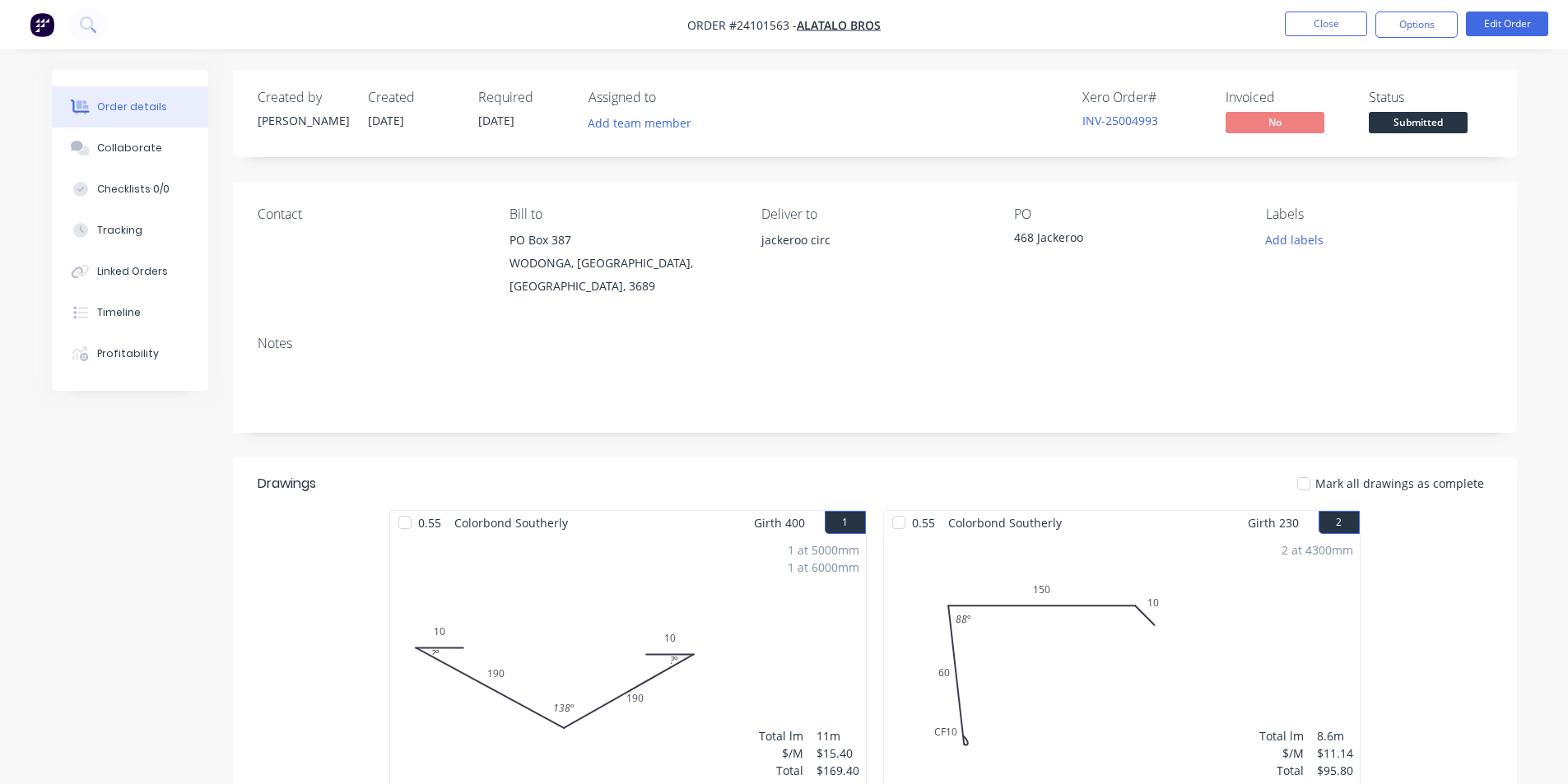
click at [27, 26] on button "button" at bounding box center [41, 25] width 34 height 26
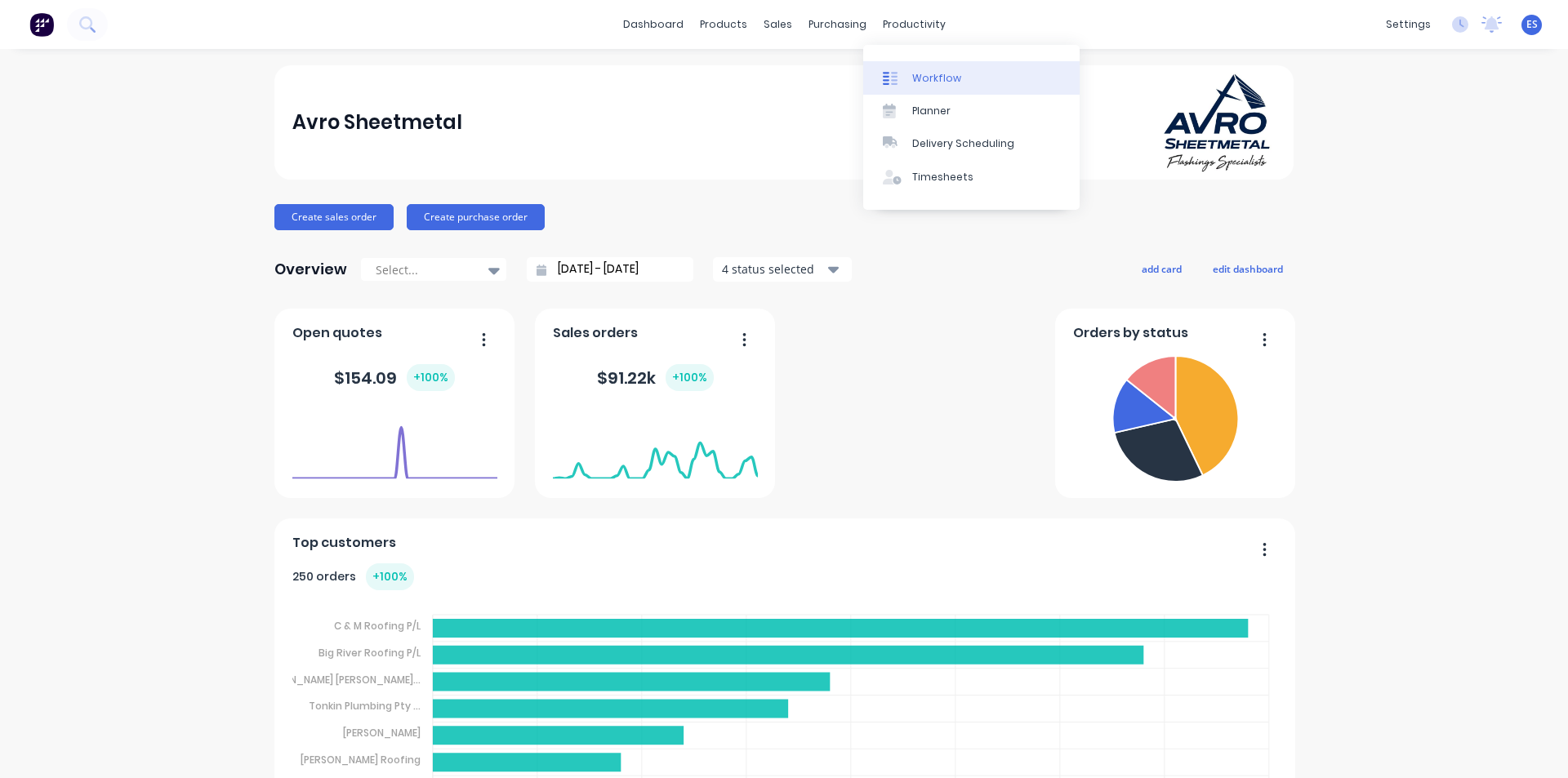
click at [919, 72] on div "Workflow" at bounding box center [936, 78] width 49 height 15
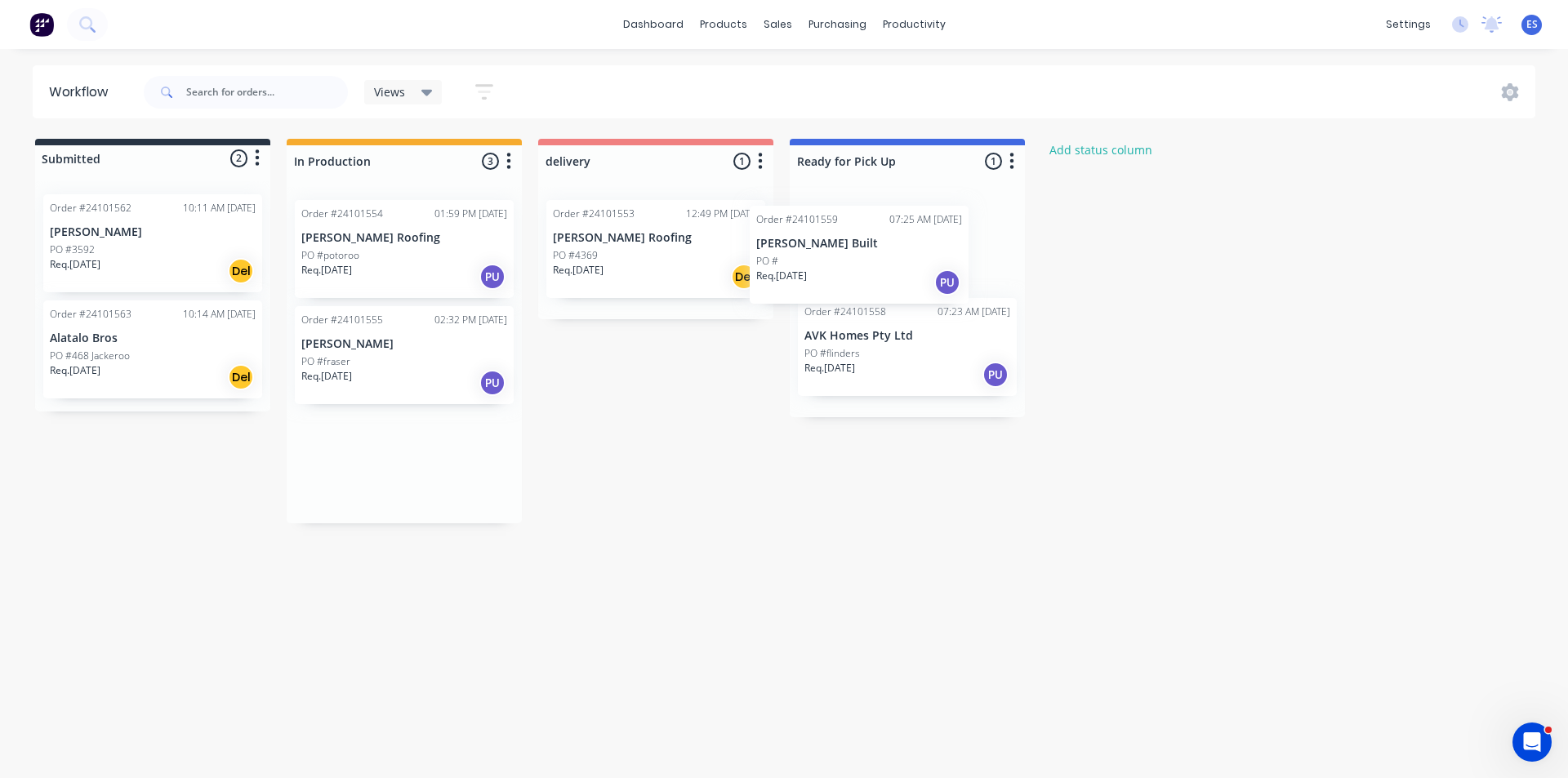
drag, startPoint x: 378, startPoint y: 469, endPoint x: 864, endPoint y: 243, distance: 536.0
click at [864, 243] on div "Submitted 2 Status colour #273444 hex #273444 Save Cancel Summaries Total order…" at bounding box center [757, 331] width 1539 height 385
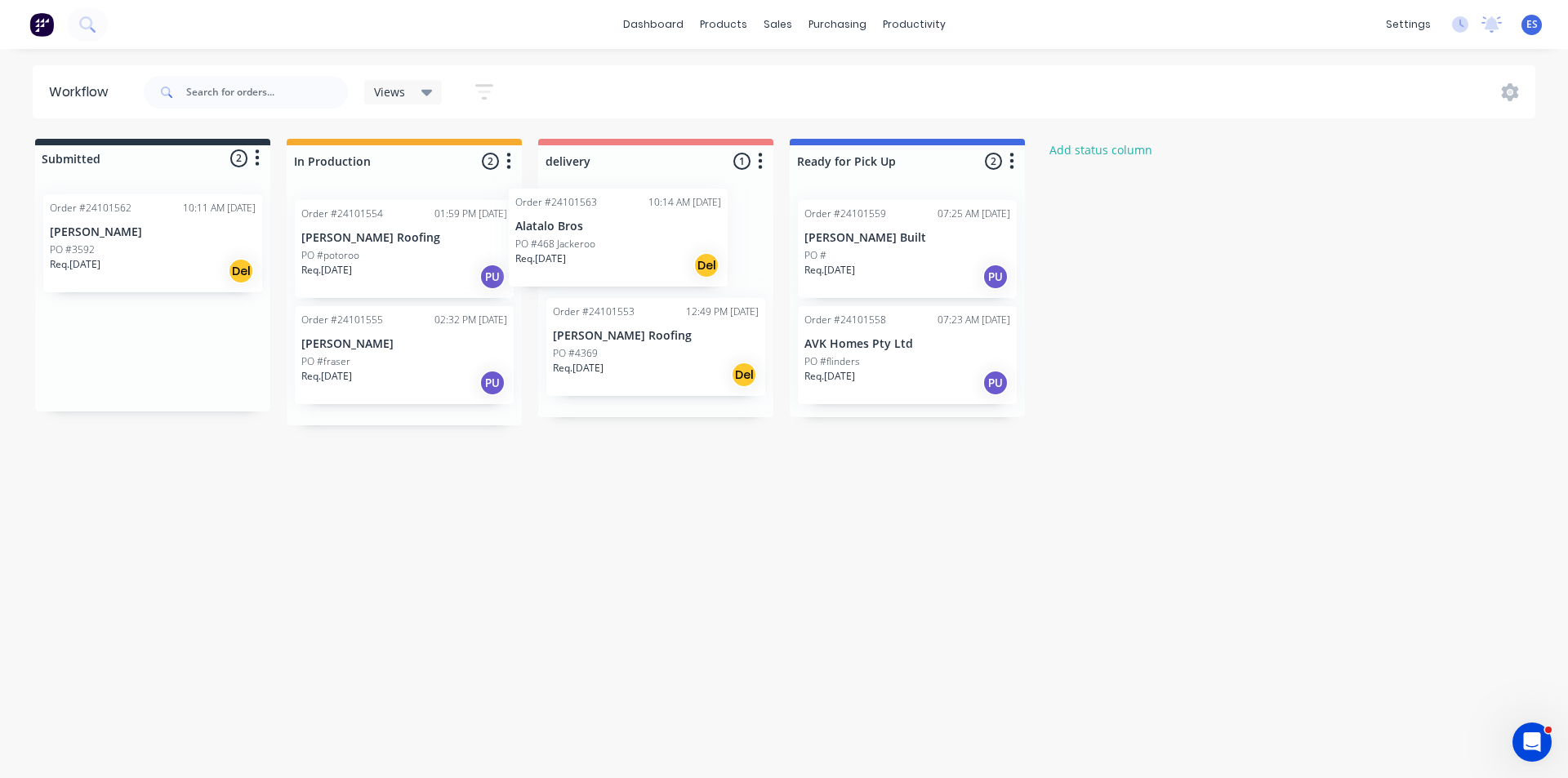
drag, startPoint x: 149, startPoint y: 358, endPoint x: 628, endPoint y: 238, distance: 493.8
click at [628, 238] on div "Submitted 2 Status colour #273444 hex #273444 Save Cancel Summaries Total order…" at bounding box center [757, 282] width 1539 height 287
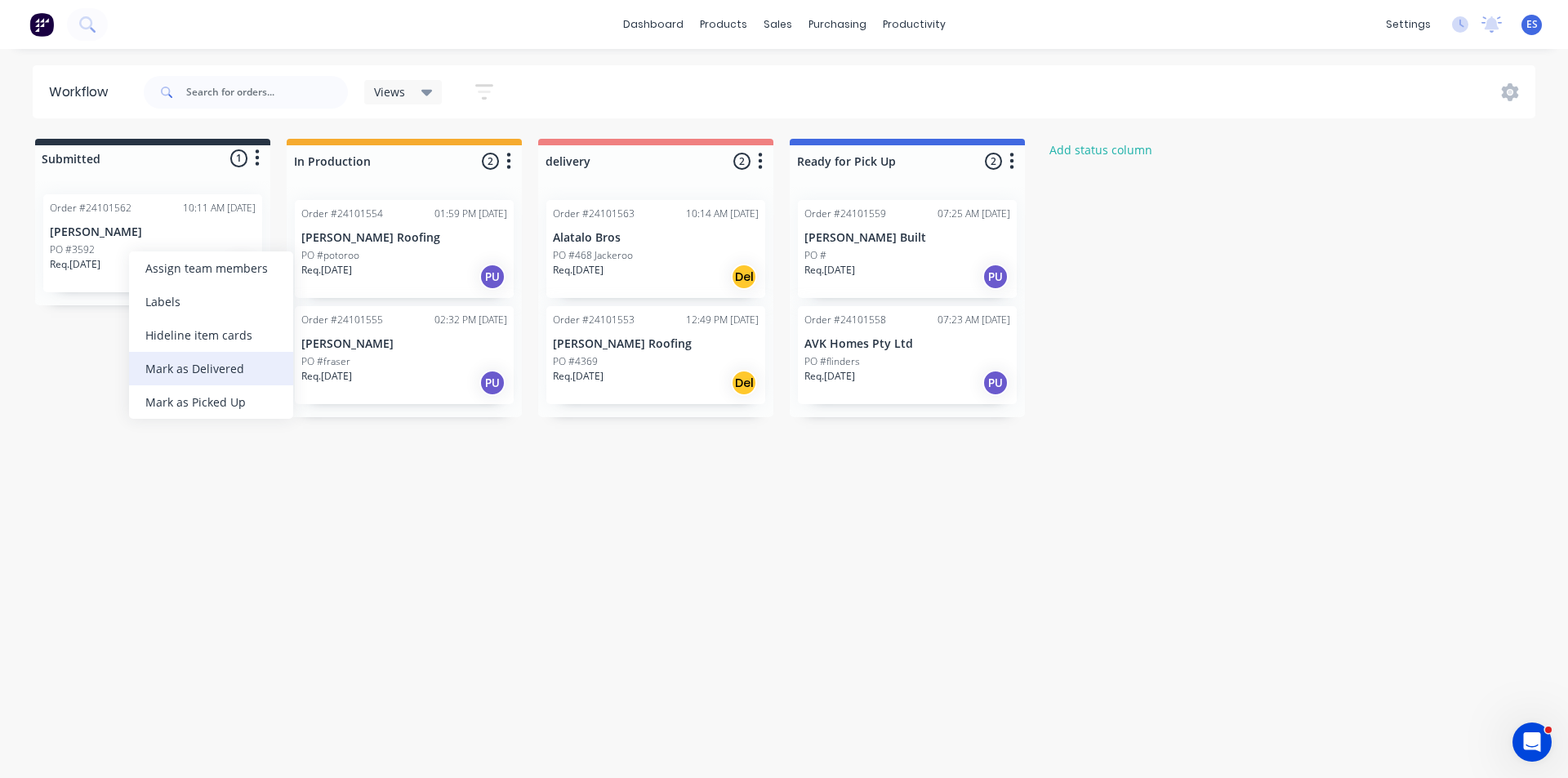
click at [184, 373] on div "Mark as Delivered" at bounding box center [212, 369] width 164 height 33
click at [35, 31] on img at bounding box center [42, 24] width 24 height 24
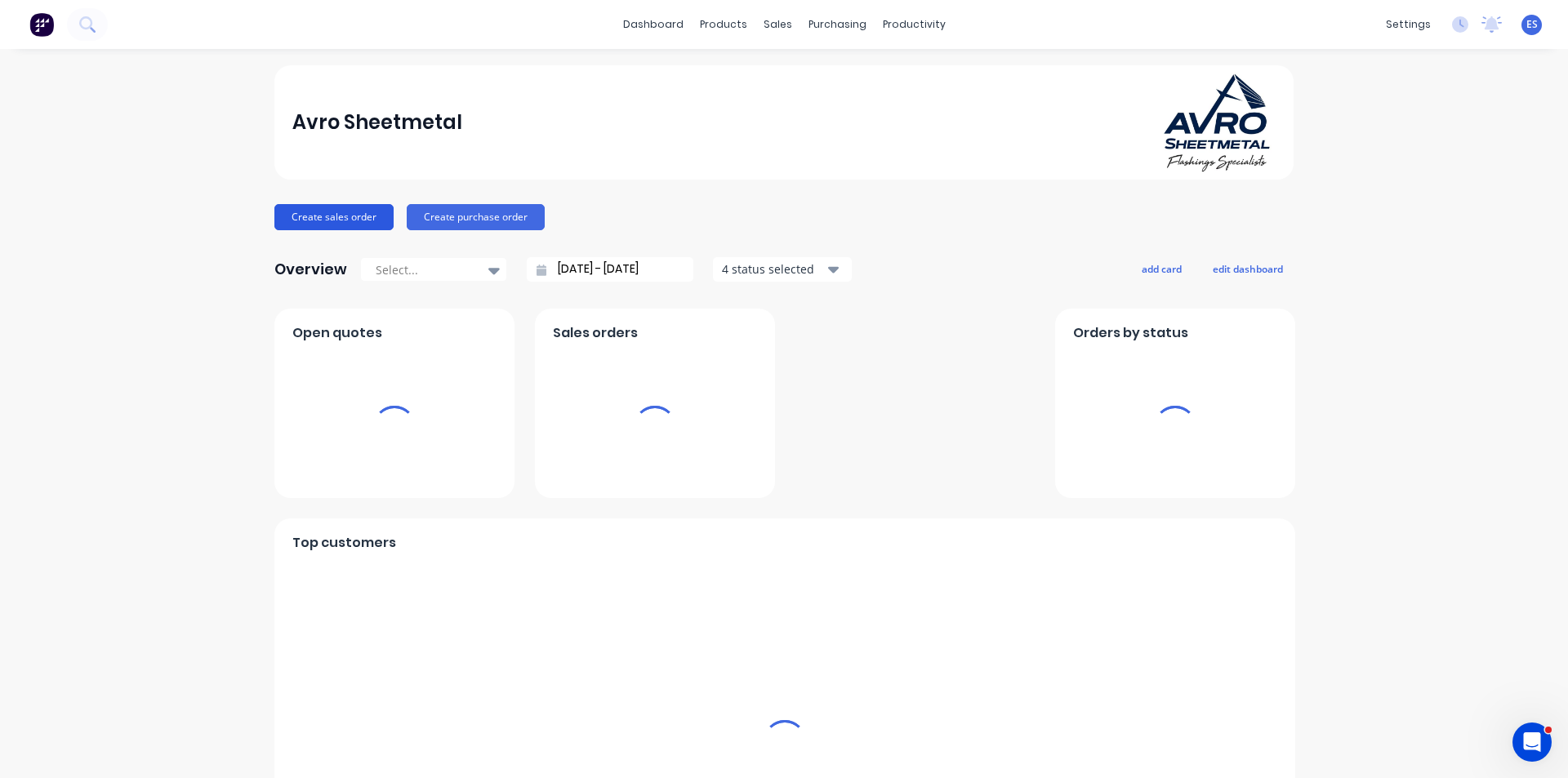
click at [364, 222] on button "Create sales order" at bounding box center [334, 218] width 119 height 26
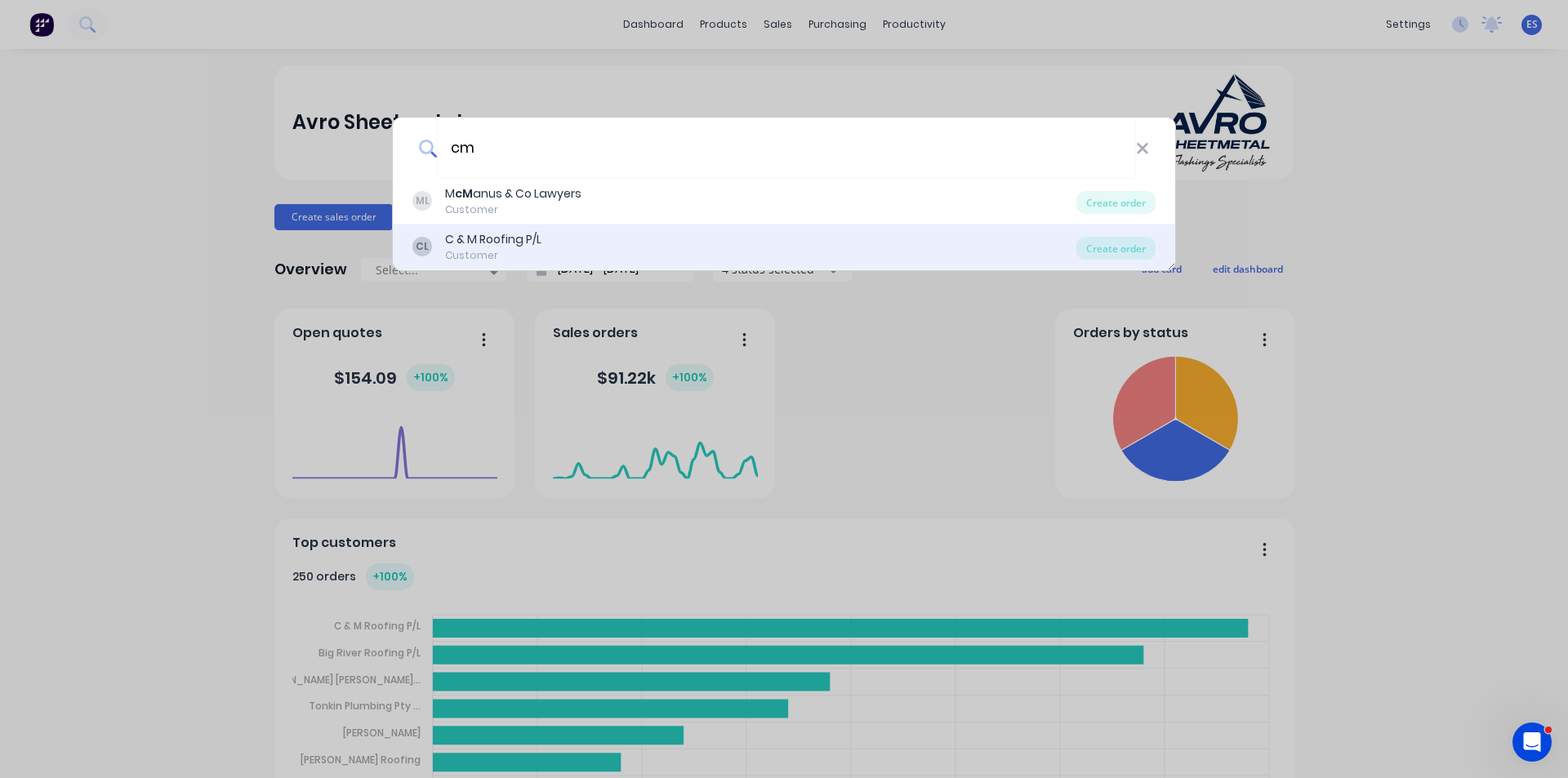
type input "cm"
click at [560, 239] on div "CL C & M Roofing P/L Customer" at bounding box center [744, 247] width 663 height 31
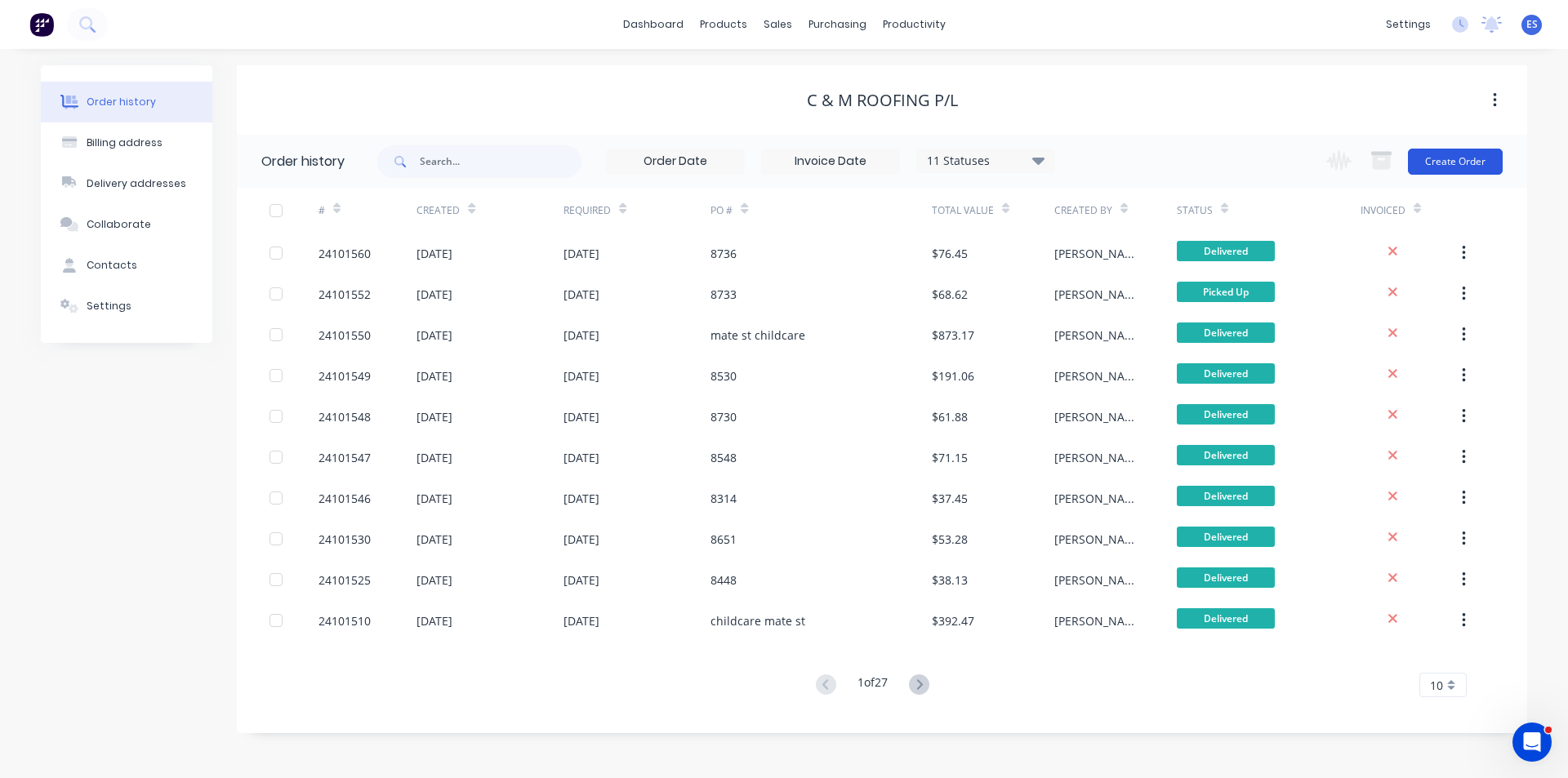
click at [1468, 163] on button "Create Order" at bounding box center [1454, 162] width 94 height 26
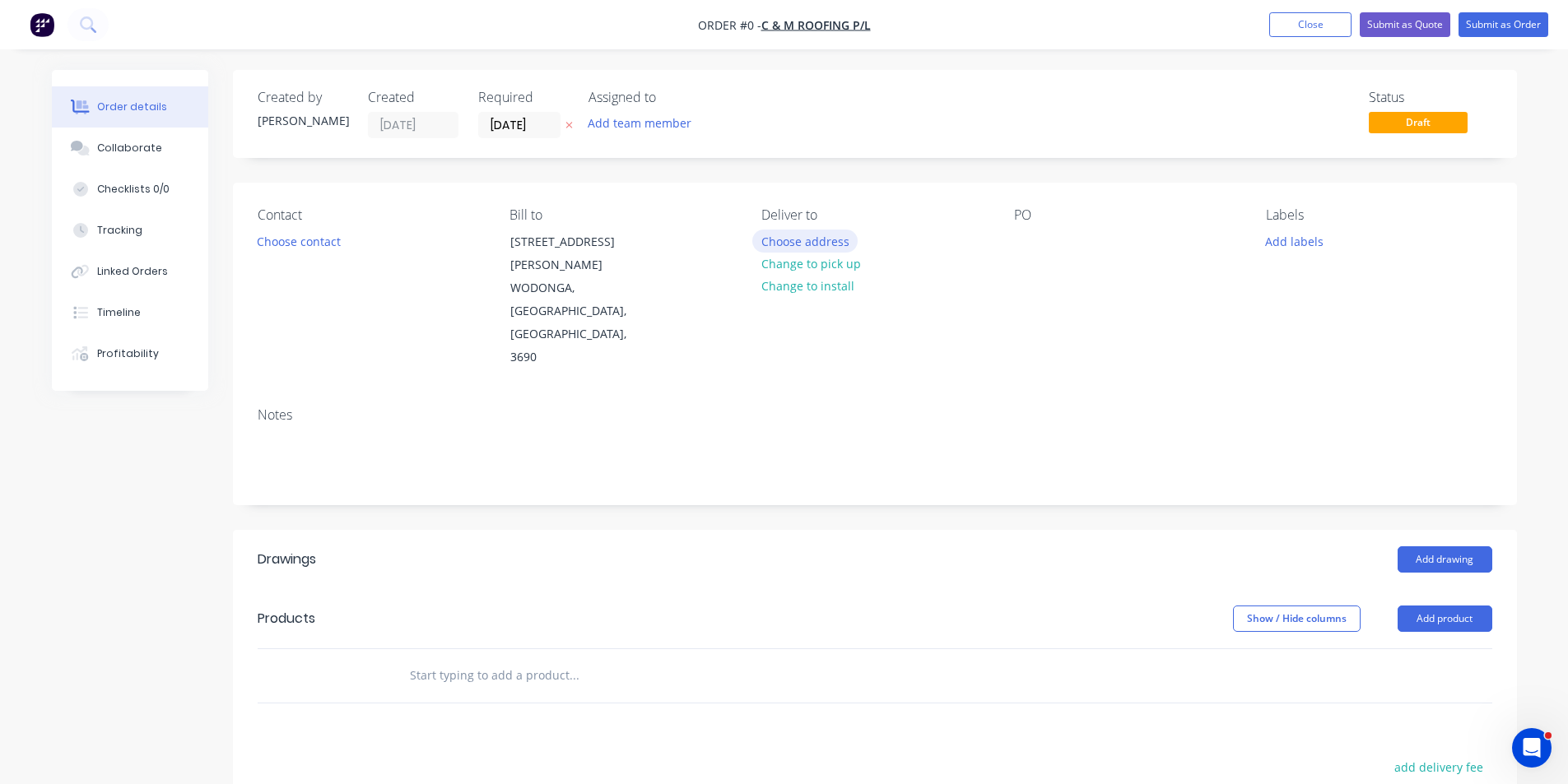
click at [825, 248] on button "Choose address" at bounding box center [805, 240] width 106 height 22
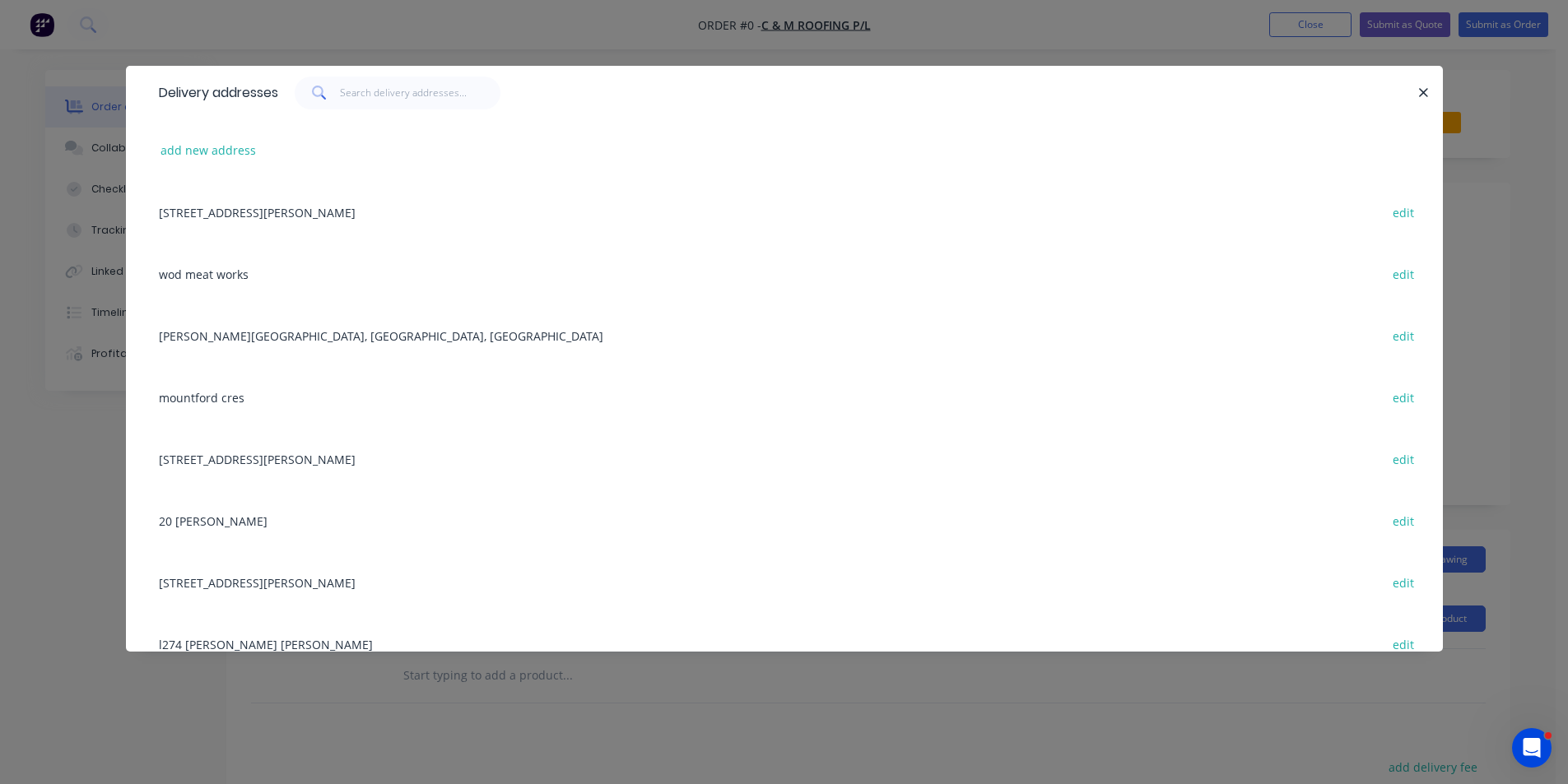
click at [237, 227] on div "6 Hempel St, WODONGA, Victoria, Australia, 3690 edit" at bounding box center [784, 212] width 1268 height 62
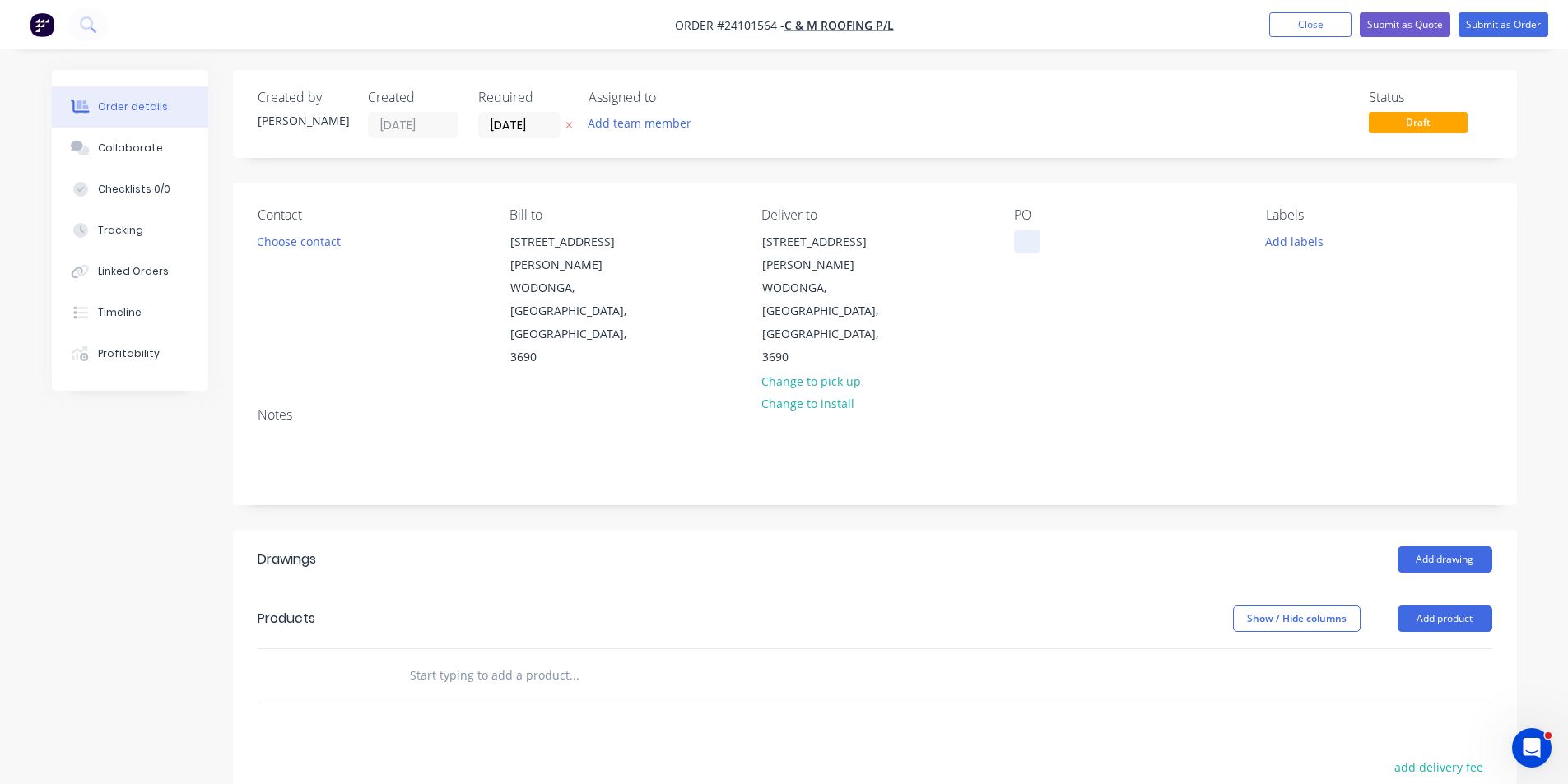
click at [1019, 244] on div at bounding box center [1027, 241] width 26 height 24
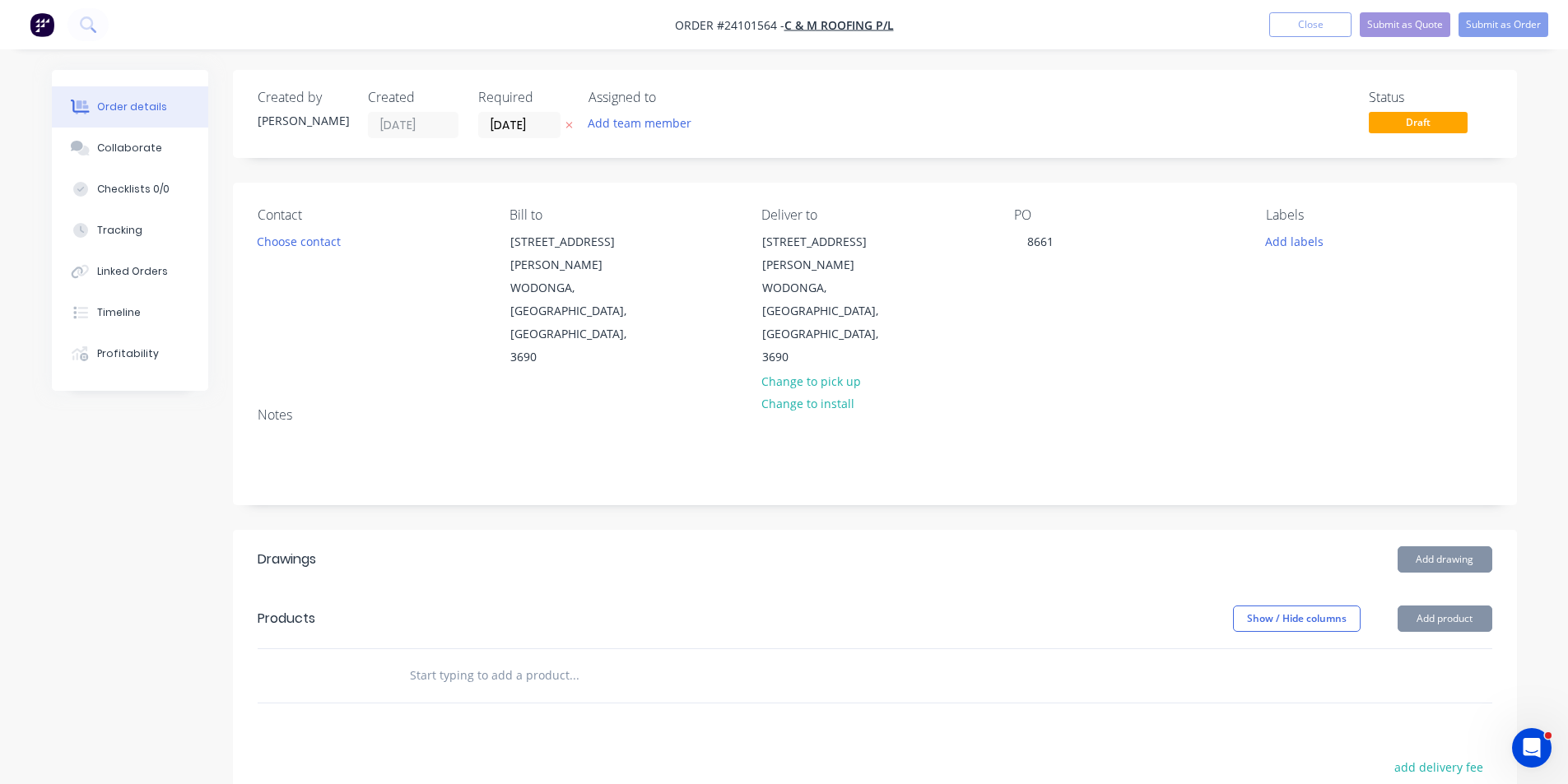
click at [1417, 546] on button "Add drawing" at bounding box center [1444, 559] width 94 height 26
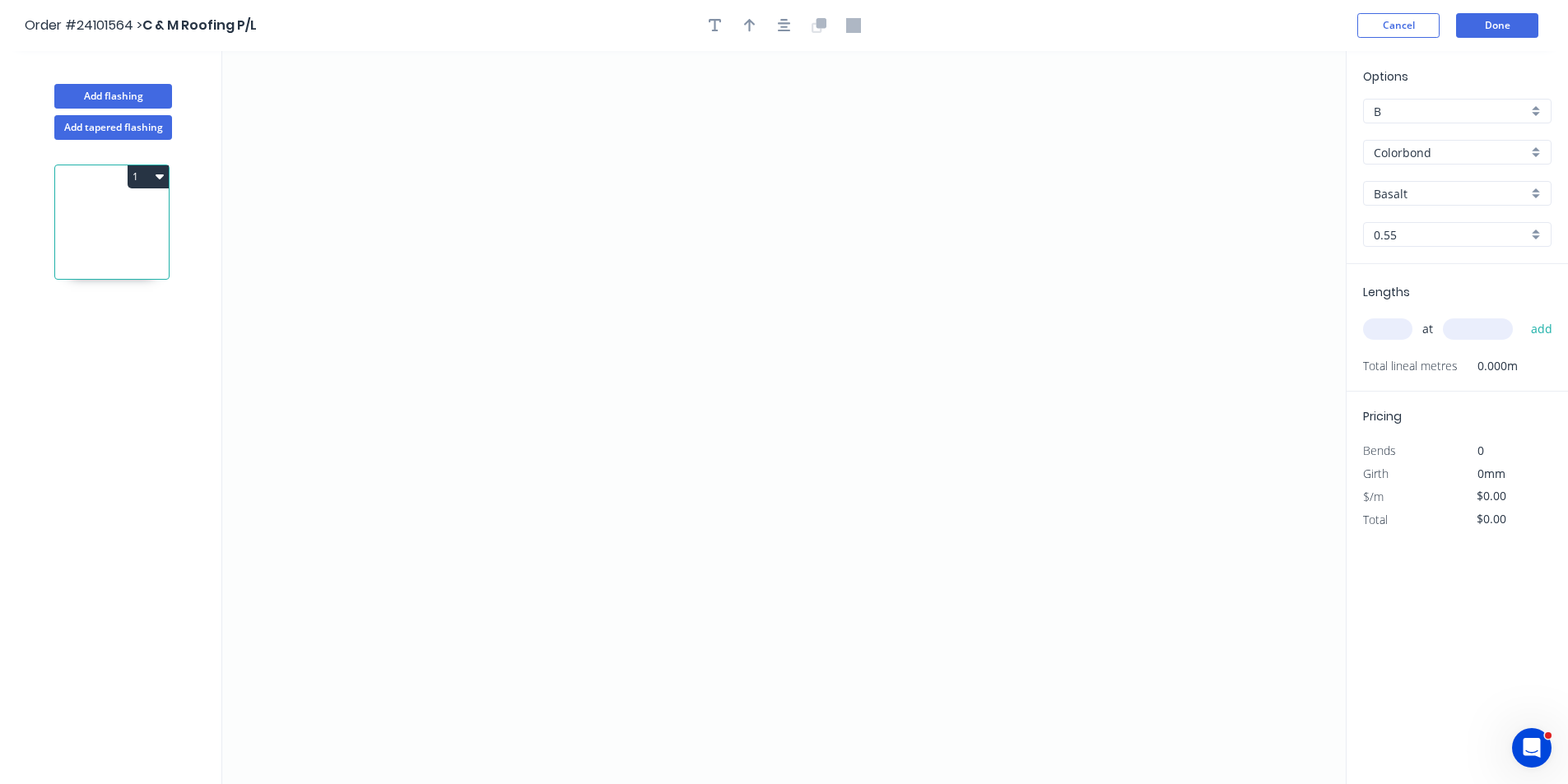
click at [1393, 197] on input "Basalt" at bounding box center [1450, 194] width 154 height 18
click at [1428, 319] on div "Dover White" at bounding box center [1457, 315] width 187 height 29
type input "Dover White"
drag, startPoint x: 584, startPoint y: 311, endPoint x: 828, endPoint y: 323, distance: 244.3
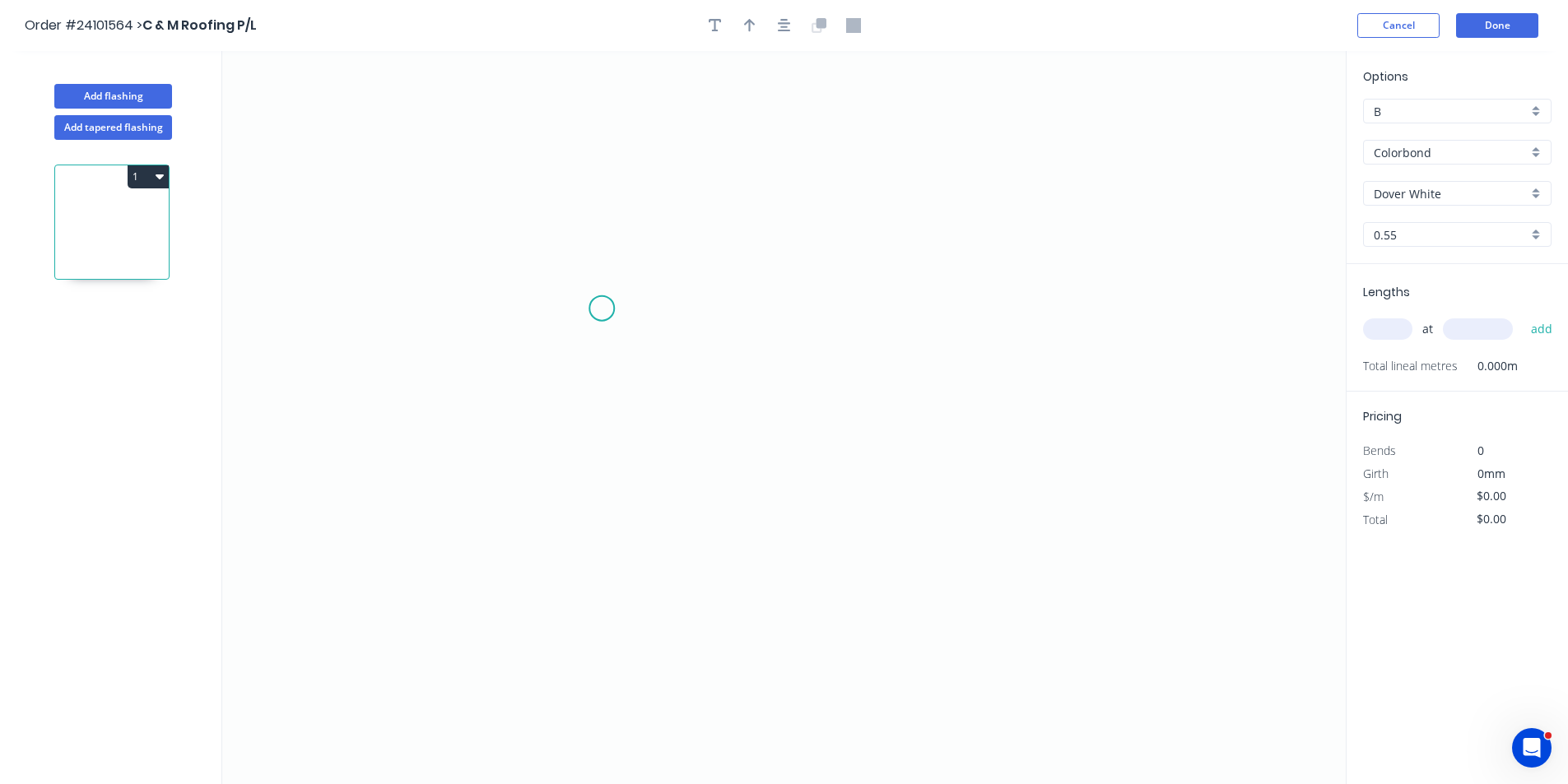
click at [602, 309] on icon "0" at bounding box center [783, 418] width 1123 height 733
click at [948, 328] on icon "0 ?" at bounding box center [783, 418] width 1123 height 733
click at [948, 328] on icon "0 ? ? ? º" at bounding box center [783, 418] width 1123 height 733
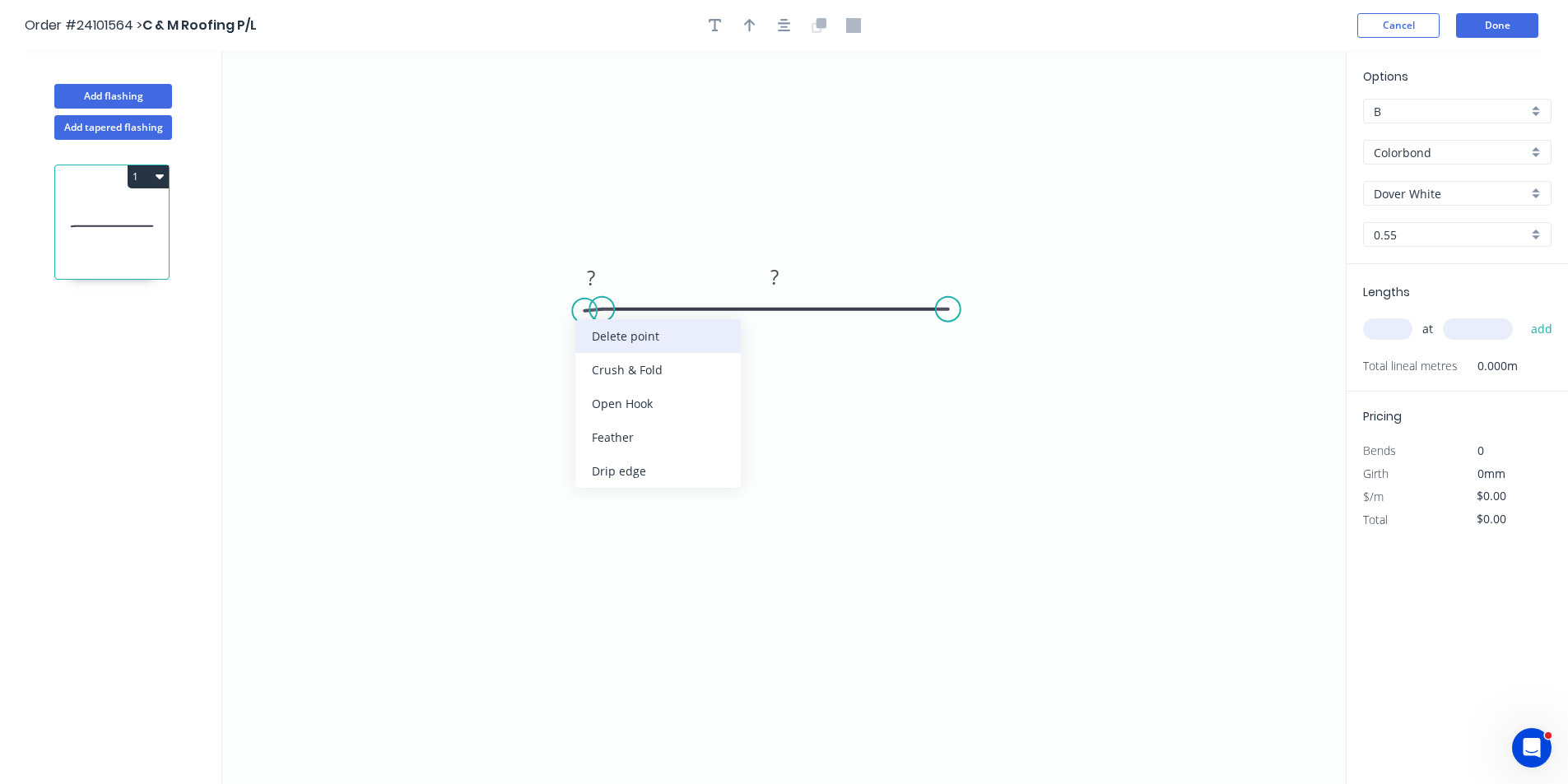
click at [623, 337] on div "Delete point" at bounding box center [658, 336] width 166 height 33
click at [773, 319] on tspan "?" at bounding box center [774, 326] width 8 height 27
click at [1394, 331] on input "text" at bounding box center [1387, 329] width 49 height 21
type input "$8.28"
type input "16"
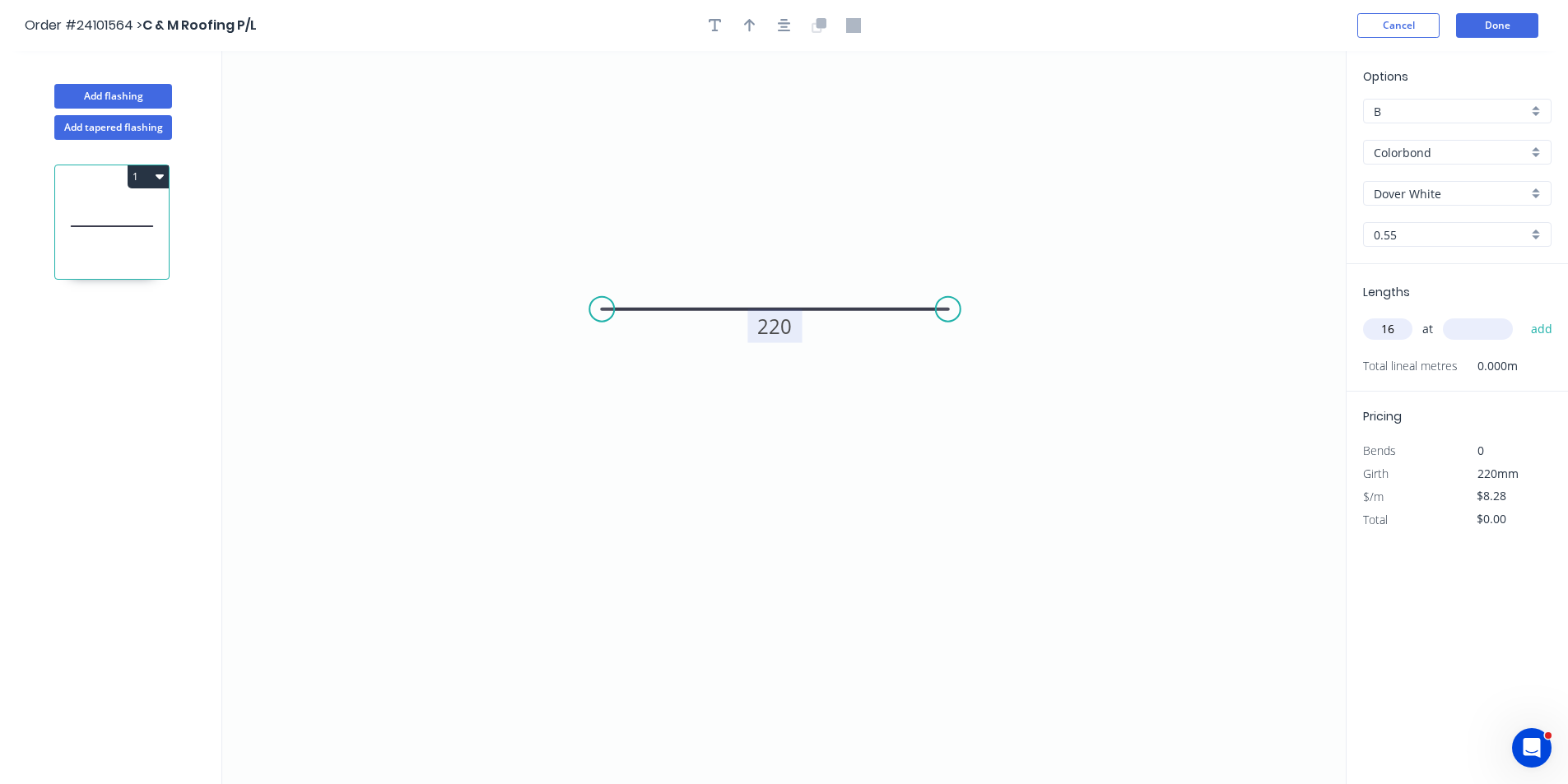
click at [1486, 333] on input "text" at bounding box center [1477, 329] width 70 height 21
type input "5100"
click at [1522, 315] on button "add" at bounding box center [1542, 329] width 39 height 28
type input "$675.65"
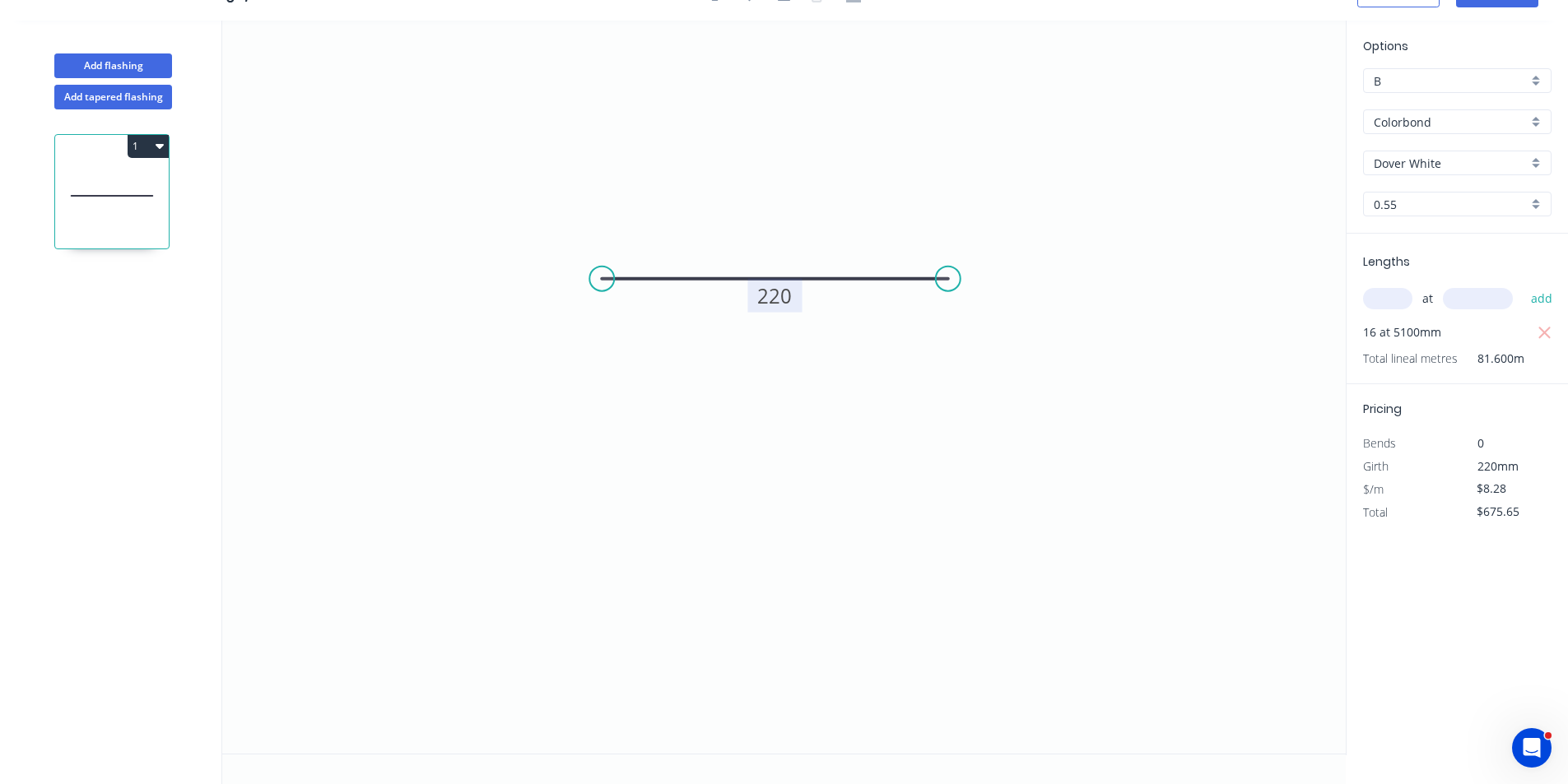
scroll to position [0, 0]
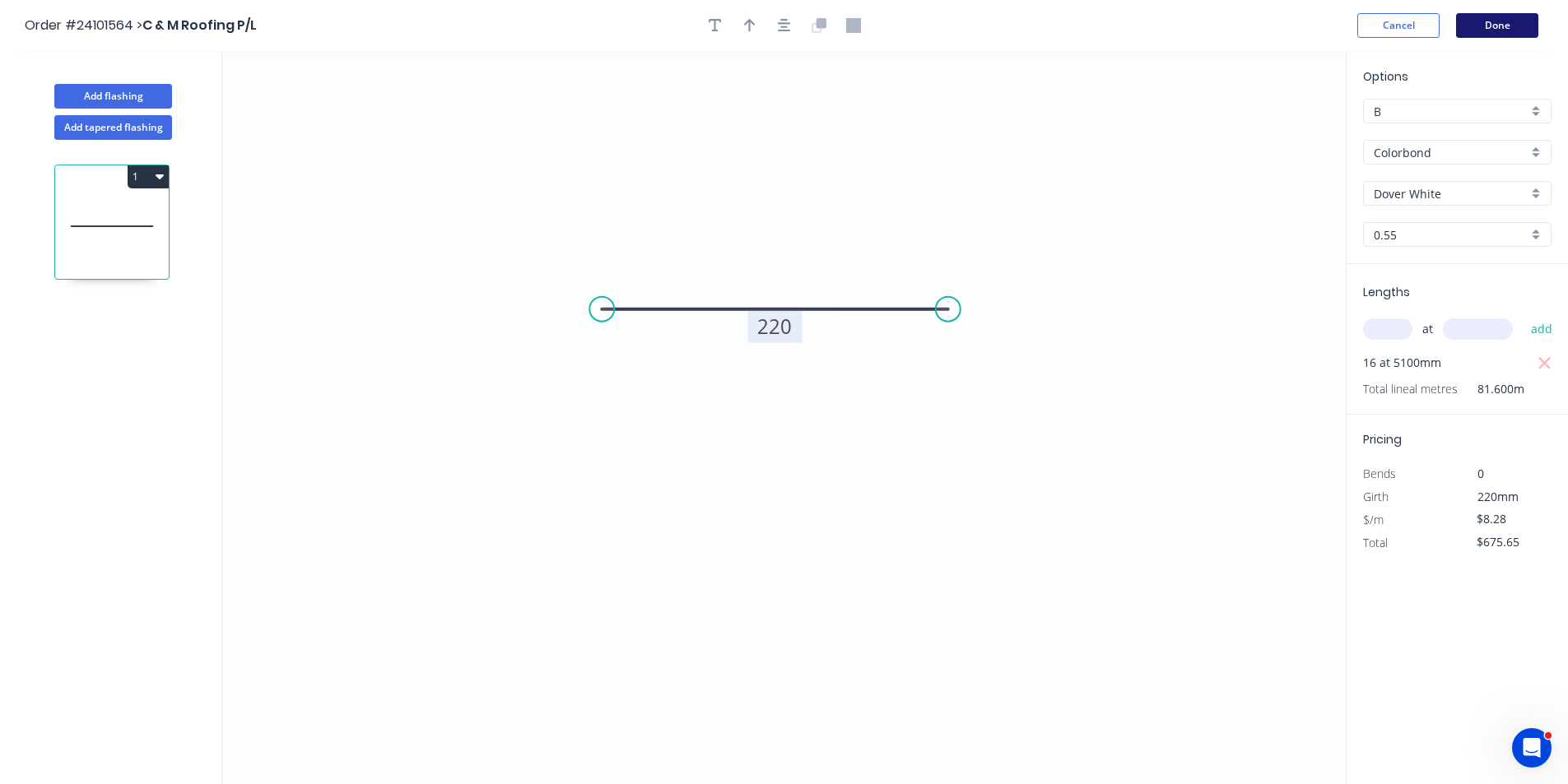
click at [1480, 18] on button "Done" at bounding box center [1496, 26] width 82 height 25
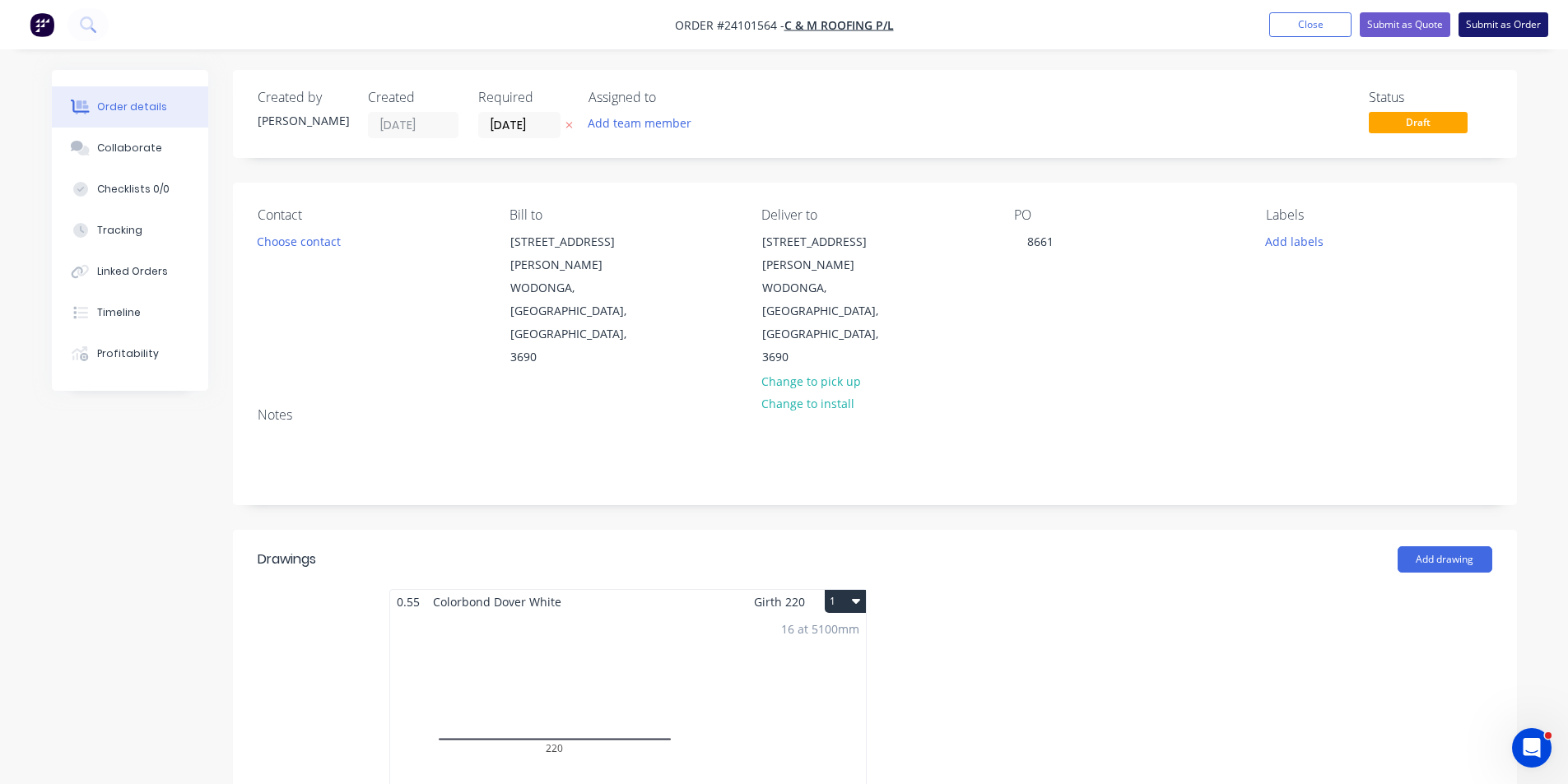
click at [1520, 30] on button "Submit as Order" at bounding box center [1503, 25] width 90 height 25
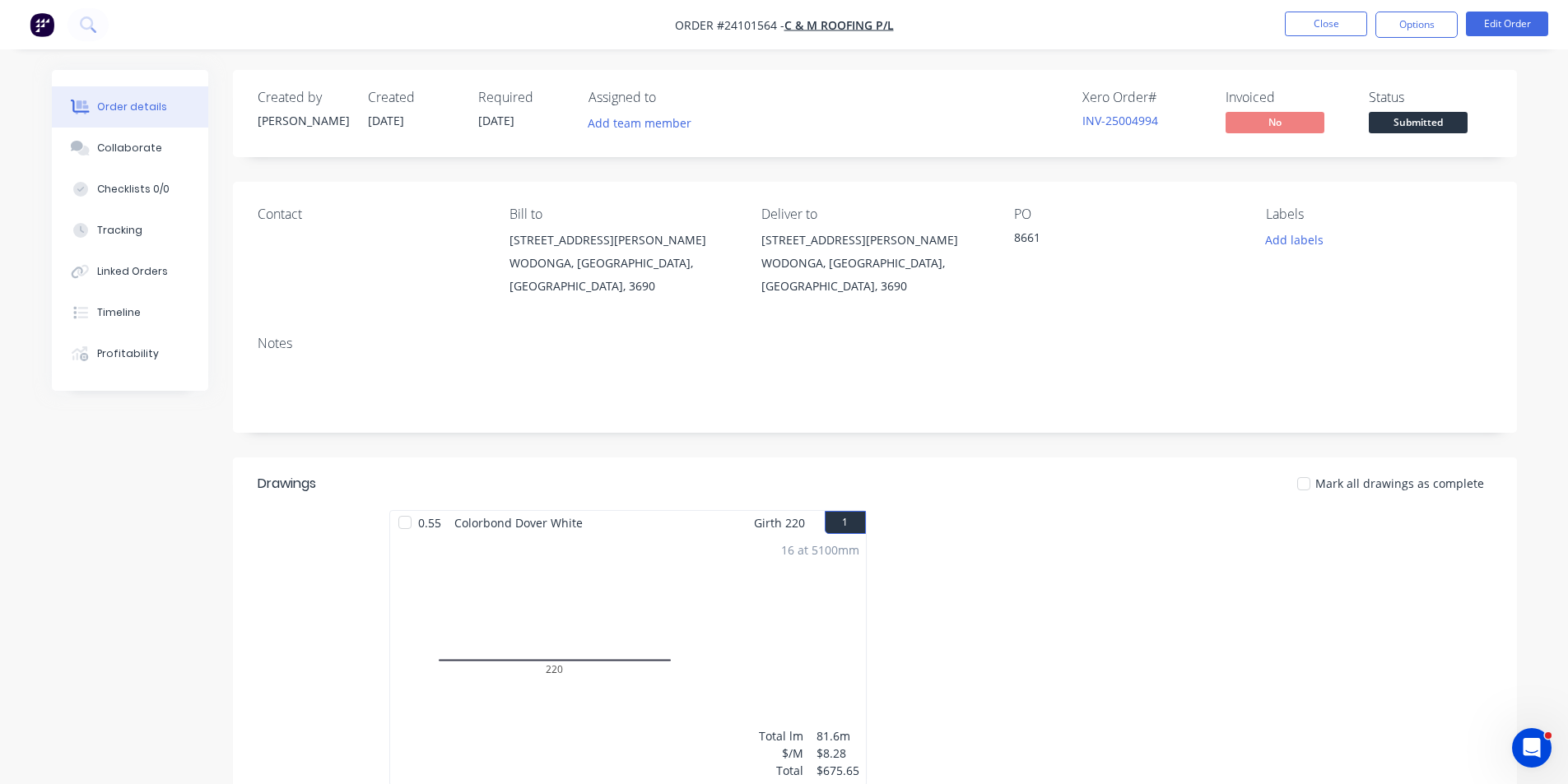
click at [1313, 22] on button "Close" at bounding box center [1325, 24] width 82 height 25
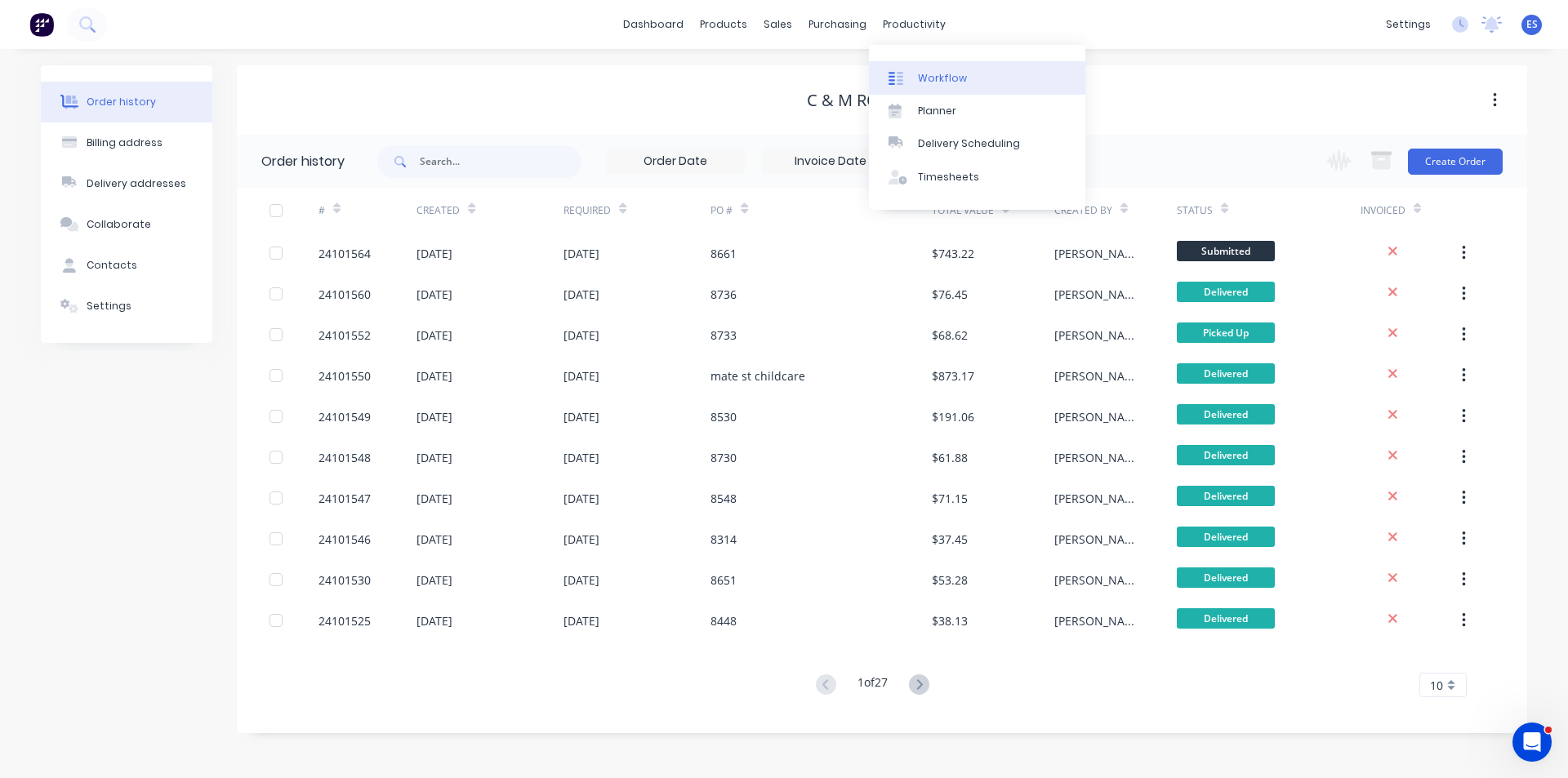
click at [926, 66] on link "Workflow" at bounding box center [977, 77] width 217 height 32
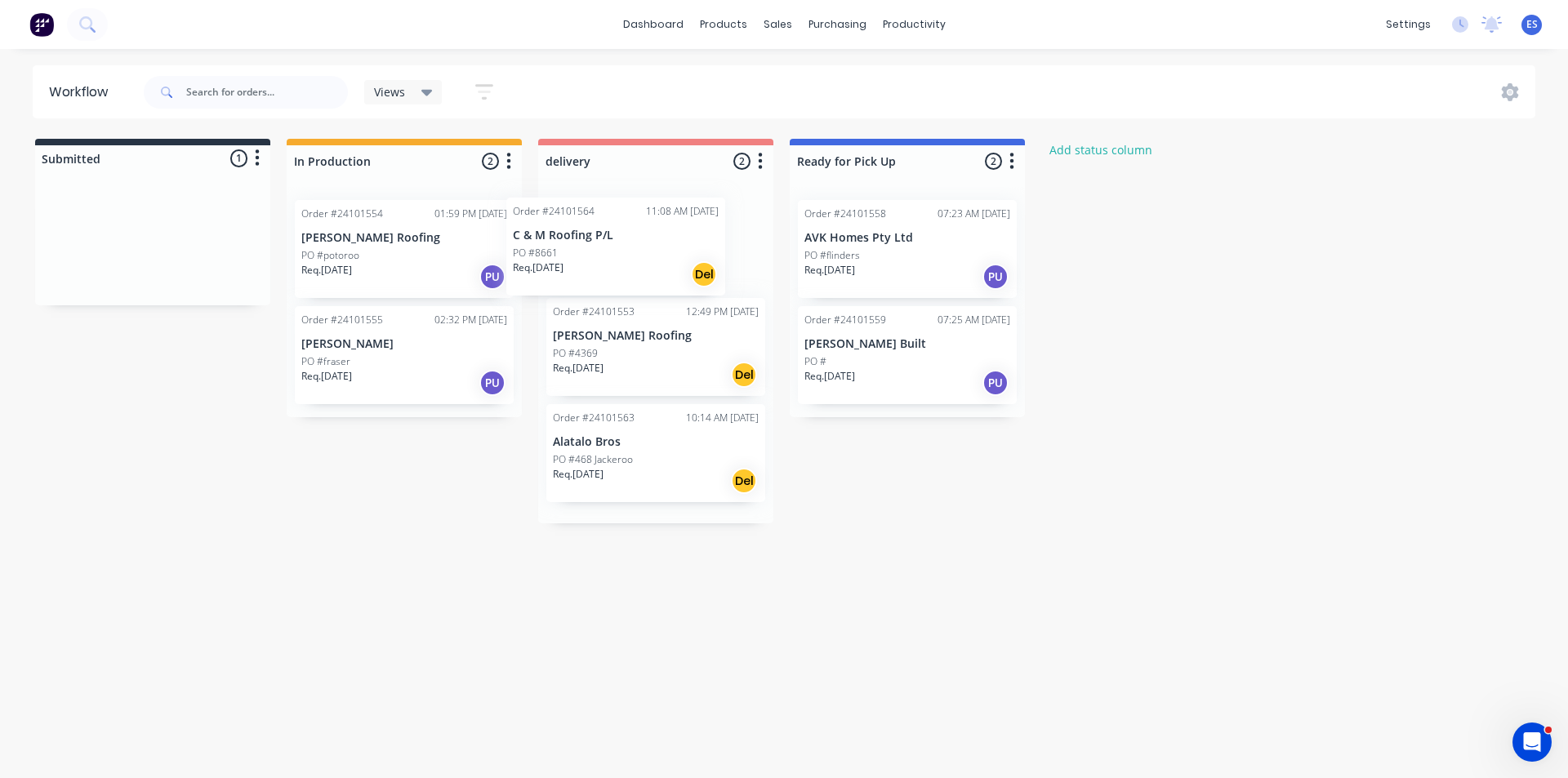
drag, startPoint x: 133, startPoint y: 270, endPoint x: 614, endPoint y: 273, distance: 481.0
click at [614, 273] on div "Submitted 1 Status colour #273444 hex #273444 Save Cancel Summaries Total order…" at bounding box center [757, 331] width 1539 height 385
click at [53, 26] on img at bounding box center [42, 24] width 24 height 24
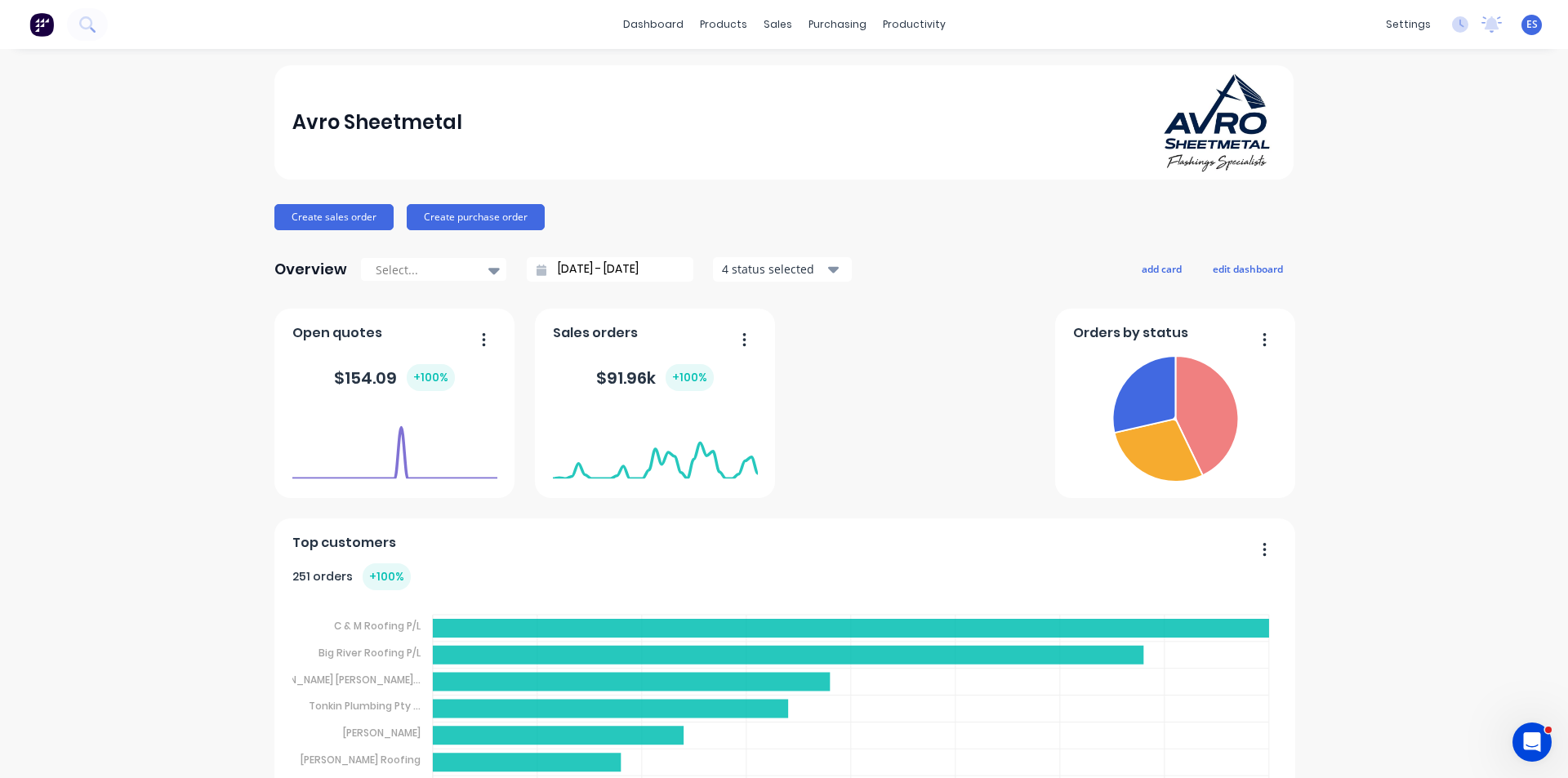
click at [900, 82] on div at bounding box center [895, 78] width 24 height 15
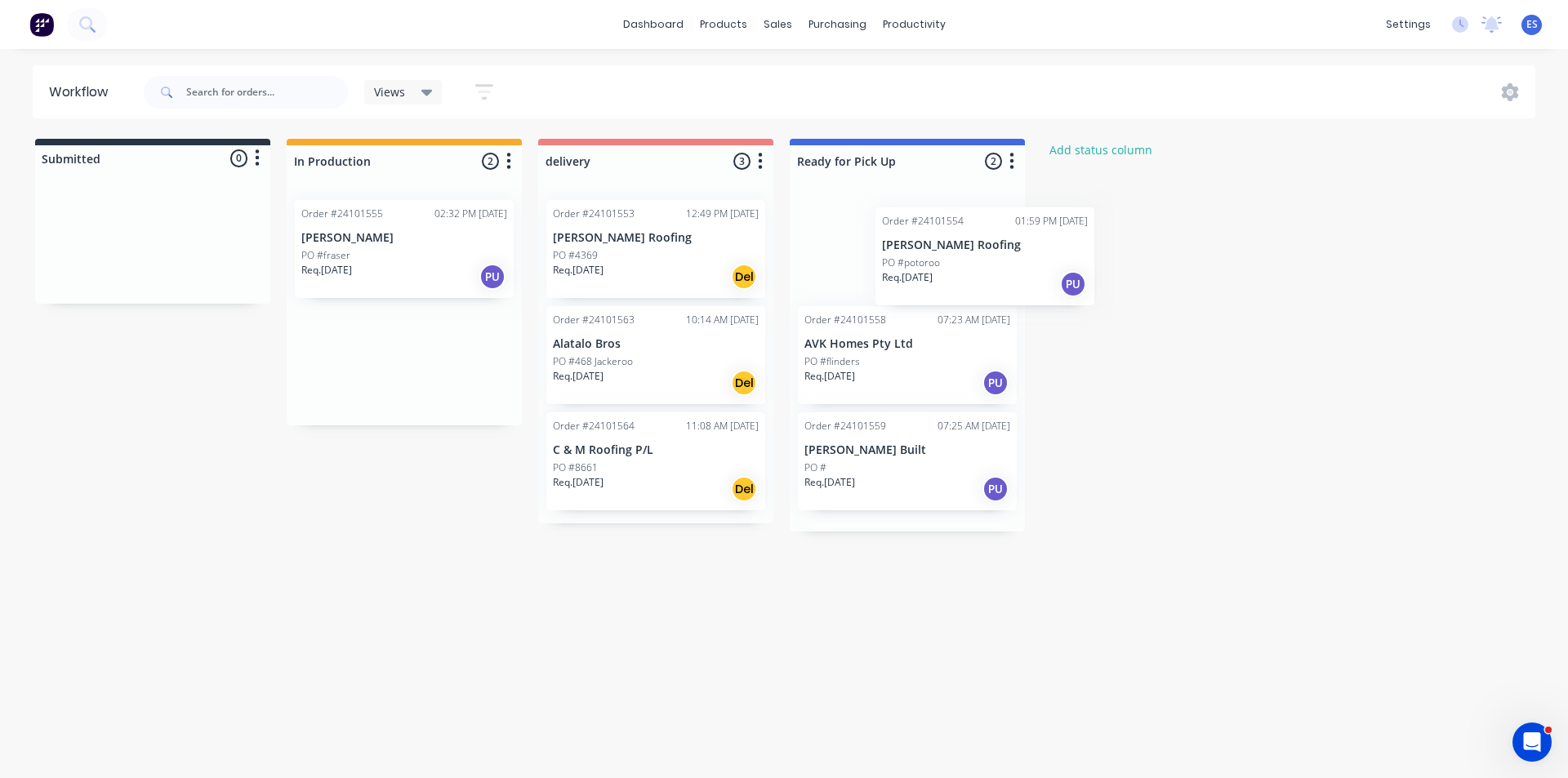
drag, startPoint x: 376, startPoint y: 275, endPoint x: 907, endPoint y: 280, distance: 531.0
click at [907, 280] on div "Submitted 0 Status colour #273444 hex #273444 Save Cancel Summaries Total order…" at bounding box center [757, 335] width 1539 height 392
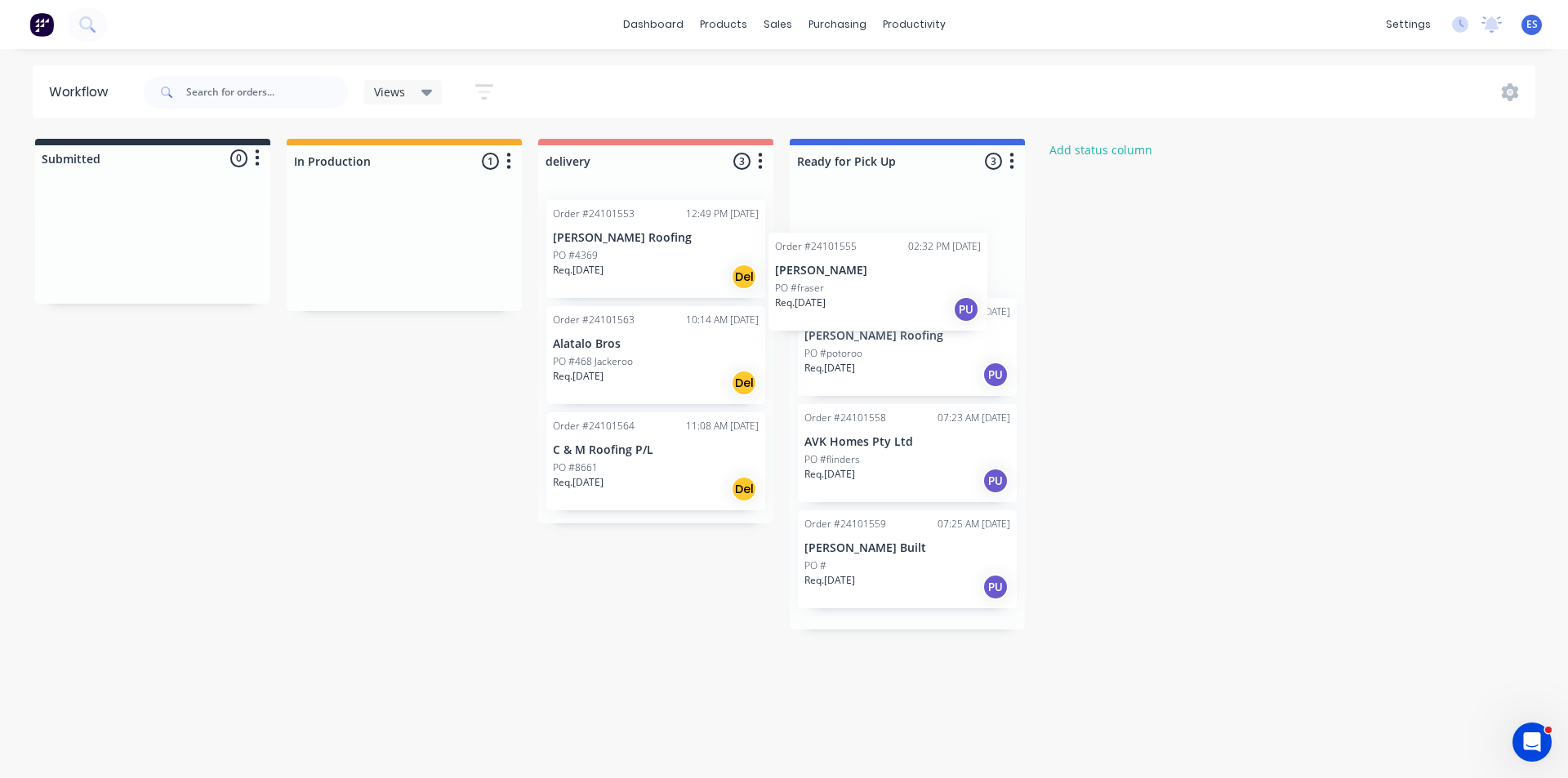
drag, startPoint x: 414, startPoint y: 274, endPoint x: 947, endPoint y: 311, distance: 534.3
click at [947, 311] on div "Submitted 0 Status colour #273444 hex #273444 Save Cancel Summaries Total order…" at bounding box center [757, 384] width 1539 height 490
